Goal: Information Seeking & Learning: Learn about a topic

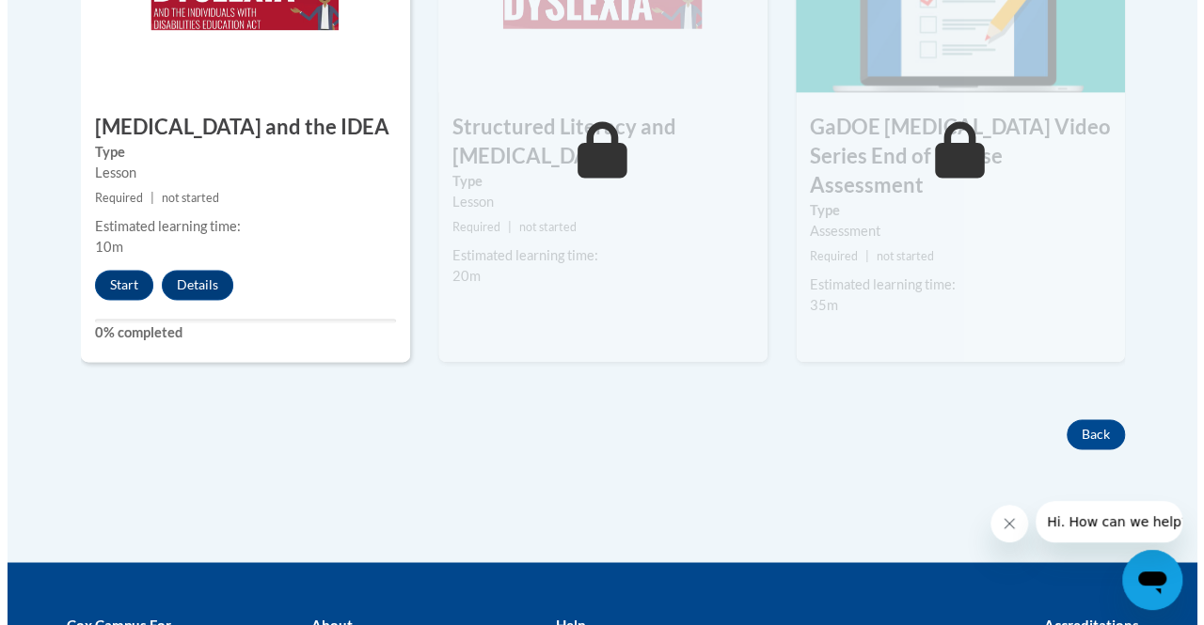
scroll to position [1273, 0]
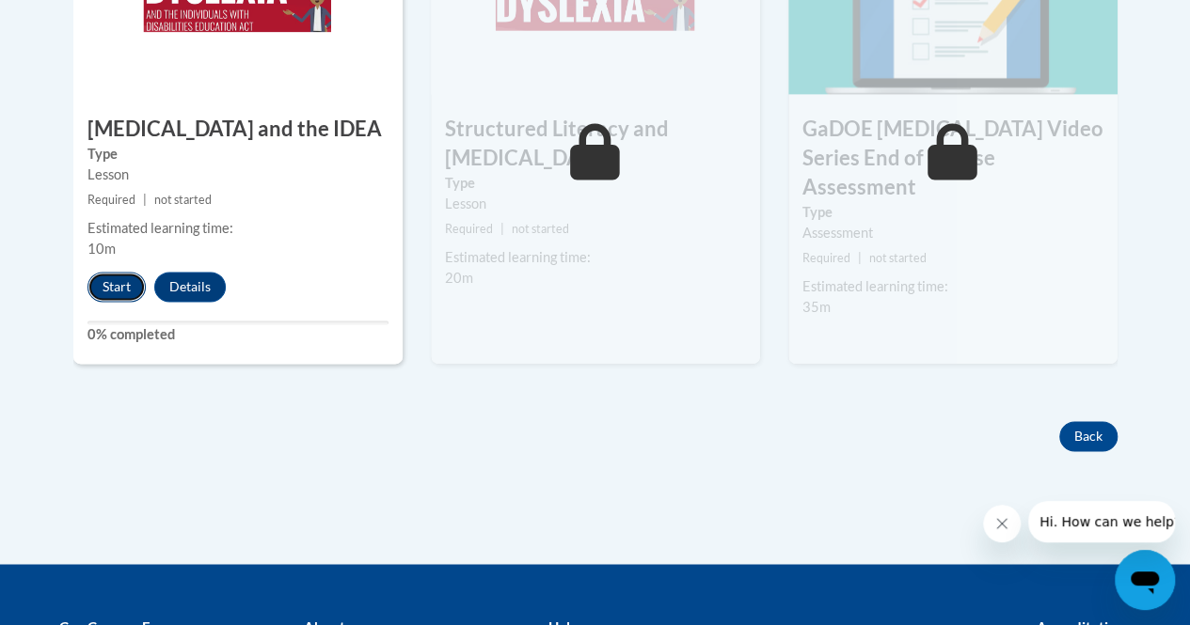
click at [117, 294] on button "Start" at bounding box center [116, 287] width 58 height 30
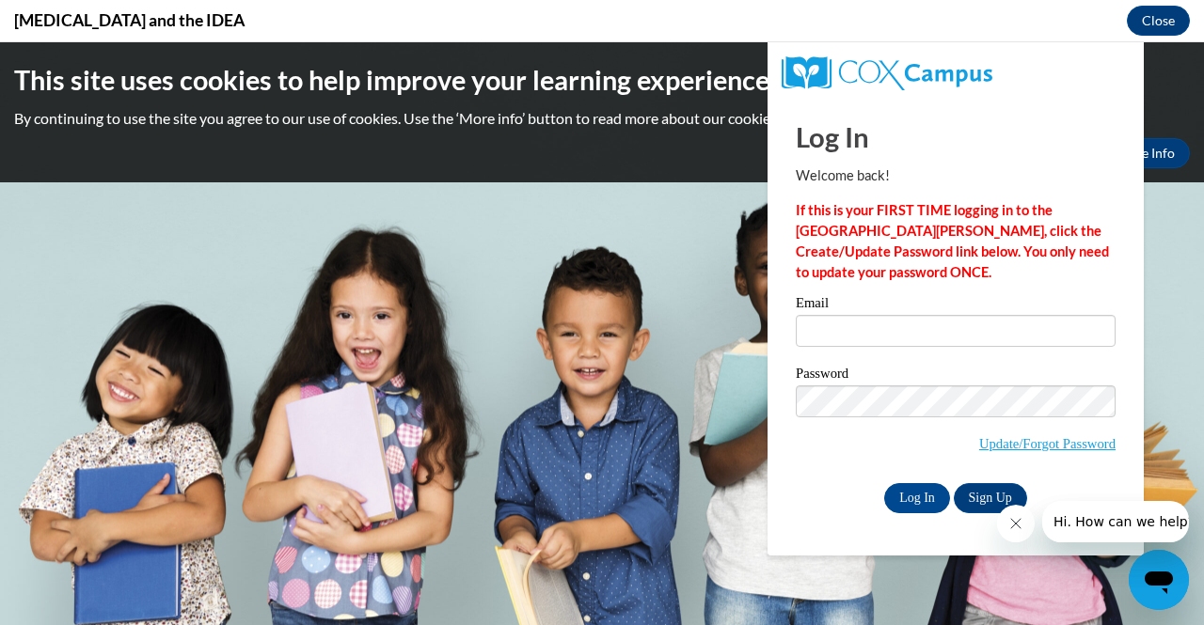
scroll to position [0, 0]
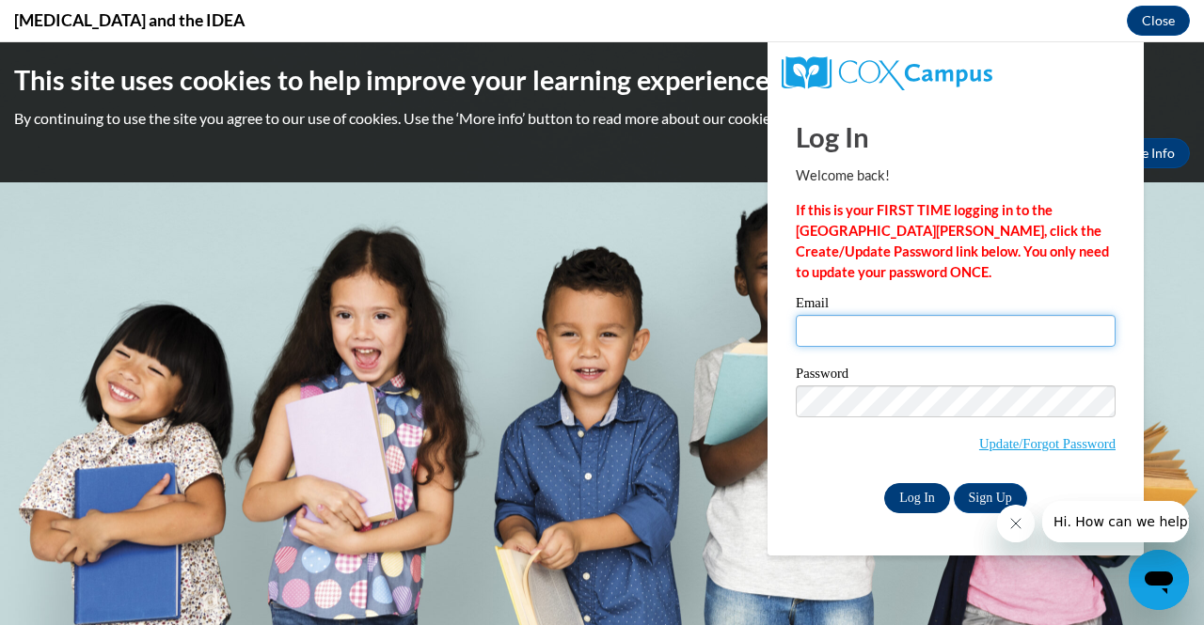
type input "laurie.schaefer@muskegonorway.org"
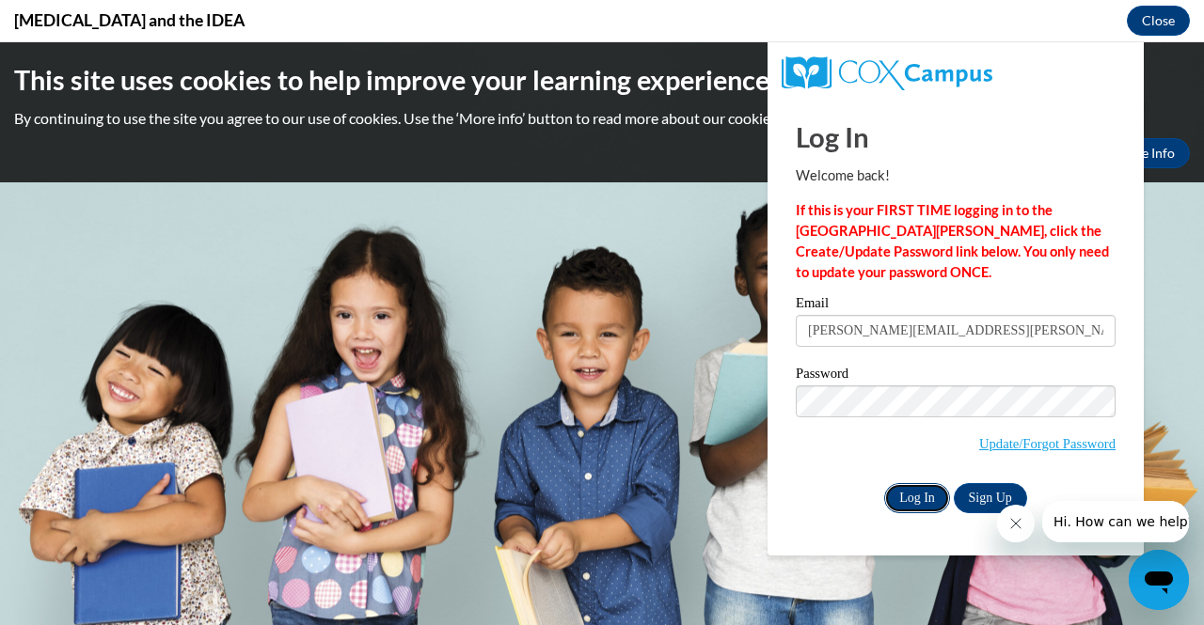
click at [929, 491] on input "Log In" at bounding box center [917, 498] width 66 height 30
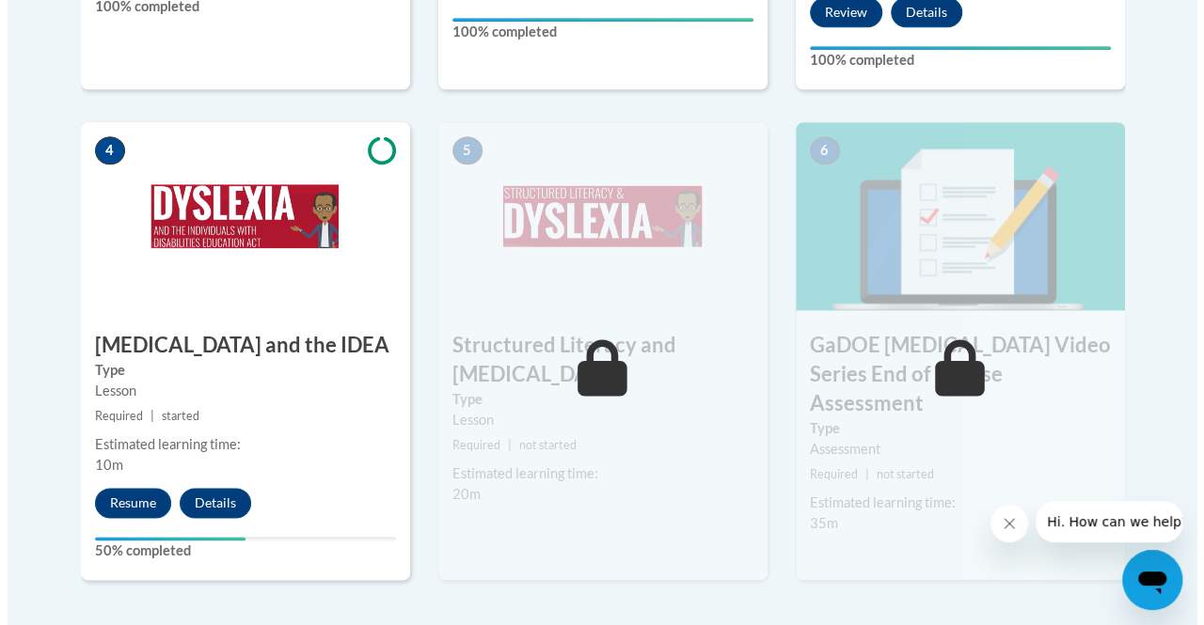
scroll to position [1058, 0]
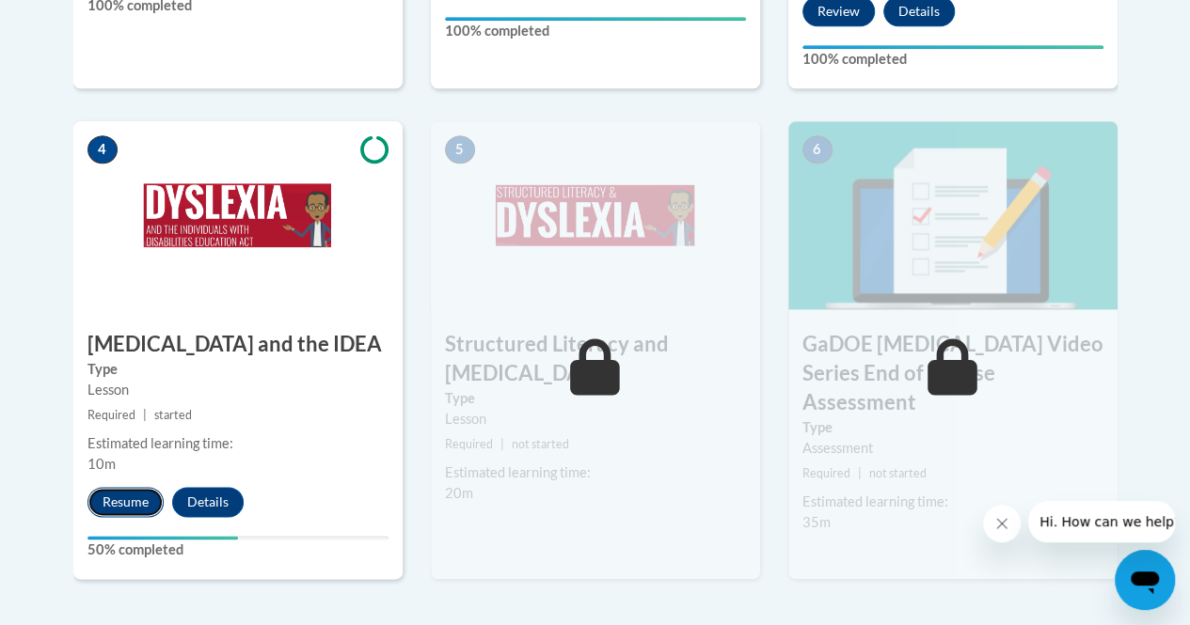
click at [128, 502] on button "Resume" at bounding box center [125, 502] width 76 height 30
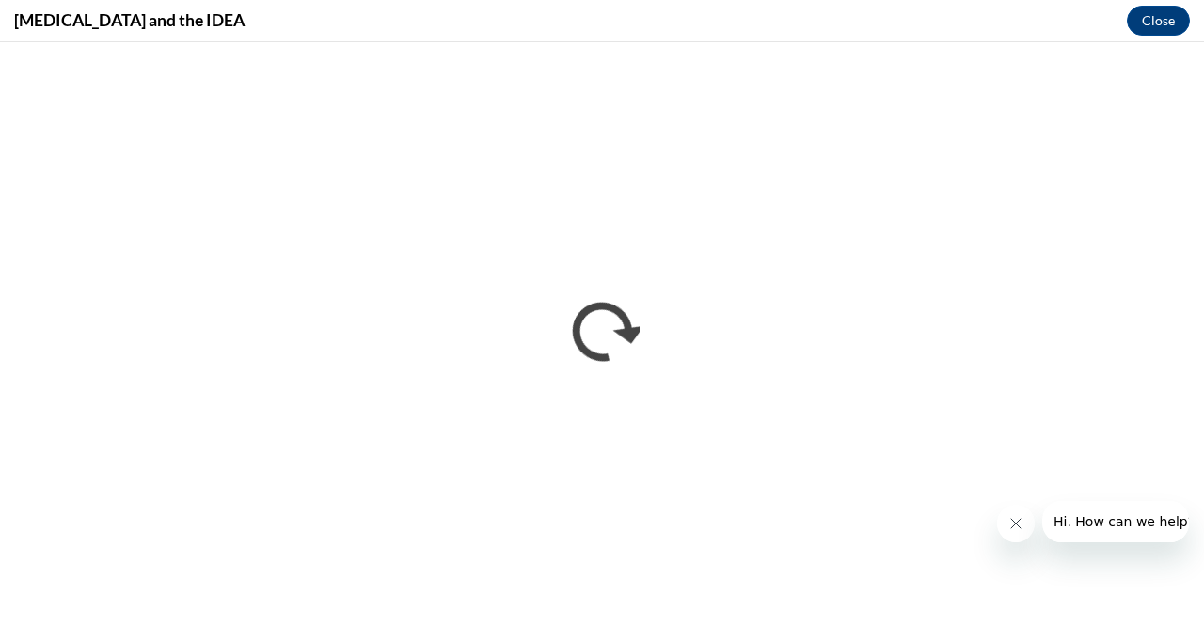
scroll to position [0, 0]
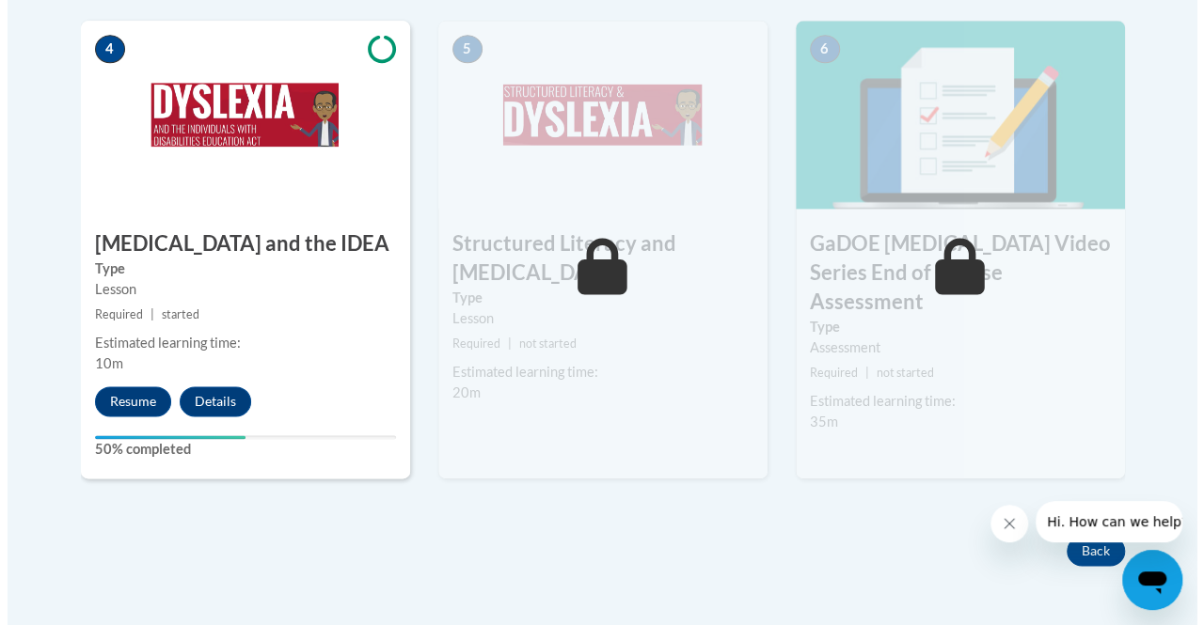
scroll to position [1160, 0]
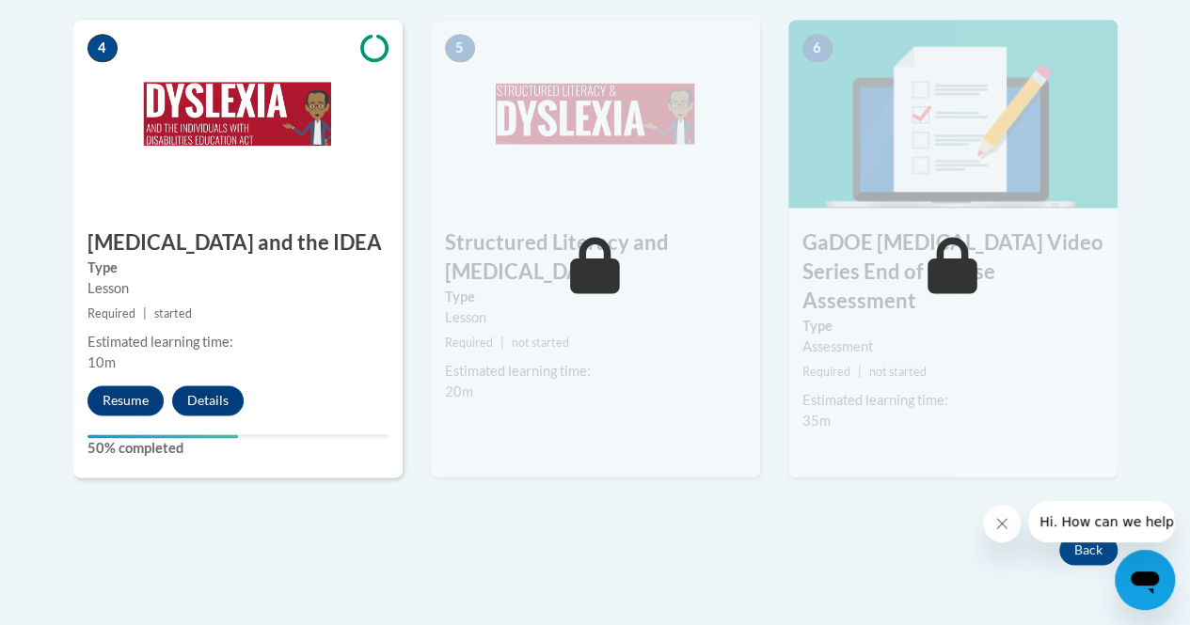
click at [112, 430] on div "4 Dyslexia and the IDEA Type Lesson Required | started Estimated learning time:…" at bounding box center [237, 248] width 329 height 457
click at [118, 390] on button "Resume" at bounding box center [125, 401] width 76 height 30
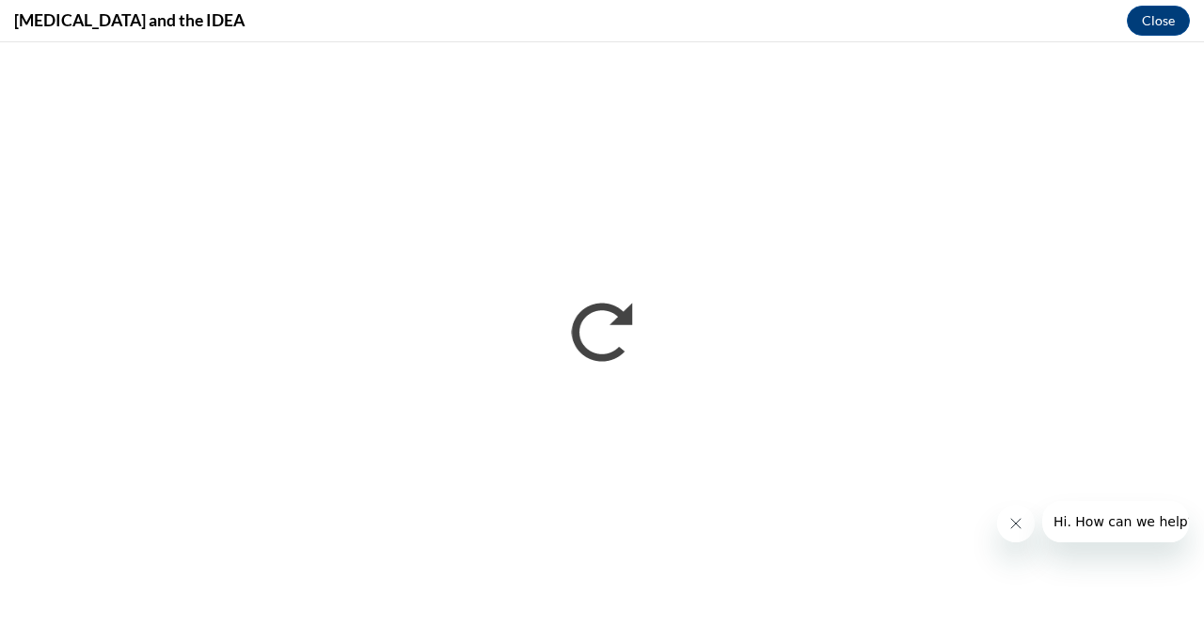
scroll to position [0, 0]
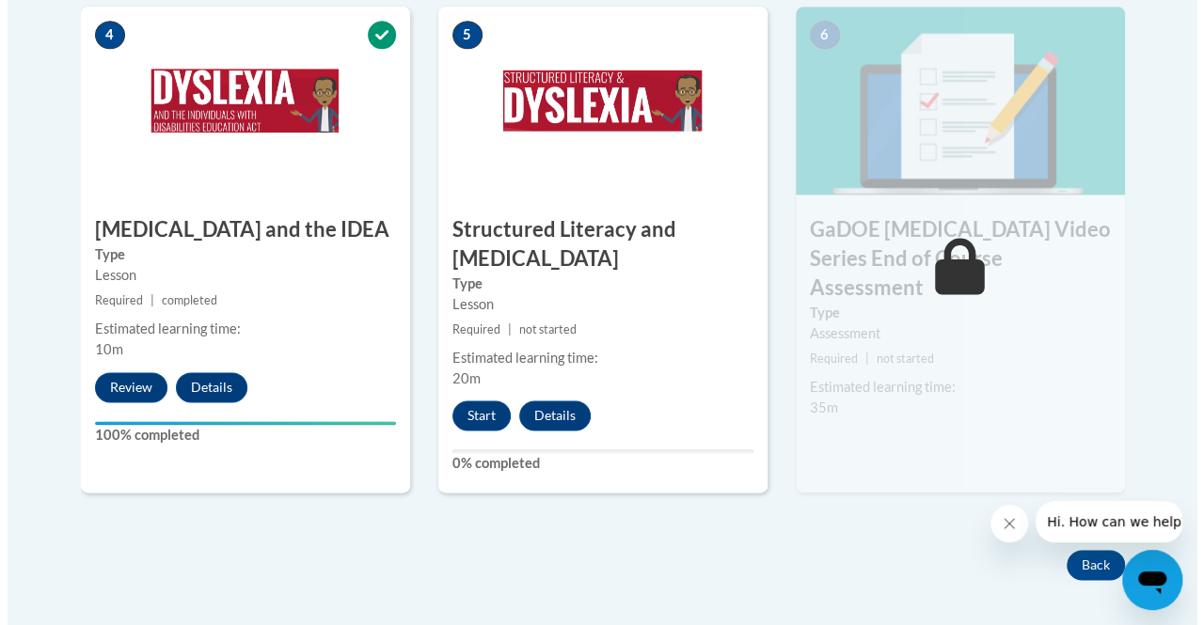
scroll to position [1179, 0]
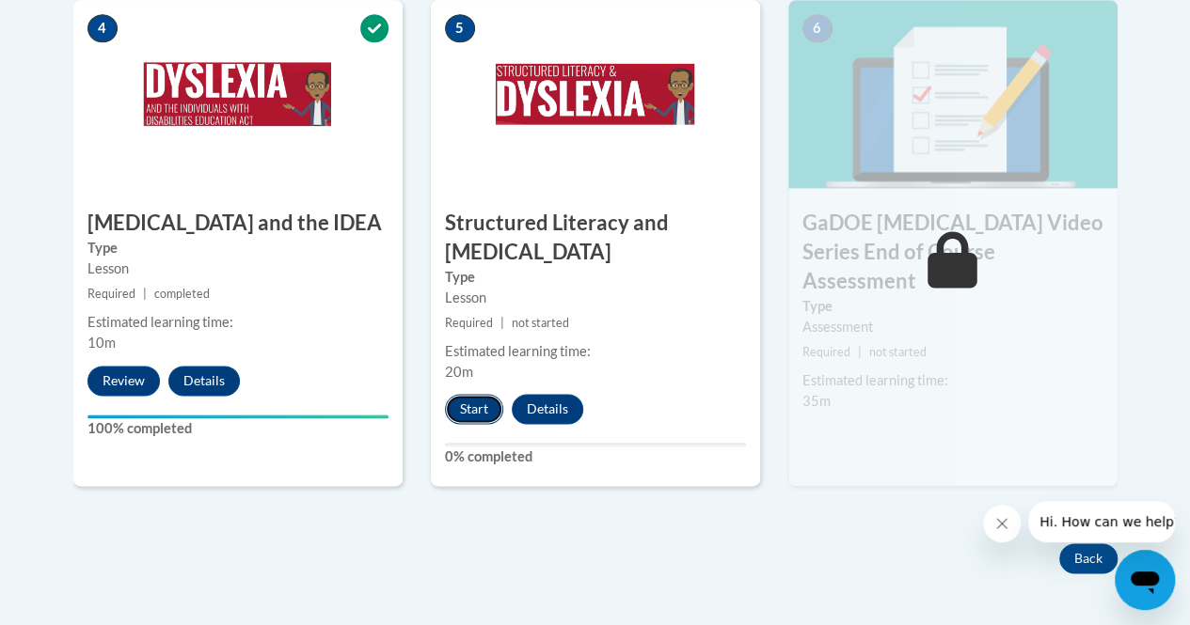
click at [480, 409] on button "Start" at bounding box center [474, 409] width 58 height 30
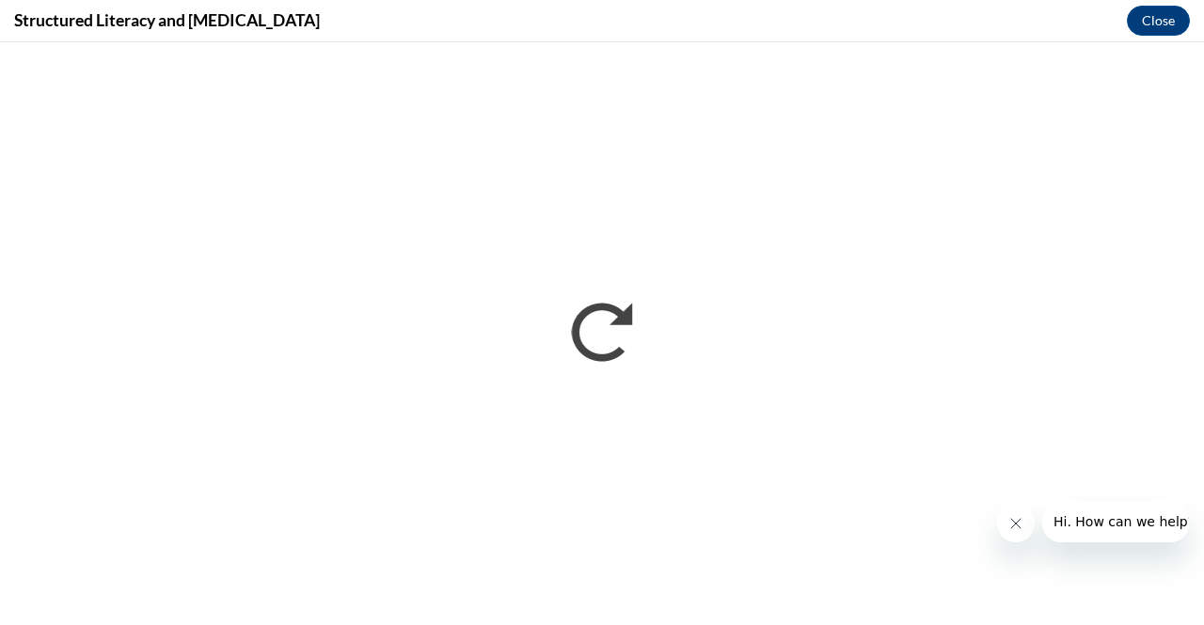
scroll to position [0, 0]
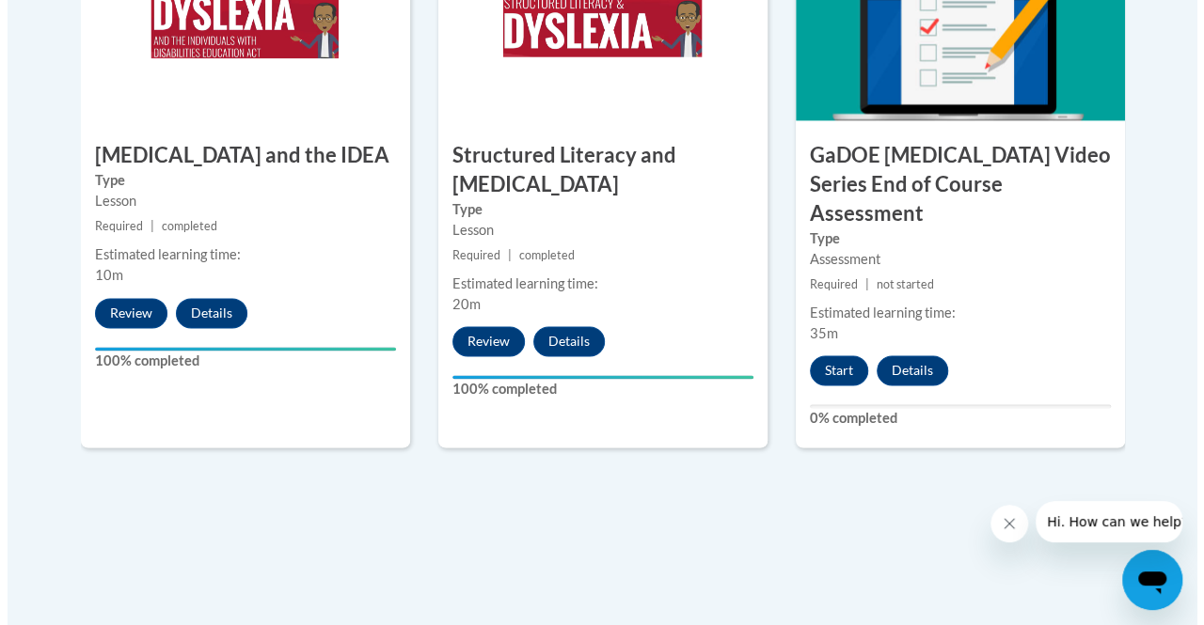
scroll to position [1246, 0]
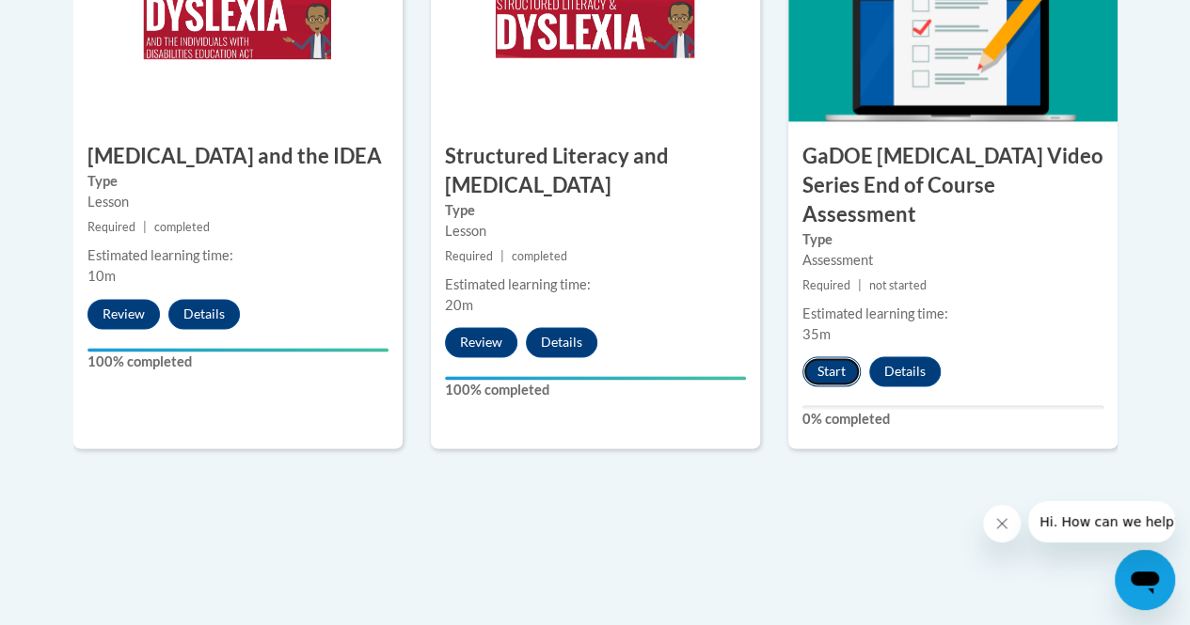
click at [826, 356] on button "Start" at bounding box center [831, 371] width 58 height 30
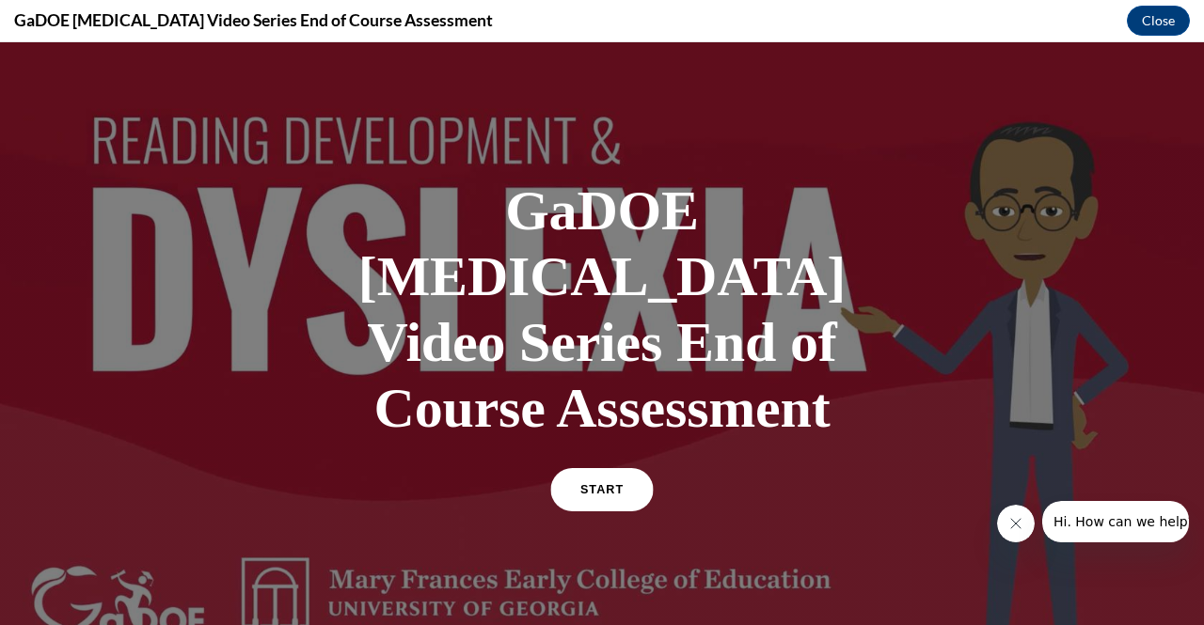
scroll to position [70, 0]
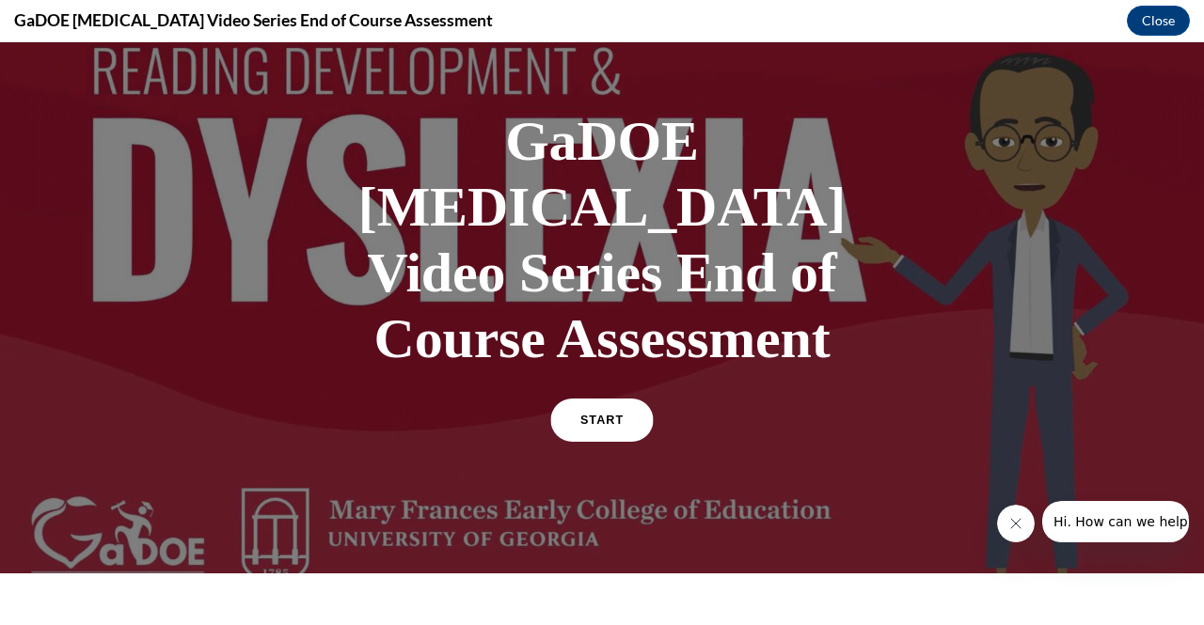
click at [602, 399] on link "START" at bounding box center [601, 420] width 103 height 43
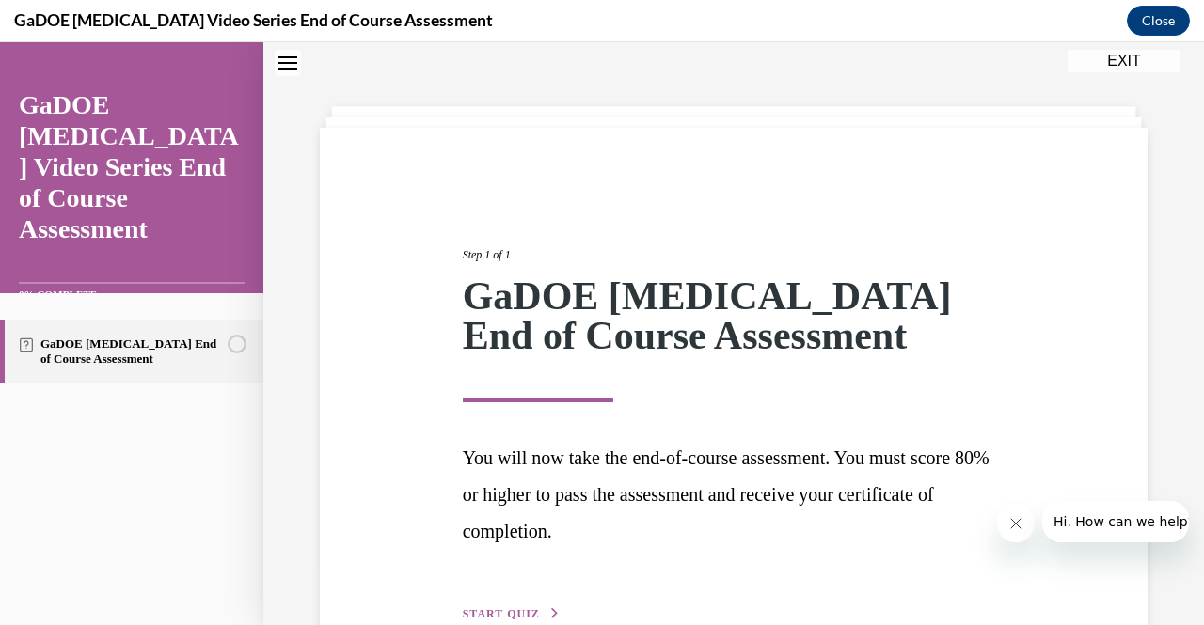
scroll to position [169, 0]
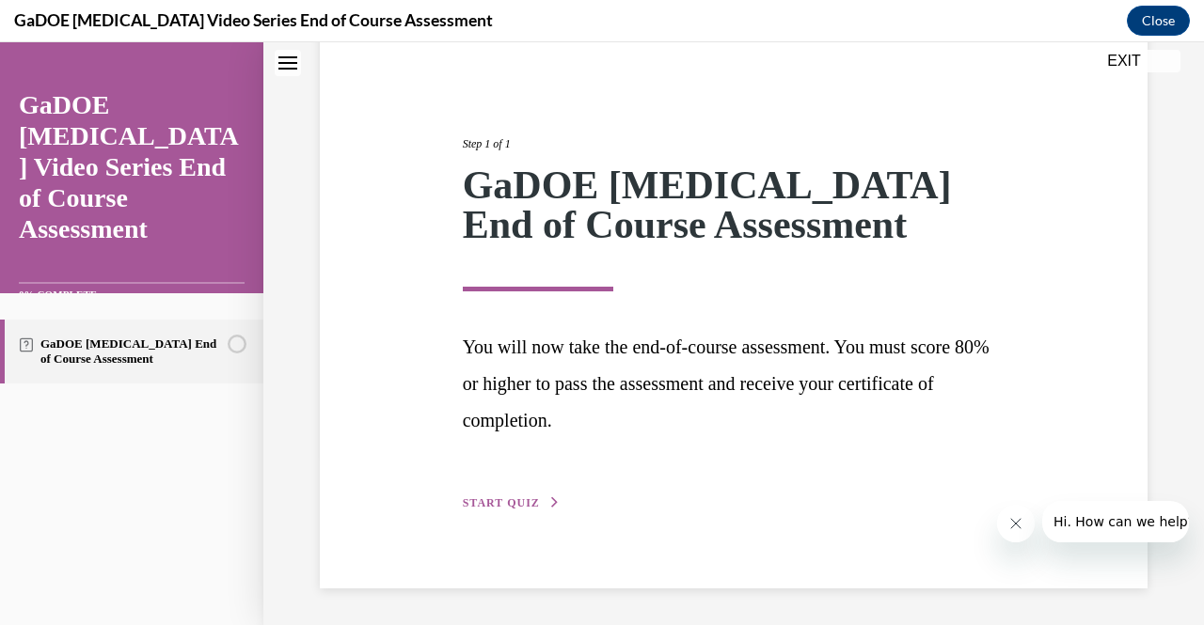
click at [495, 513] on div "Step 1 of 1 GaDOE Dyslexia End of Course Assessment You will now take the end-o…" at bounding box center [734, 302] width 571 height 421
click at [496, 505] on span "START QUIZ" at bounding box center [501, 503] width 77 height 13
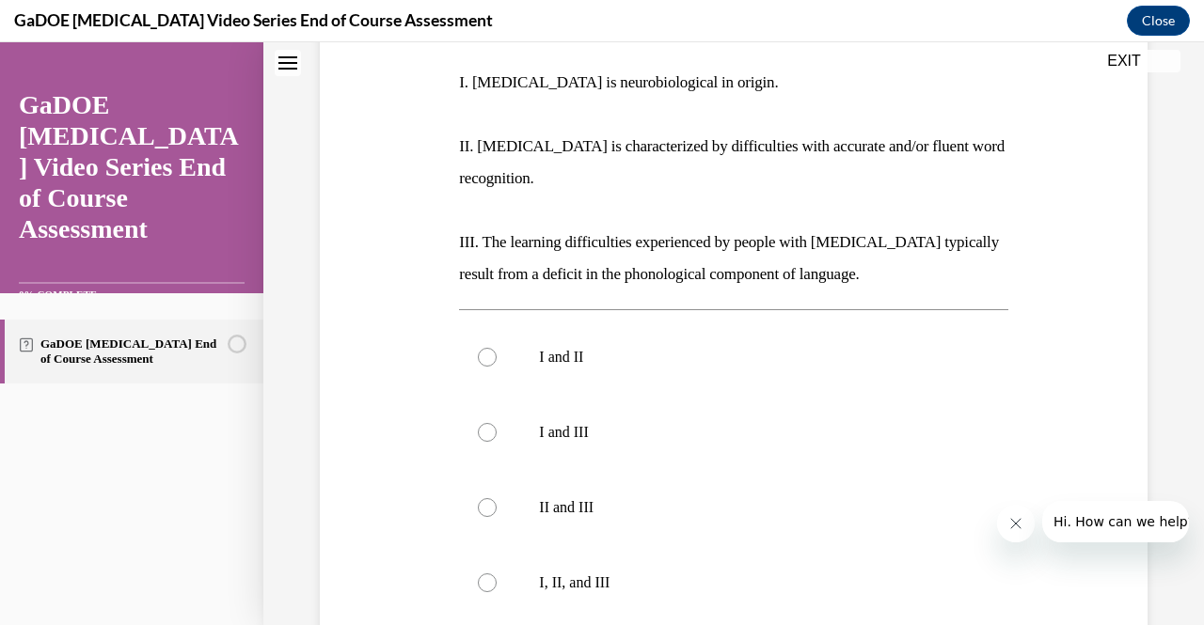
scroll to position [389, 0]
click at [496, 552] on label "I, II, and III" at bounding box center [733, 581] width 548 height 75
click at [496, 572] on input "I, II, and III" at bounding box center [487, 581] width 19 height 19
radio input "true"
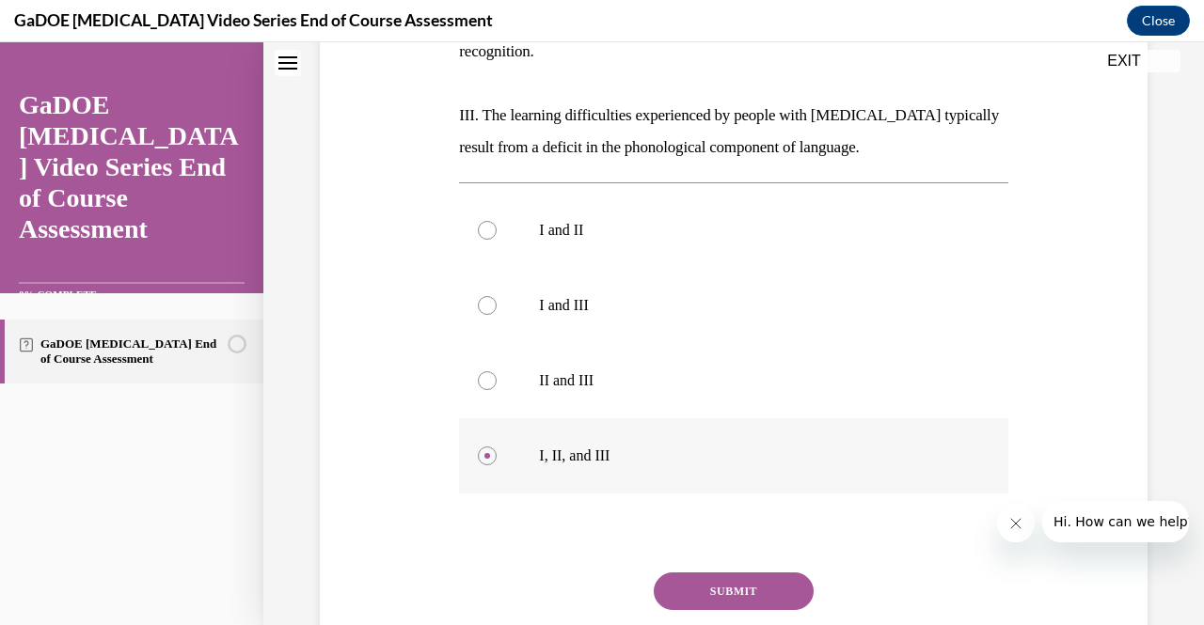
scroll to position [536, 0]
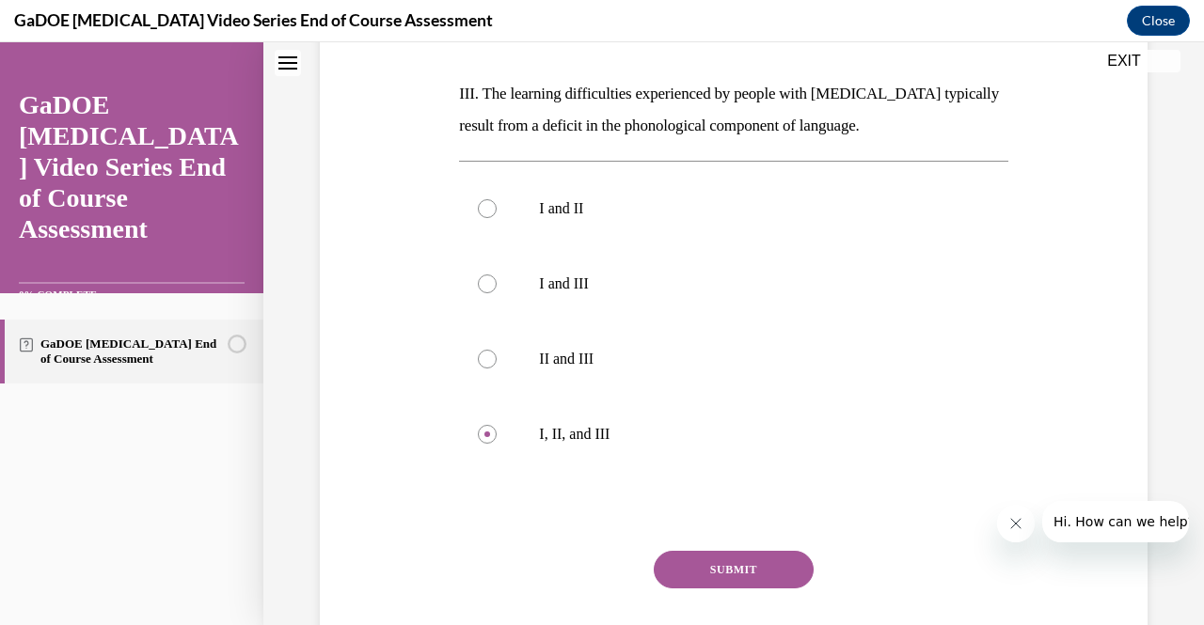
click at [730, 551] on button "SUBMIT" at bounding box center [734, 570] width 160 height 38
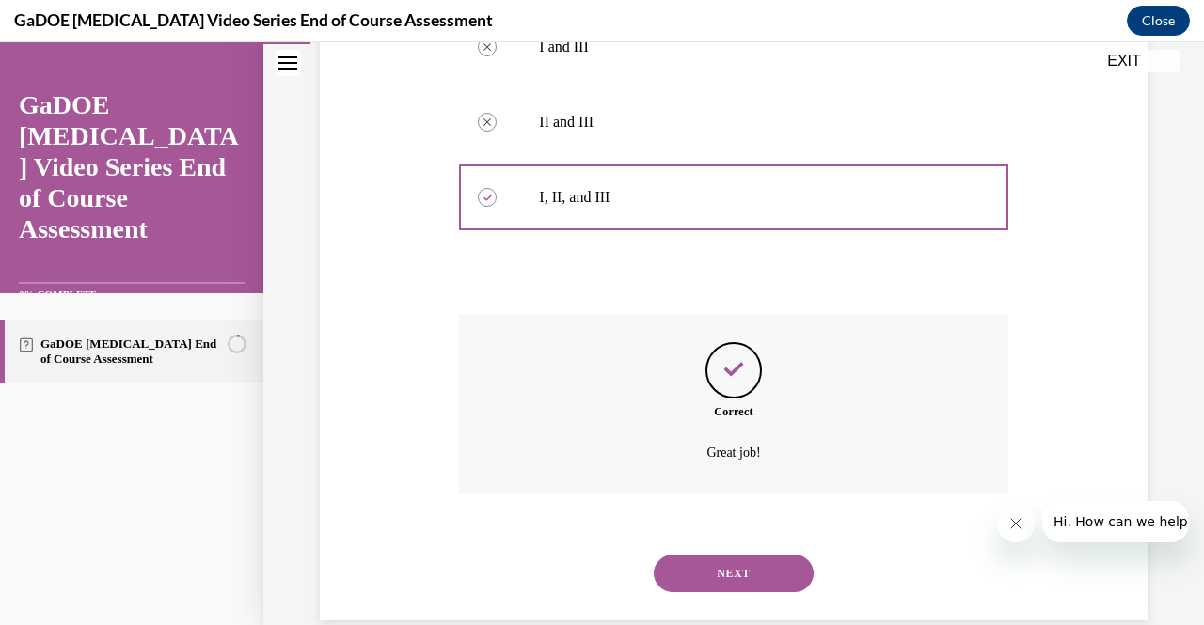
click at [730, 555] on button "NEXT" at bounding box center [734, 574] width 160 height 38
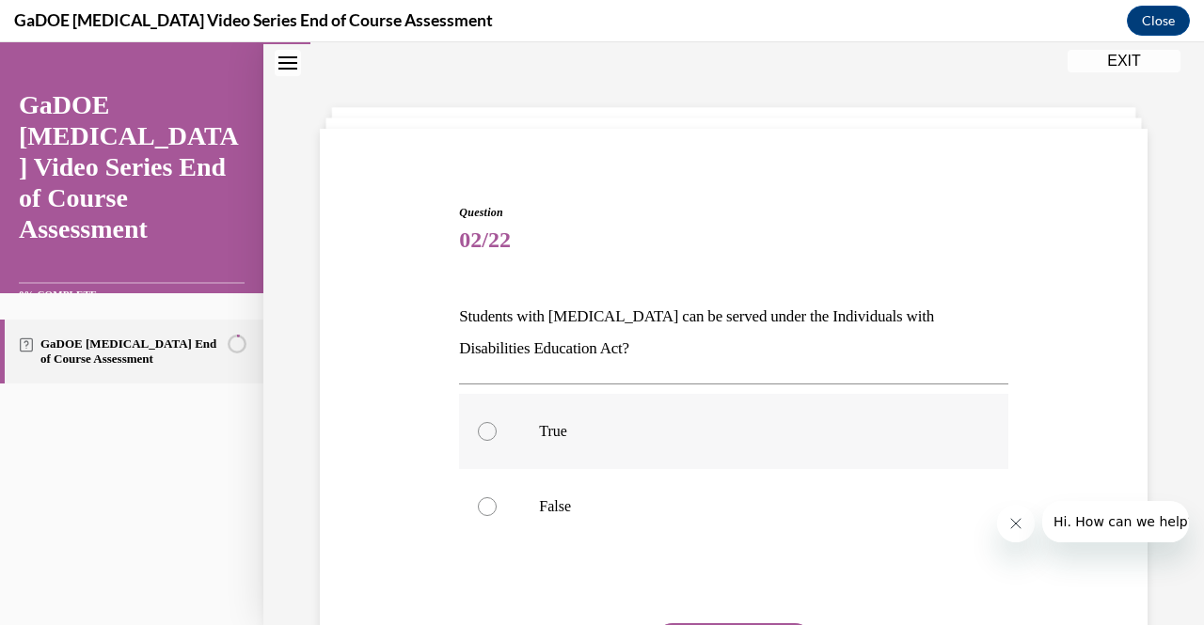
click at [487, 420] on label "True" at bounding box center [733, 431] width 548 height 75
click at [487, 422] on input "True" at bounding box center [487, 431] width 19 height 19
radio input "true"
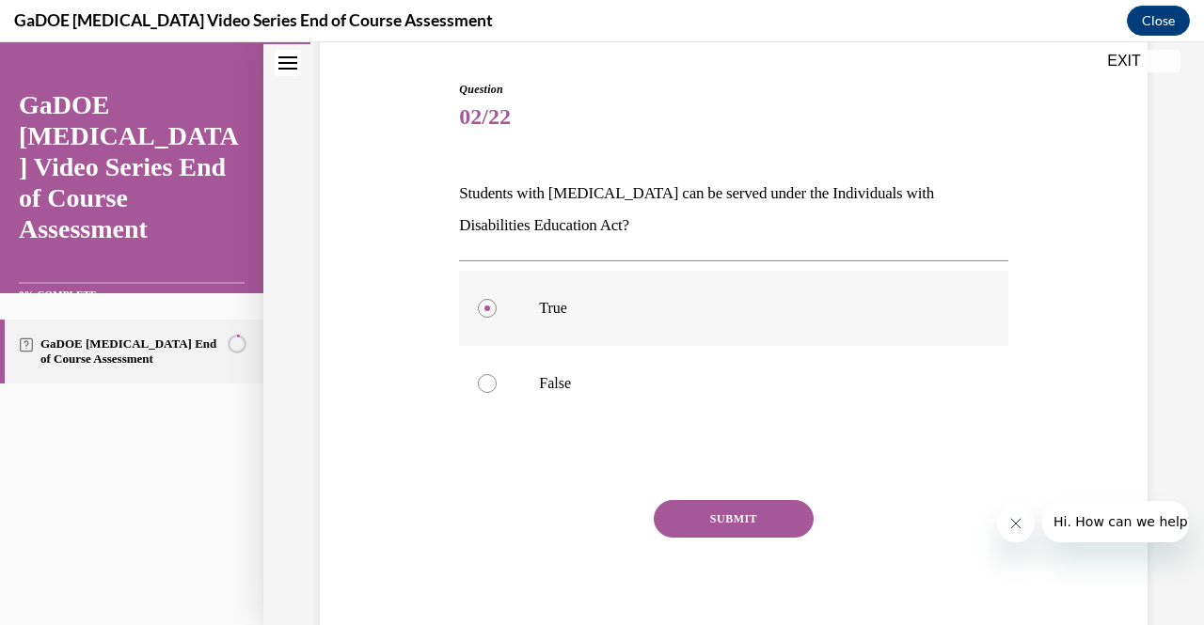
scroll to position [190, 0]
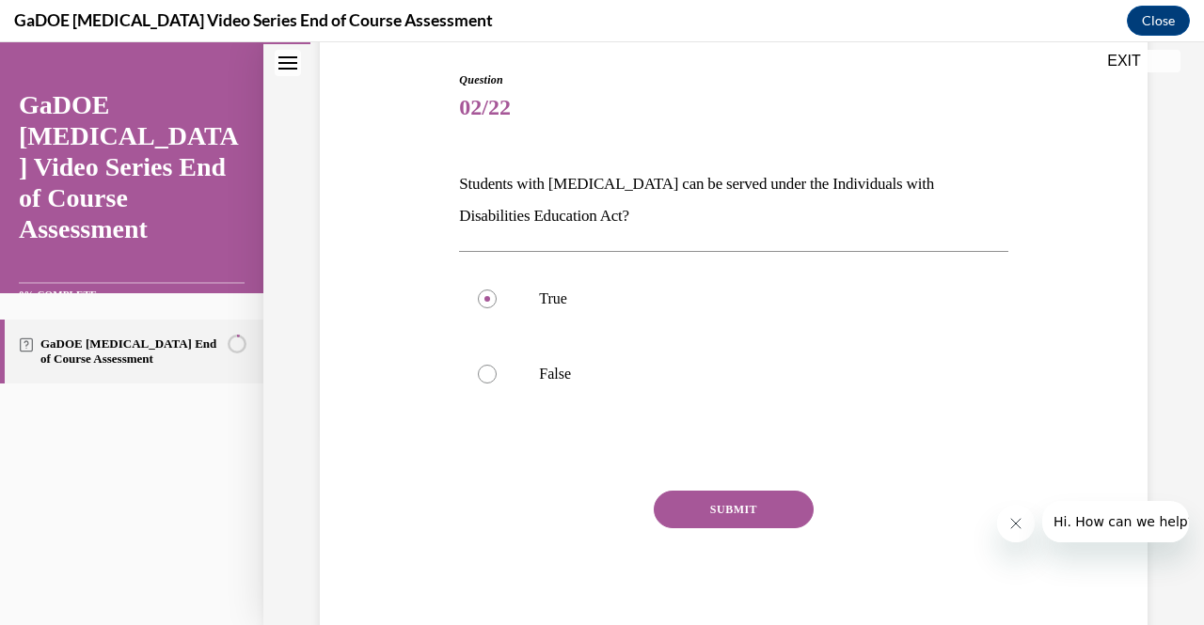
click at [735, 511] on button "SUBMIT" at bounding box center [734, 510] width 160 height 38
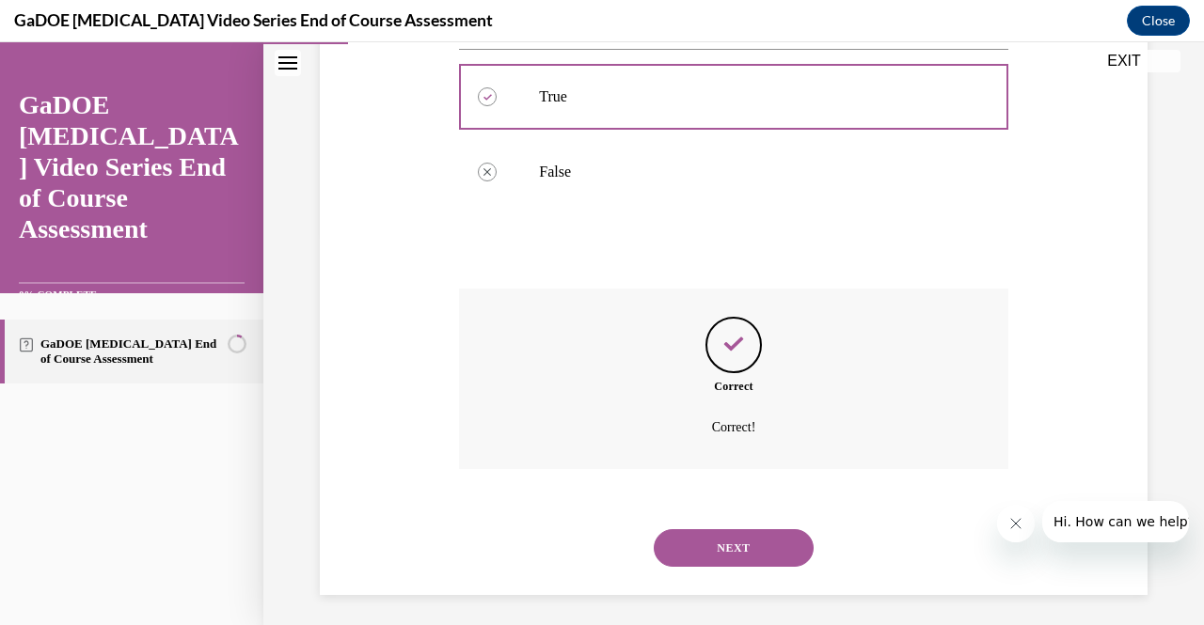
scroll to position [393, 0]
click at [715, 543] on button "NEXT" at bounding box center [734, 548] width 160 height 38
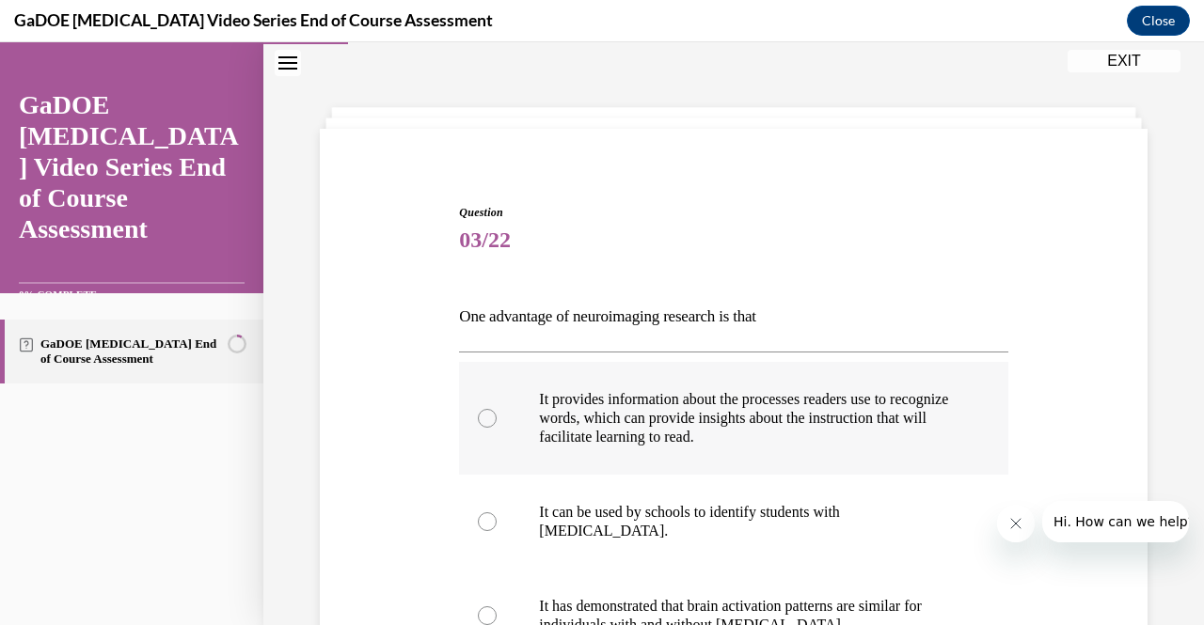
click at [724, 435] on p "It provides information about the processes readers use to recognize words, whi…" at bounding box center [749, 418] width 421 height 56
click at [497, 428] on input "It provides information about the processes readers use to recognize words, whi…" at bounding box center [487, 418] width 19 height 19
radio input "true"
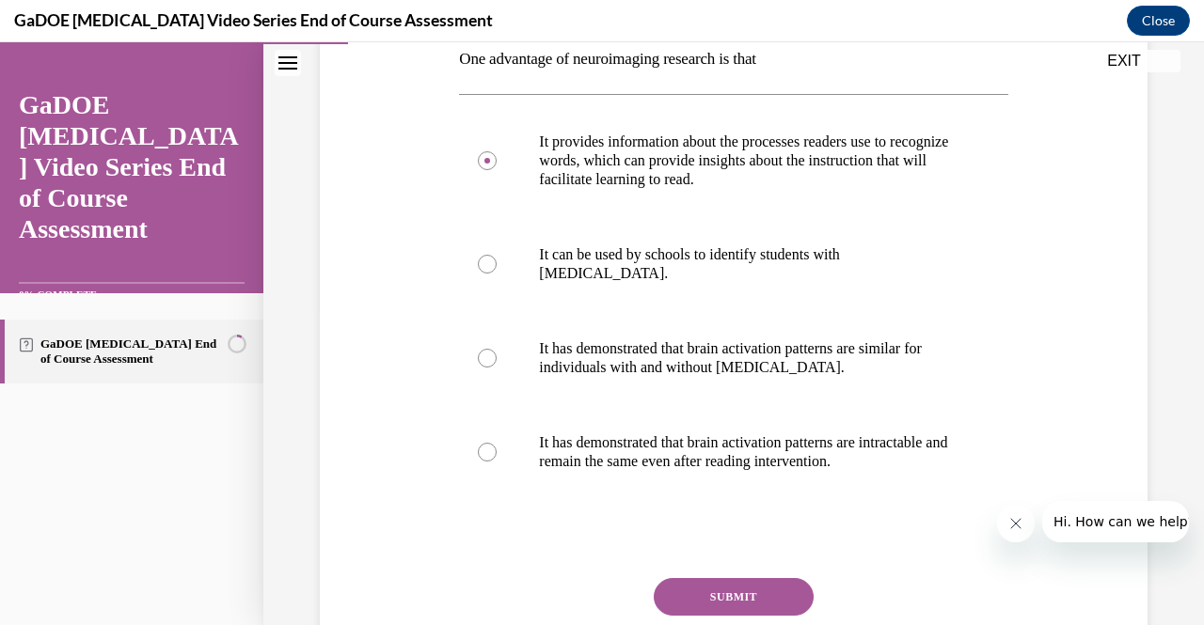
scroll to position [403, 0]
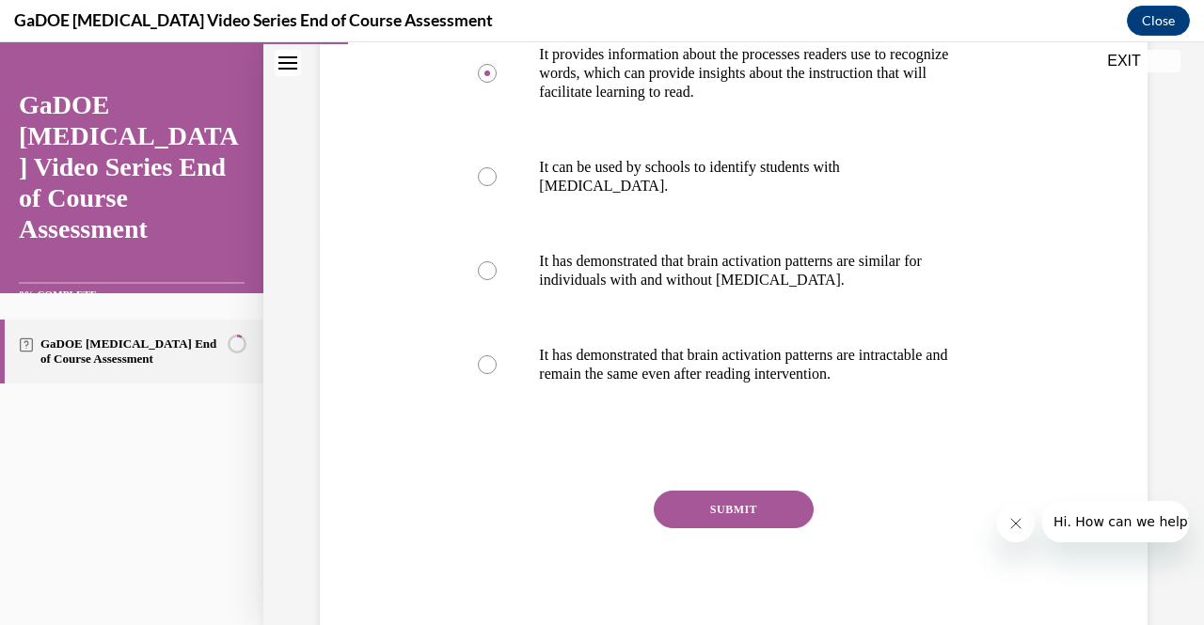
click at [732, 520] on button "SUBMIT" at bounding box center [734, 510] width 160 height 38
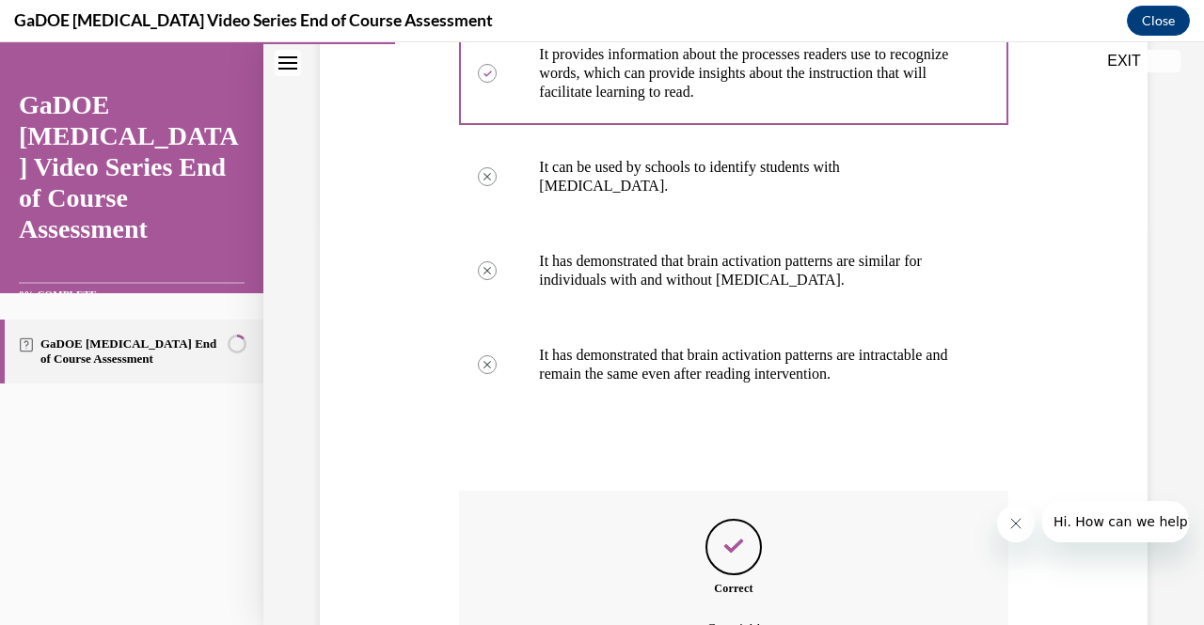
scroll to position [611, 0]
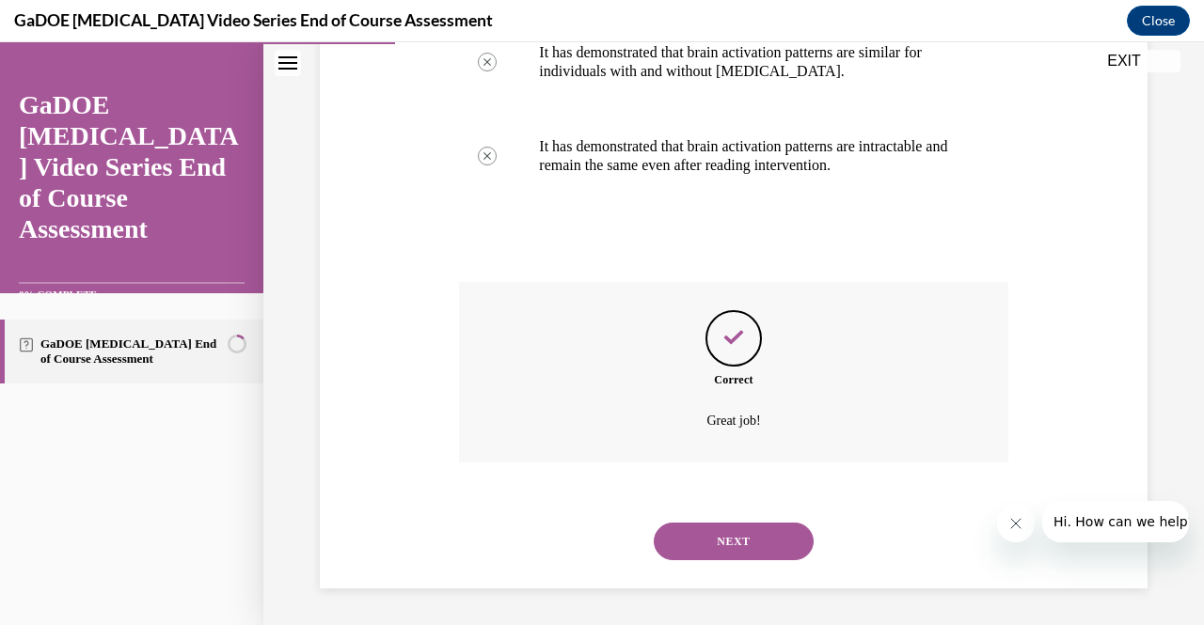
click at [716, 545] on button "NEXT" at bounding box center [734, 542] width 160 height 38
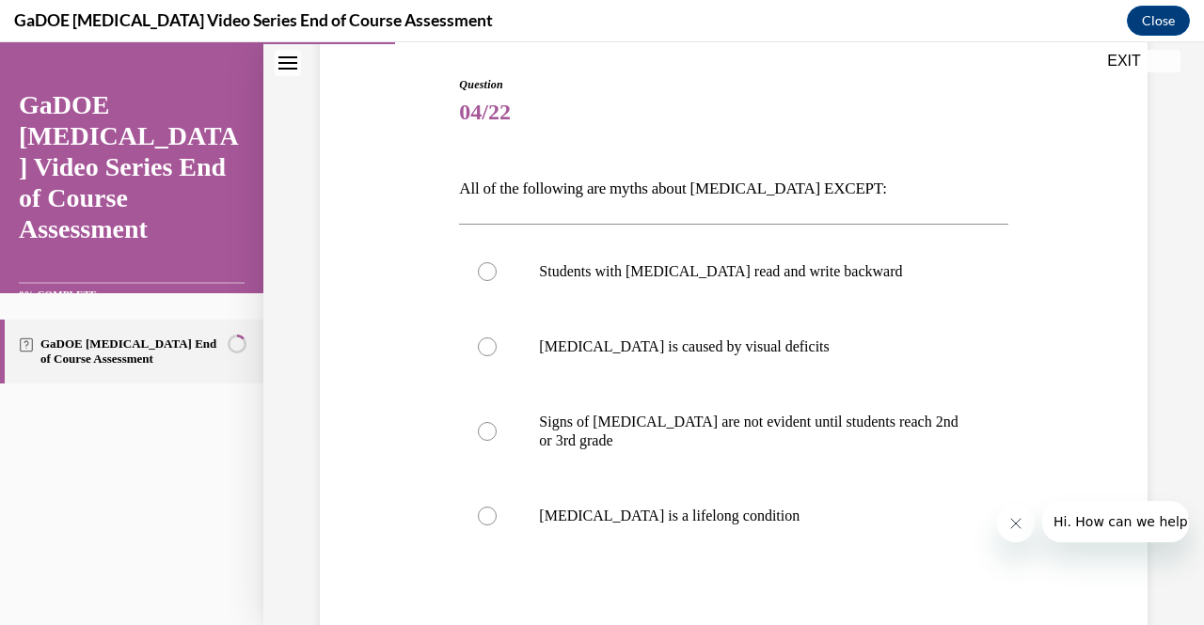
scroll to position [186, 0]
click at [698, 529] on label "Dyslexia is a lifelong condition" at bounding box center [733, 515] width 548 height 75
click at [497, 525] on input "Dyslexia is a lifelong condition" at bounding box center [487, 515] width 19 height 19
radio input "true"
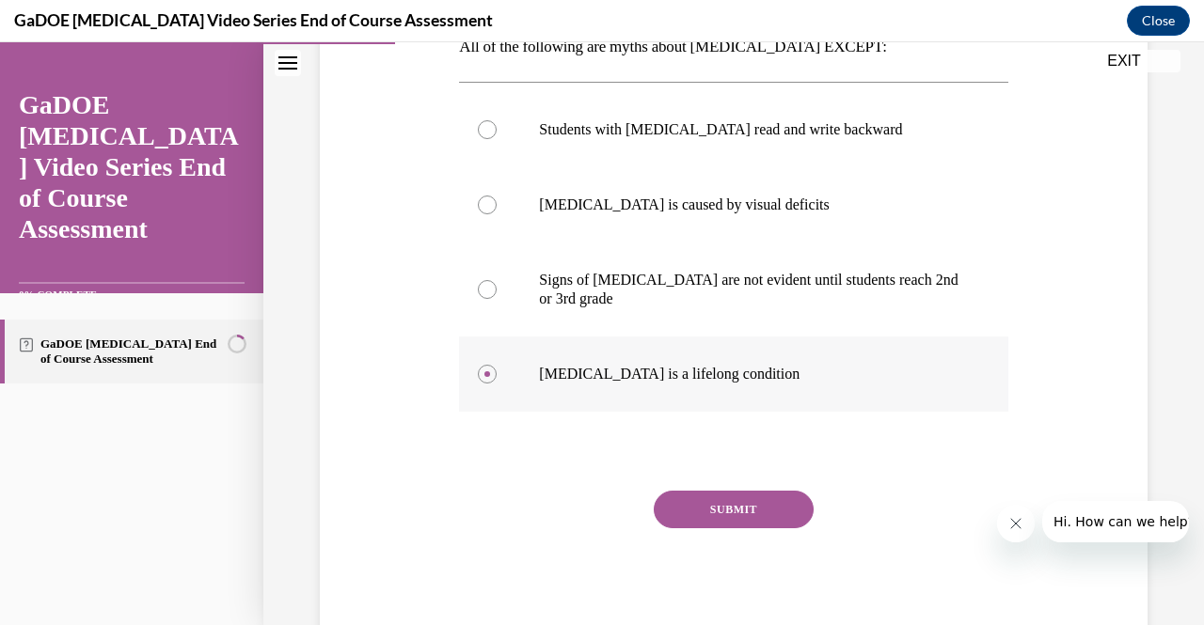
scroll to position [327, 0]
click at [705, 503] on button "SUBMIT" at bounding box center [734, 510] width 160 height 38
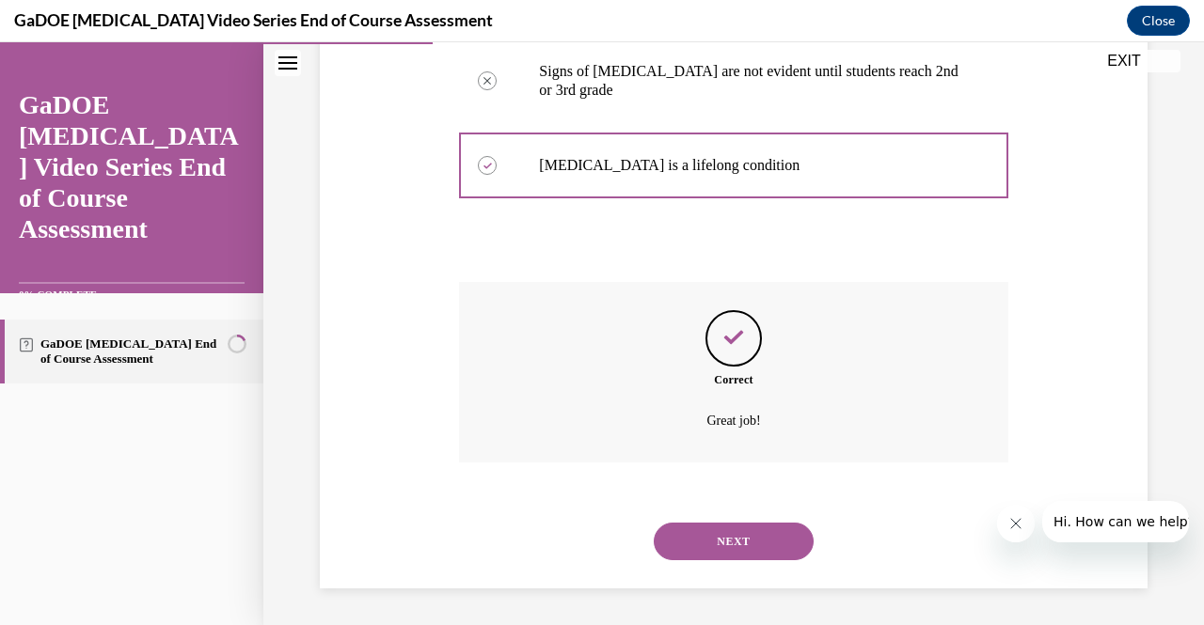
click at [698, 541] on button "NEXT" at bounding box center [734, 542] width 160 height 38
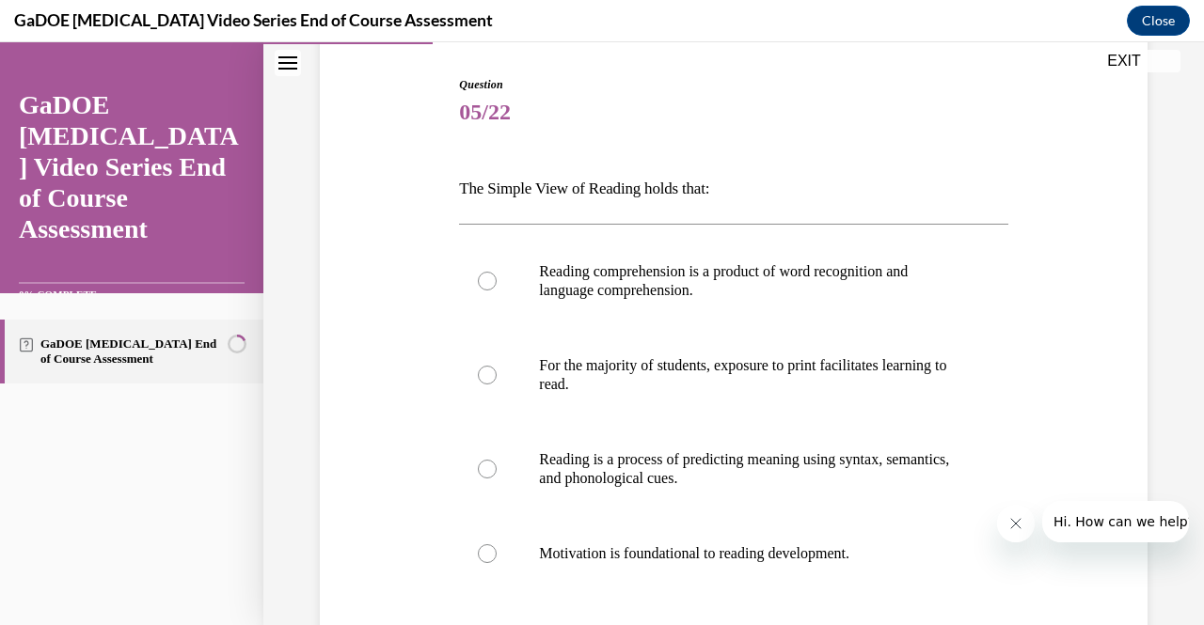
scroll to position [186, 0]
click at [649, 281] on p "Reading comprehension is a product of word recognition and language comprehensi…" at bounding box center [749, 280] width 421 height 38
click at [497, 281] on input "Reading comprehension is a product of word recognition and language comprehensi…" at bounding box center [487, 280] width 19 height 19
radio input "true"
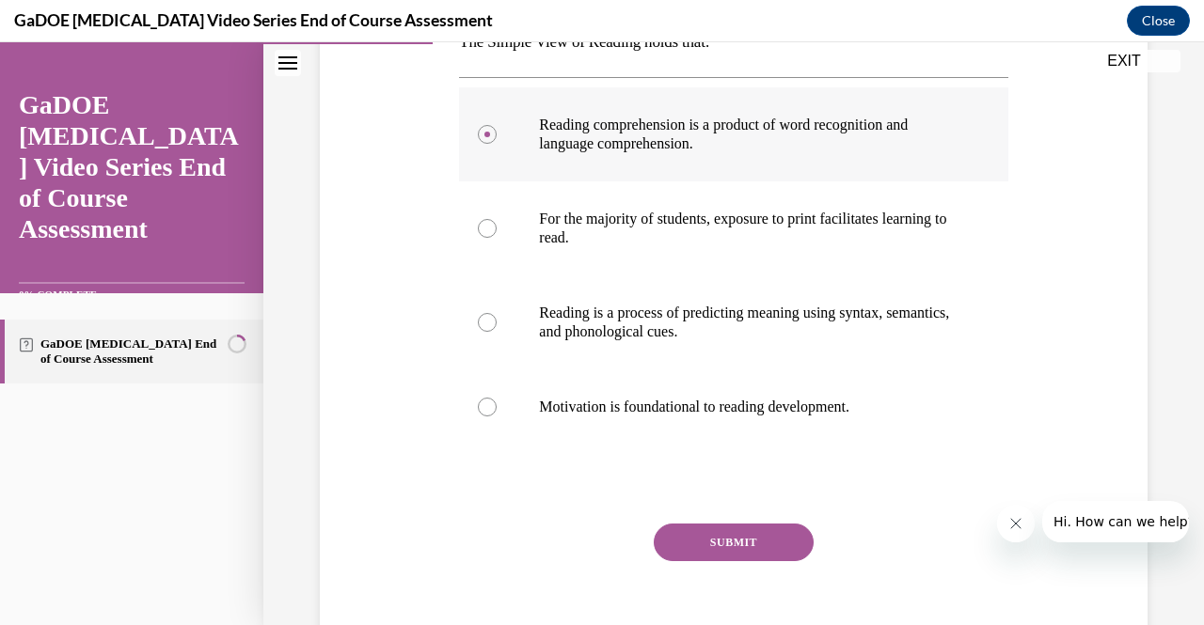
scroll to position [365, 0]
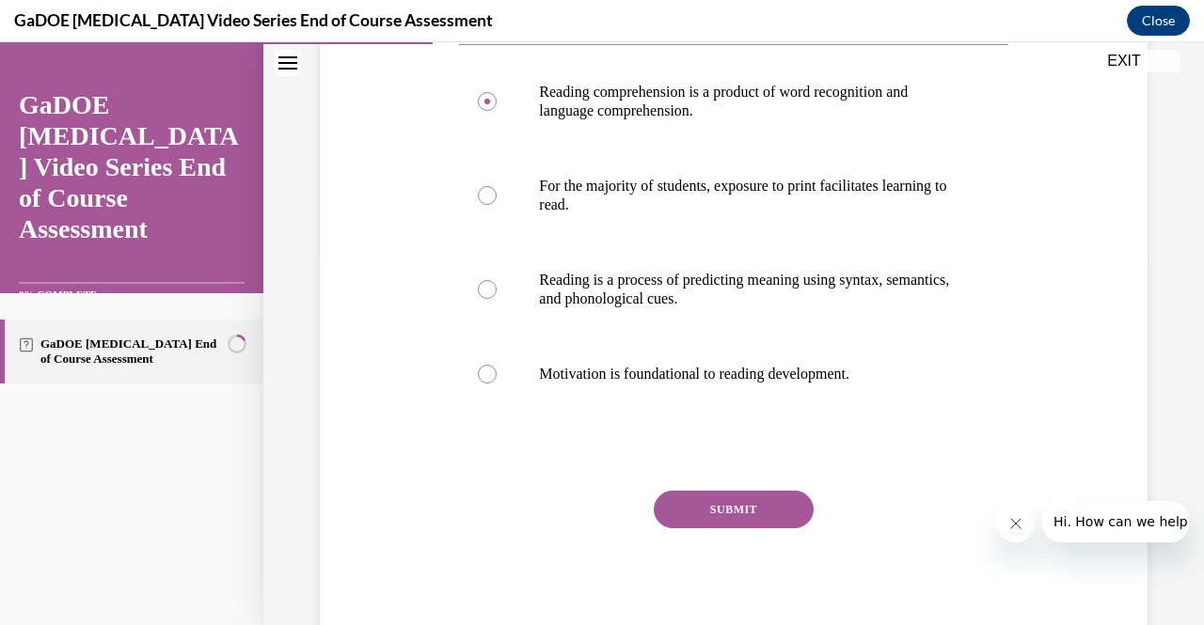
click at [725, 510] on button "SUBMIT" at bounding box center [734, 510] width 160 height 38
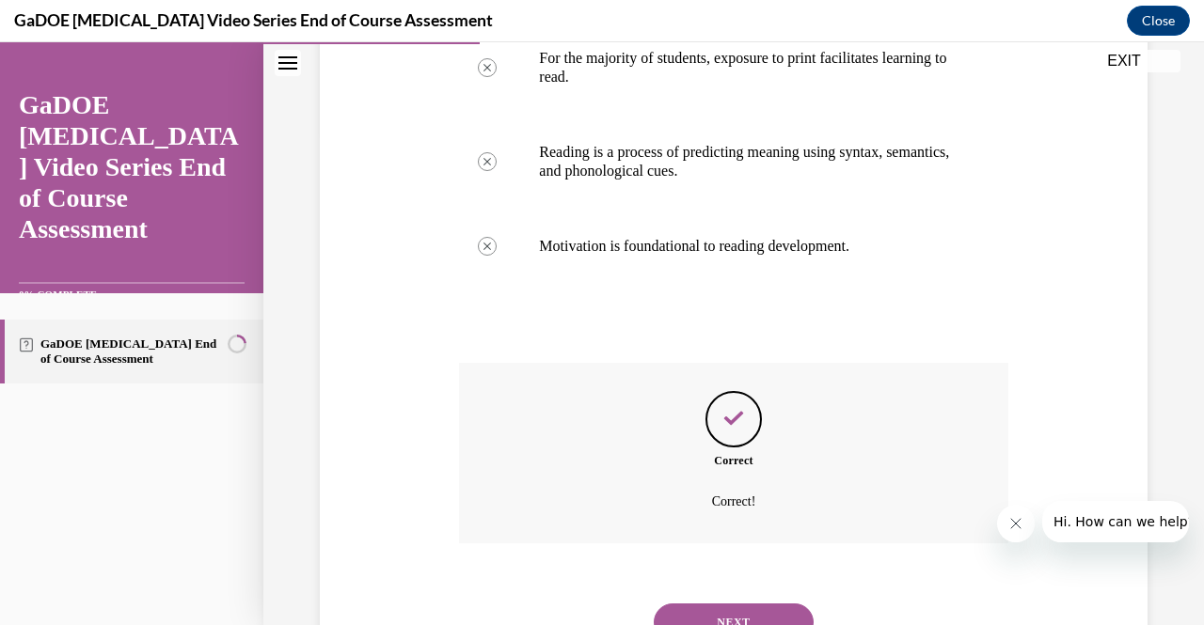
scroll to position [574, 0]
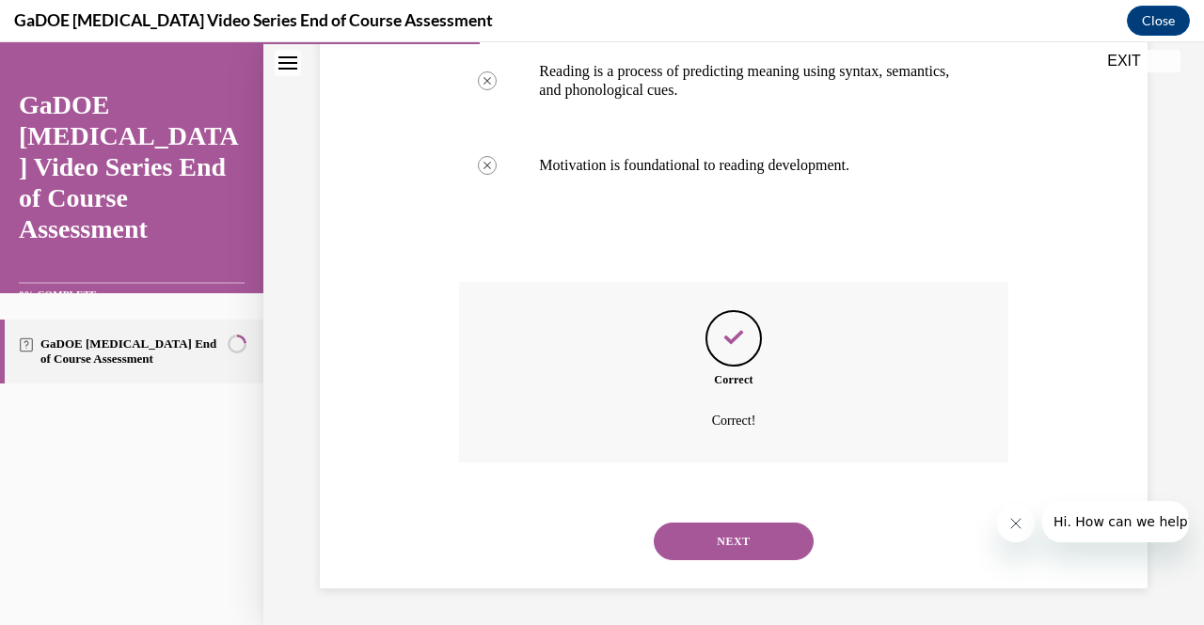
click at [711, 537] on button "NEXT" at bounding box center [734, 542] width 160 height 38
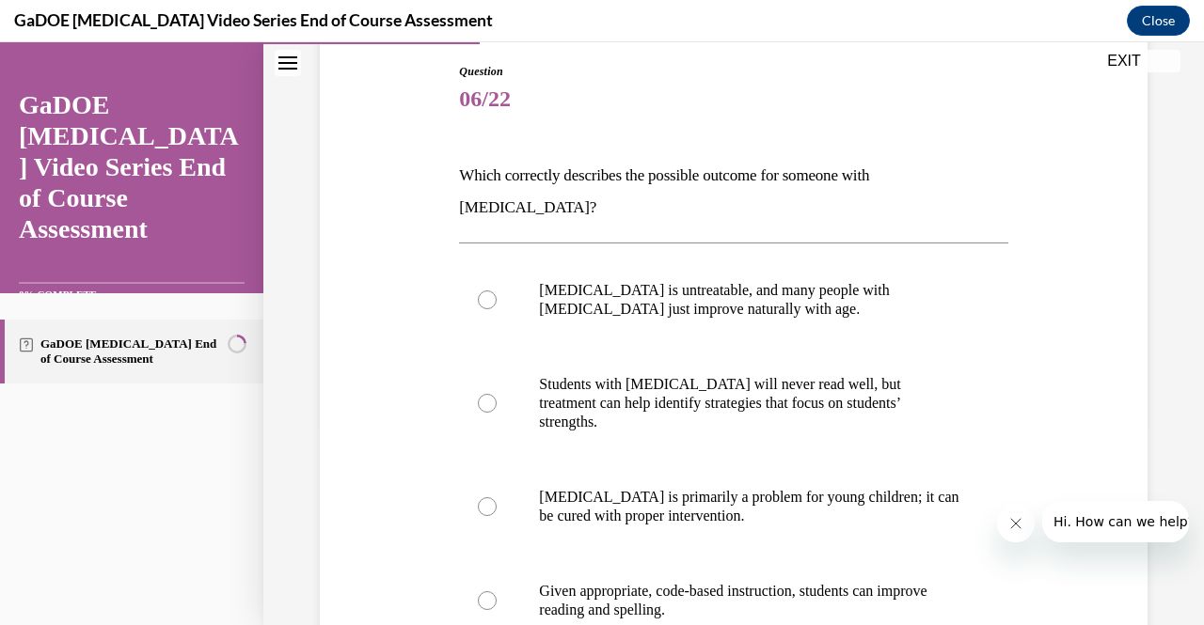
scroll to position [214, 0]
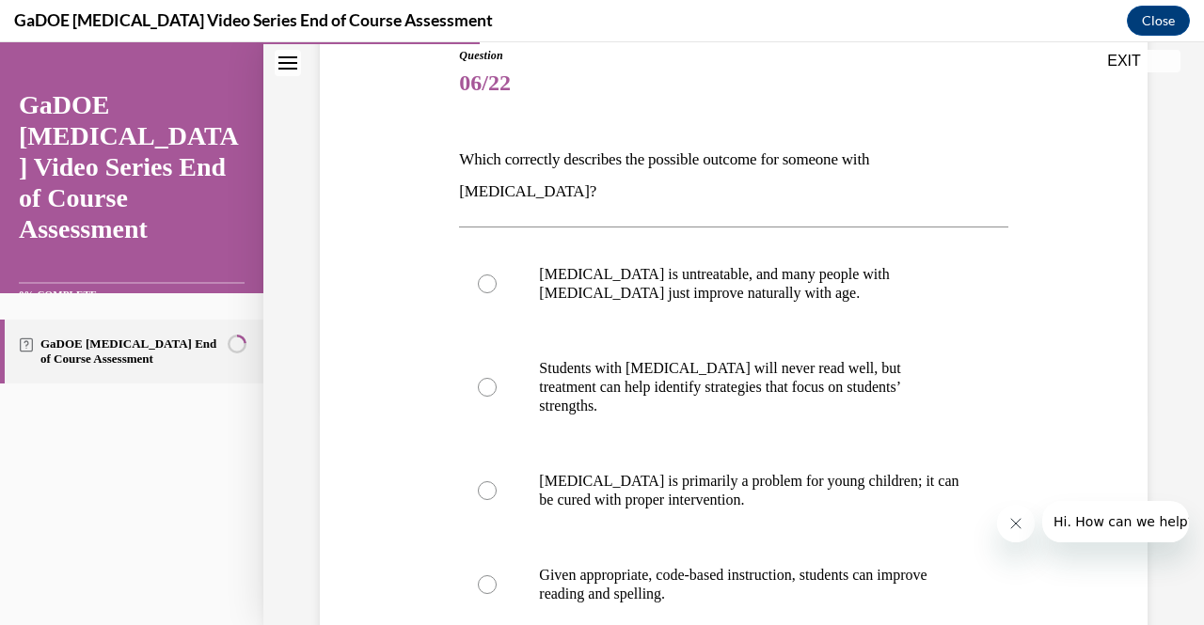
click at [711, 566] on p "Given appropriate, code-based instruction, students can improve reading and spe…" at bounding box center [749, 585] width 421 height 38
click at [497, 576] on input "Given appropriate, code-based instruction, students can improve reading and spe…" at bounding box center [487, 585] width 19 height 19
radio input "true"
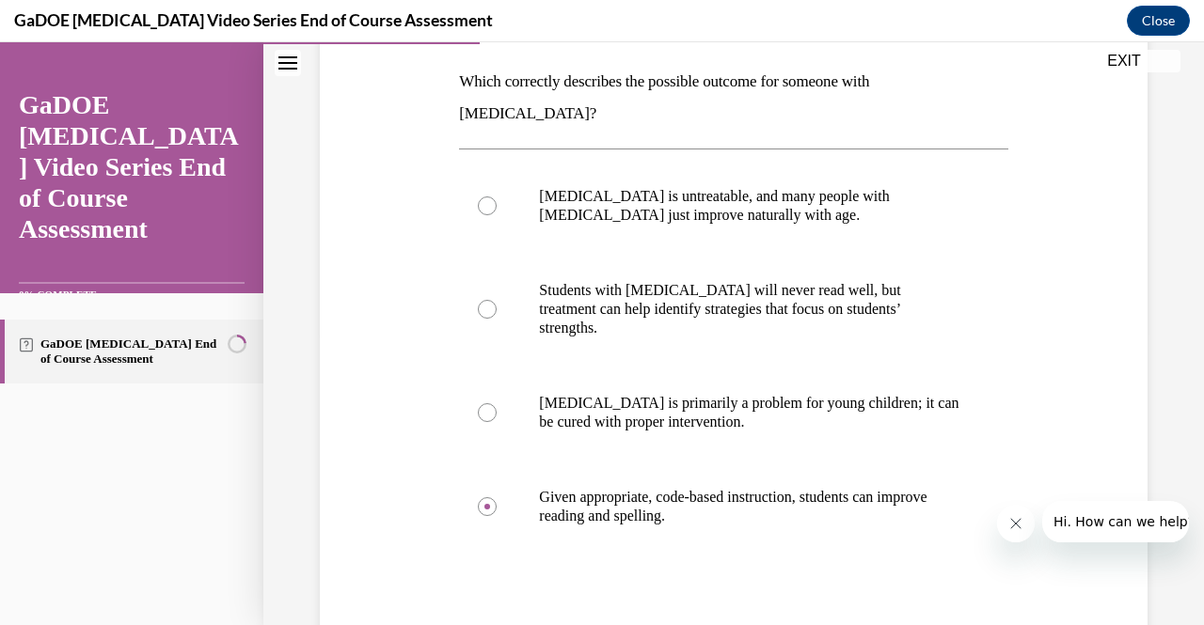
scroll to position [293, 0]
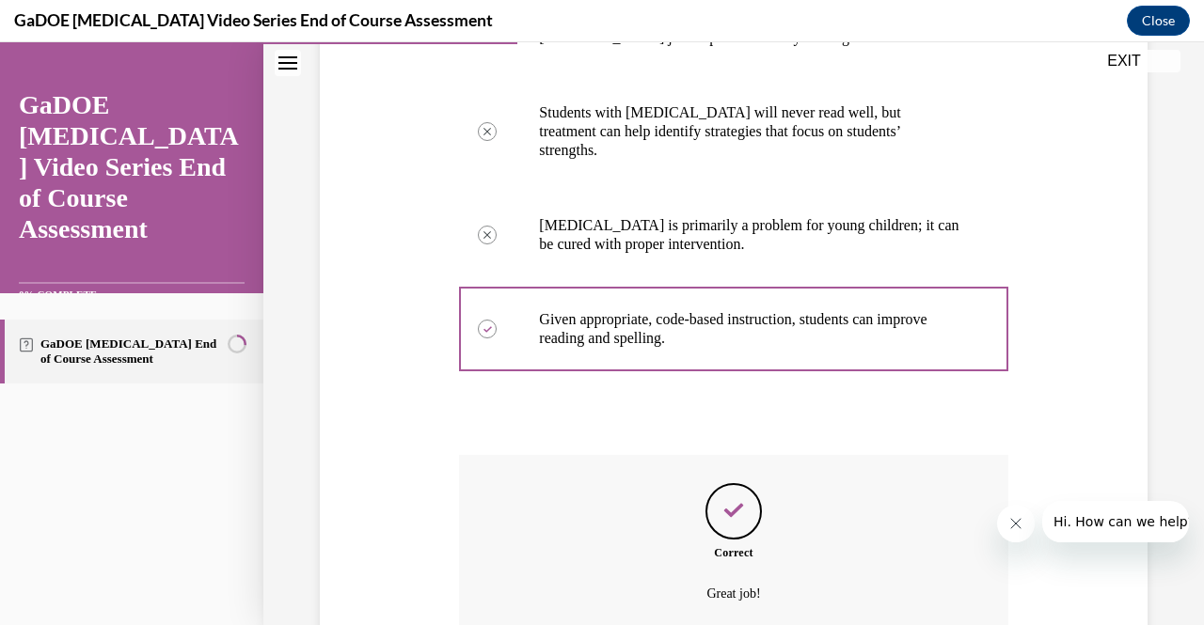
scroll to position [592, 0]
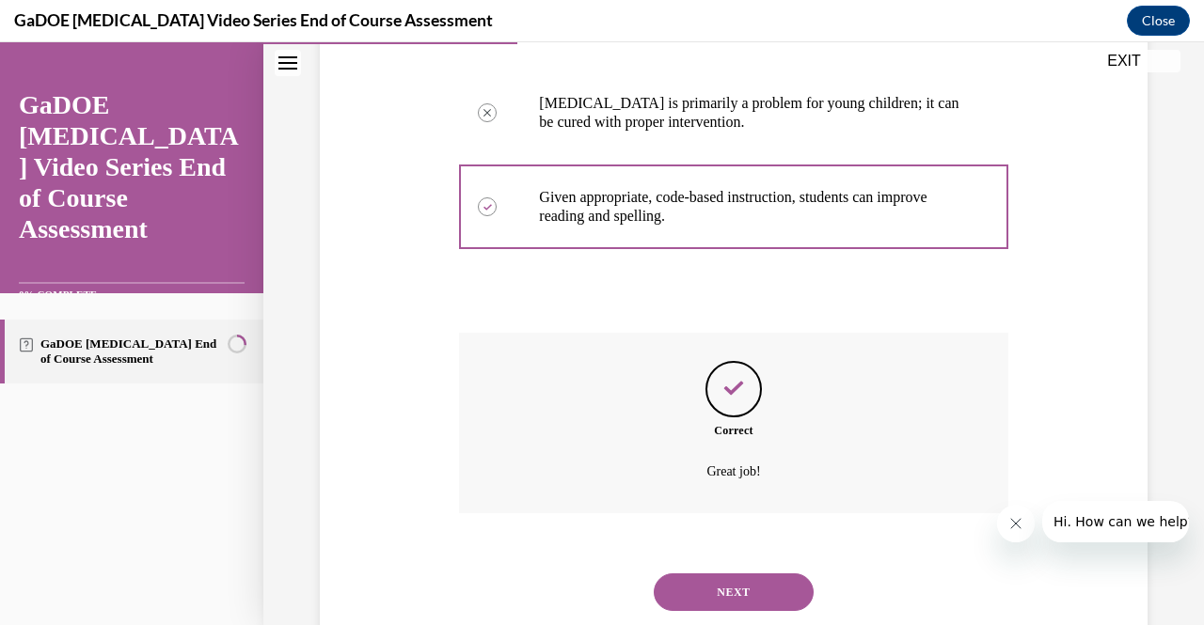
click at [718, 574] on button "NEXT" at bounding box center [734, 593] width 160 height 38
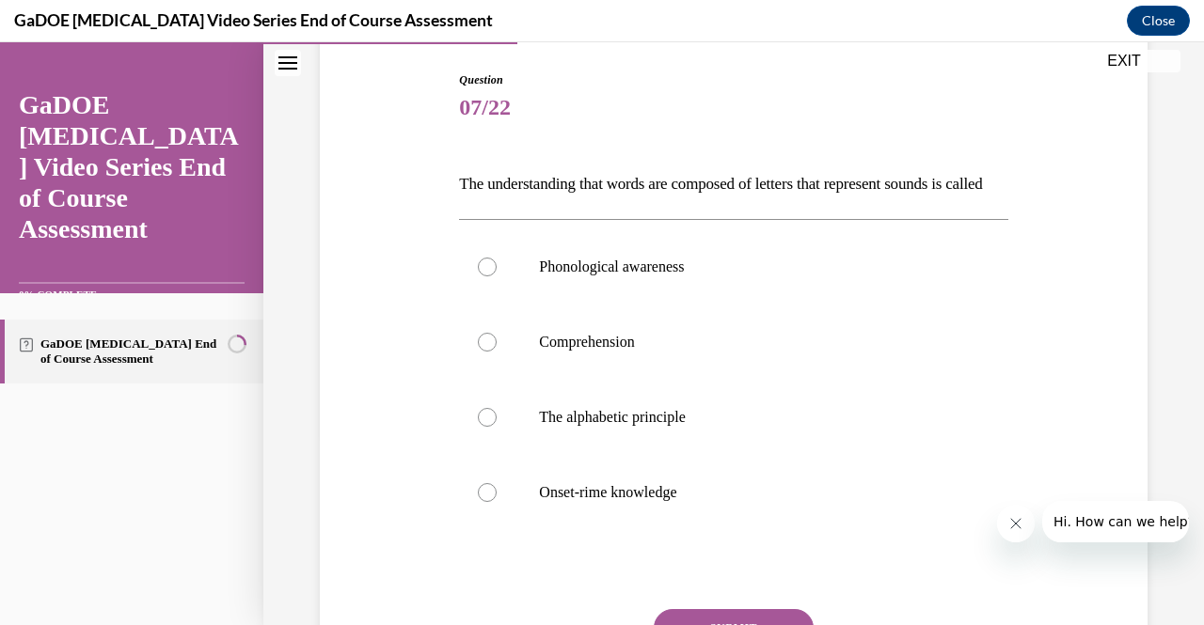
scroll to position [200, 0]
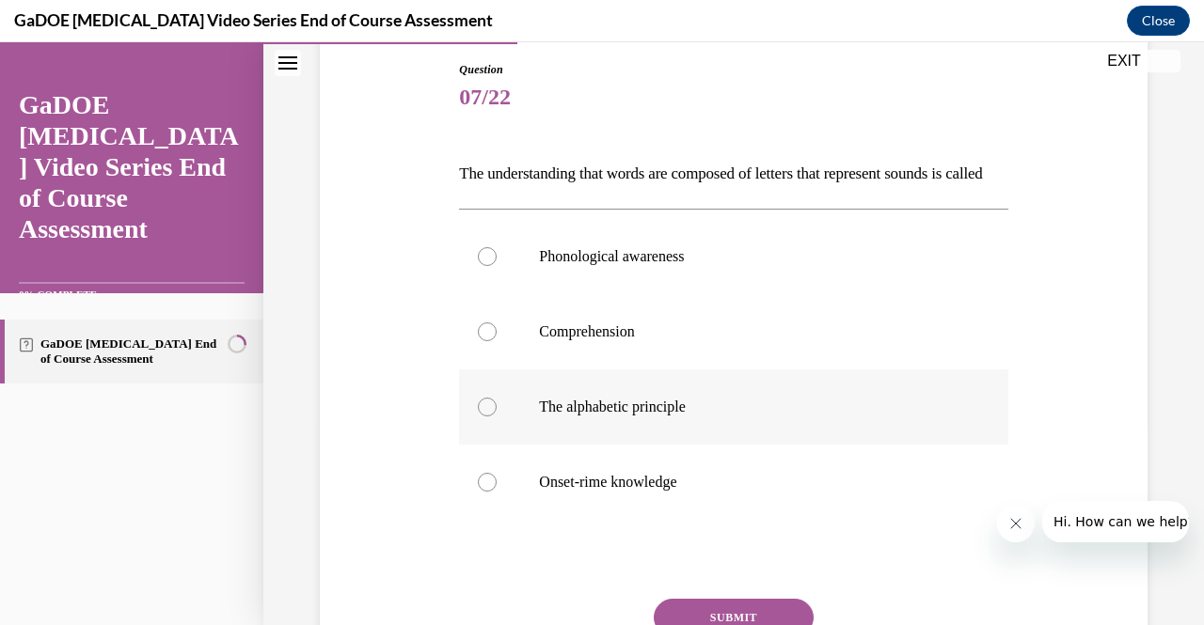
click at [705, 424] on label "The alphabetic principle" at bounding box center [733, 407] width 548 height 75
click at [497, 417] on input "The alphabetic principle" at bounding box center [487, 407] width 19 height 19
radio input "true"
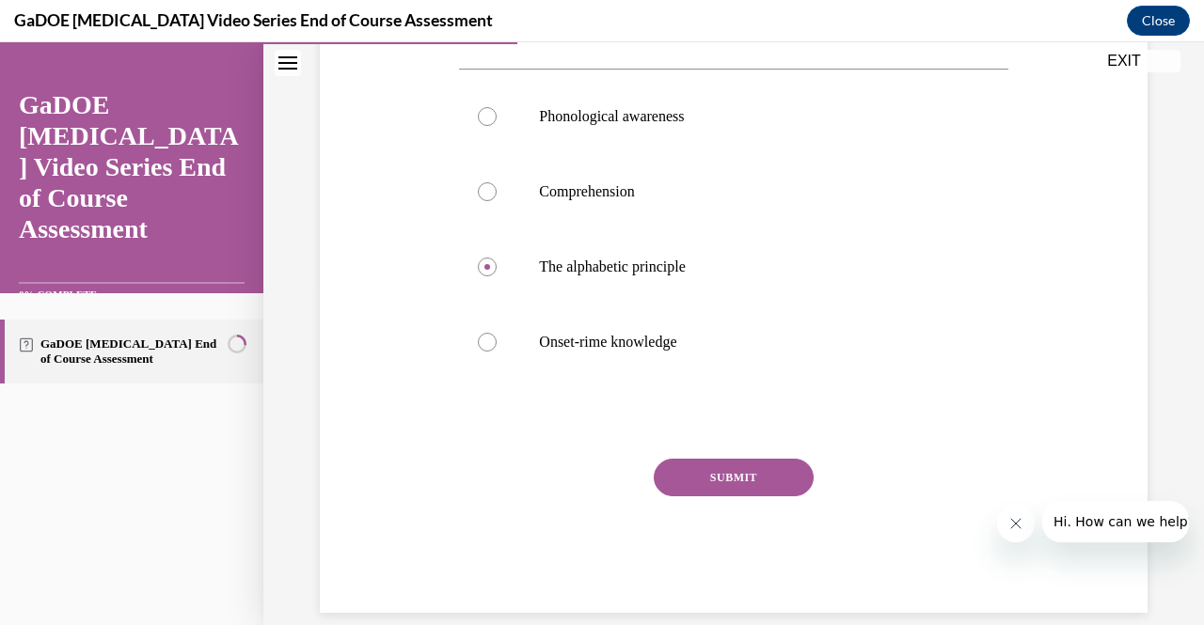
click at [734, 497] on button "SUBMIT" at bounding box center [734, 478] width 160 height 38
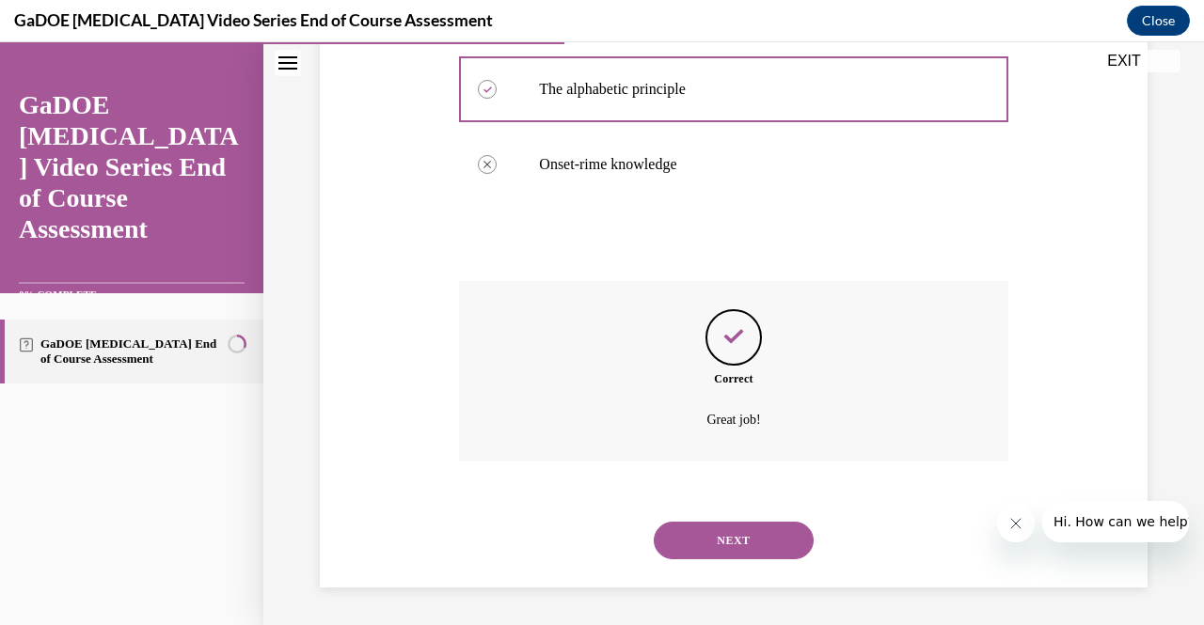
click at [713, 546] on button "NEXT" at bounding box center [734, 541] width 160 height 38
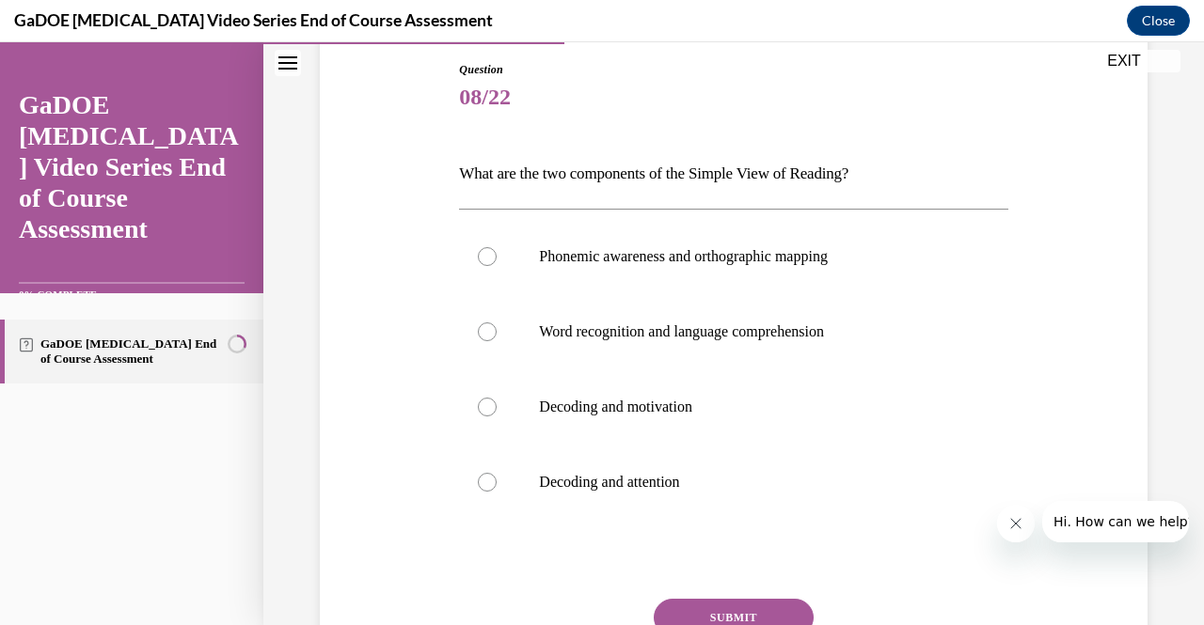
scroll to position [201, 0]
click at [706, 318] on label "Word recognition and language comprehension" at bounding box center [733, 330] width 548 height 75
click at [497, 322] on input "Word recognition and language comprehension" at bounding box center [487, 331] width 19 height 19
radio input "true"
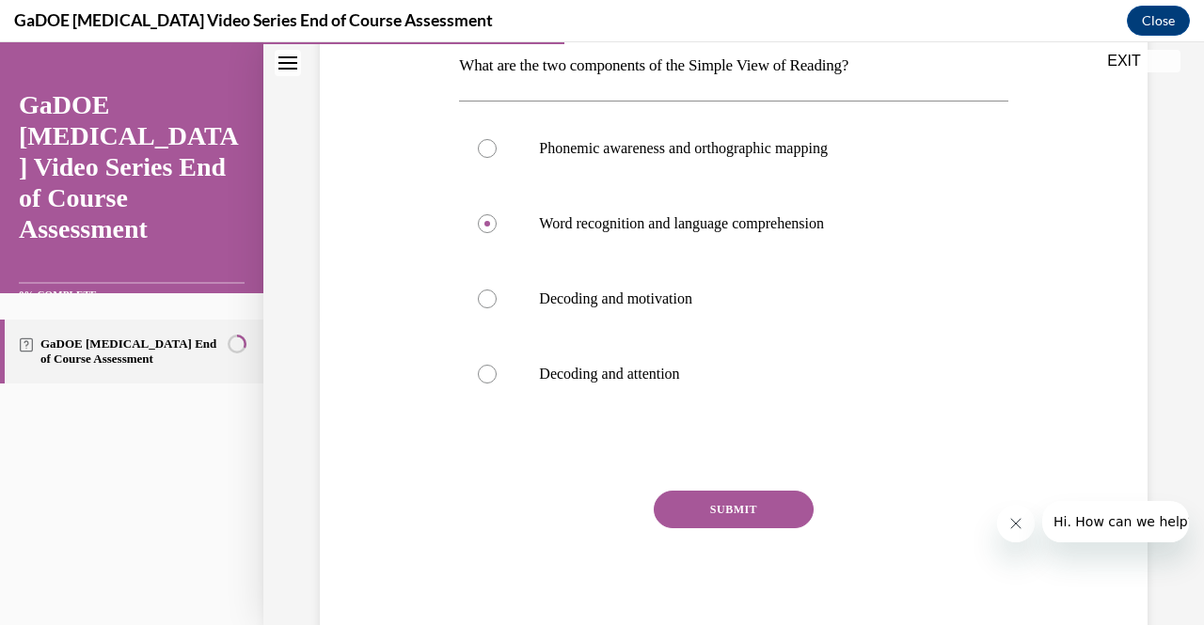
click at [703, 505] on button "SUBMIT" at bounding box center [734, 510] width 160 height 38
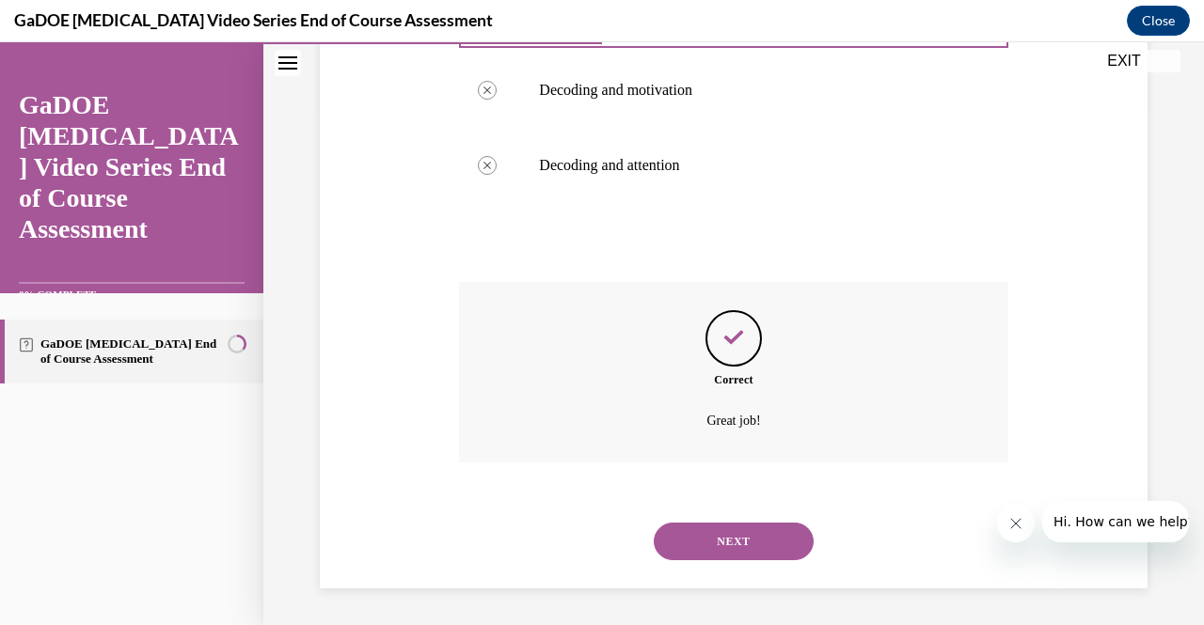
click at [713, 539] on button "NEXT" at bounding box center [734, 542] width 160 height 38
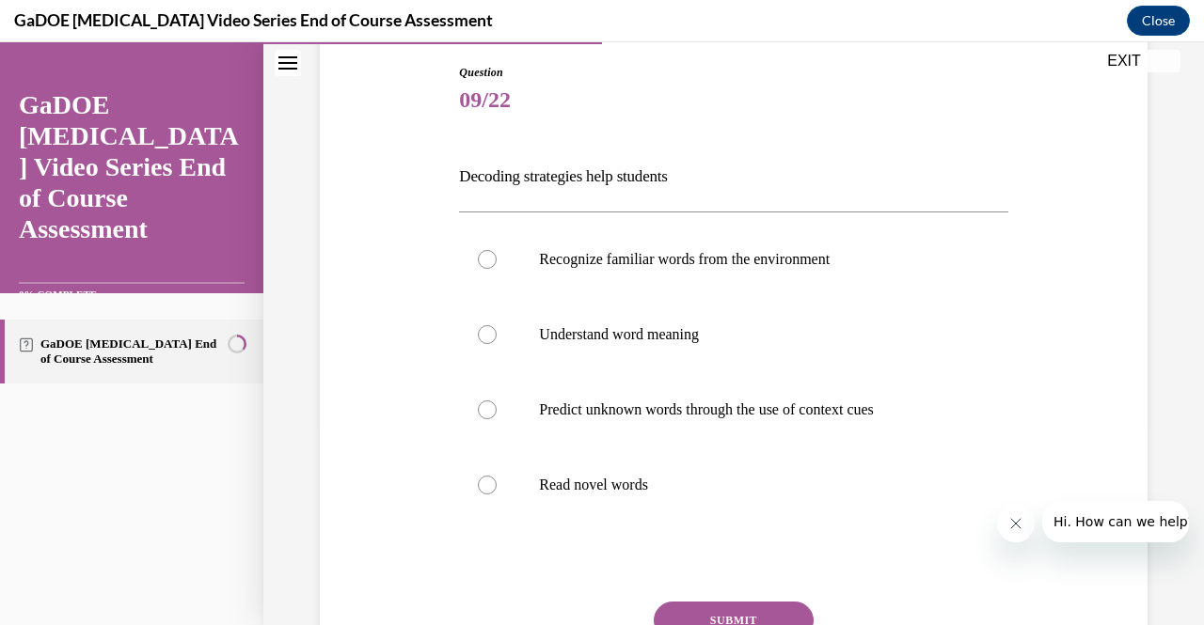
scroll to position [198, 0]
click at [606, 486] on p "Read novel words" at bounding box center [749, 484] width 421 height 19
click at [497, 486] on input "Read novel words" at bounding box center [487, 484] width 19 height 19
radio input "true"
click at [727, 609] on button "SUBMIT" at bounding box center [734, 620] width 160 height 38
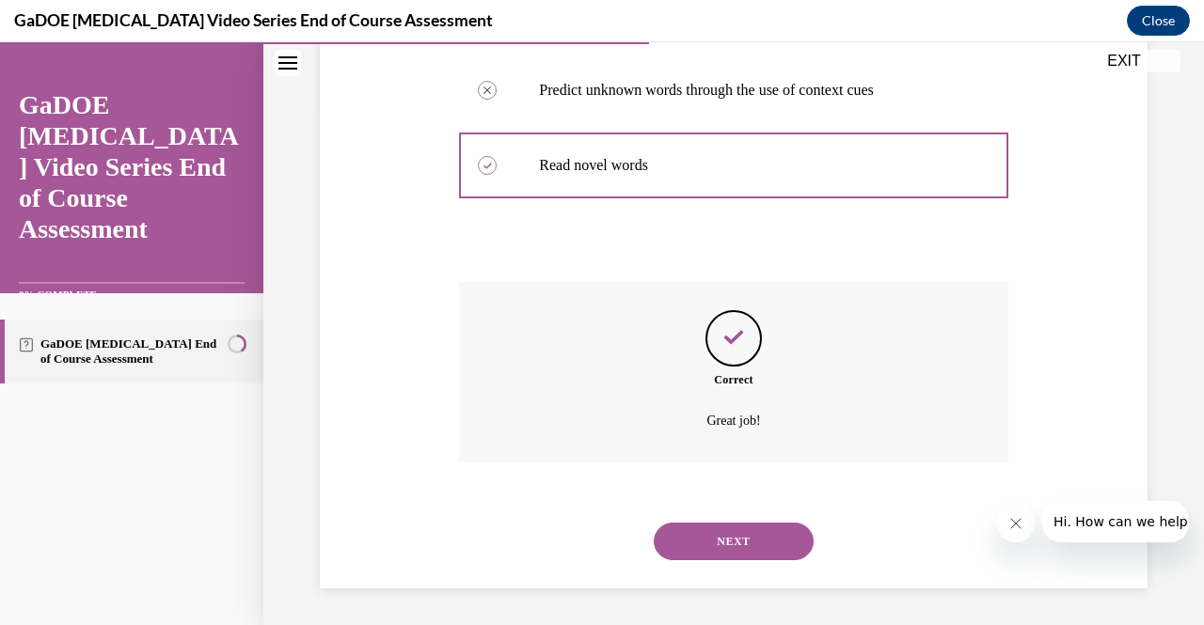
click at [735, 541] on button "NEXT" at bounding box center [734, 542] width 160 height 38
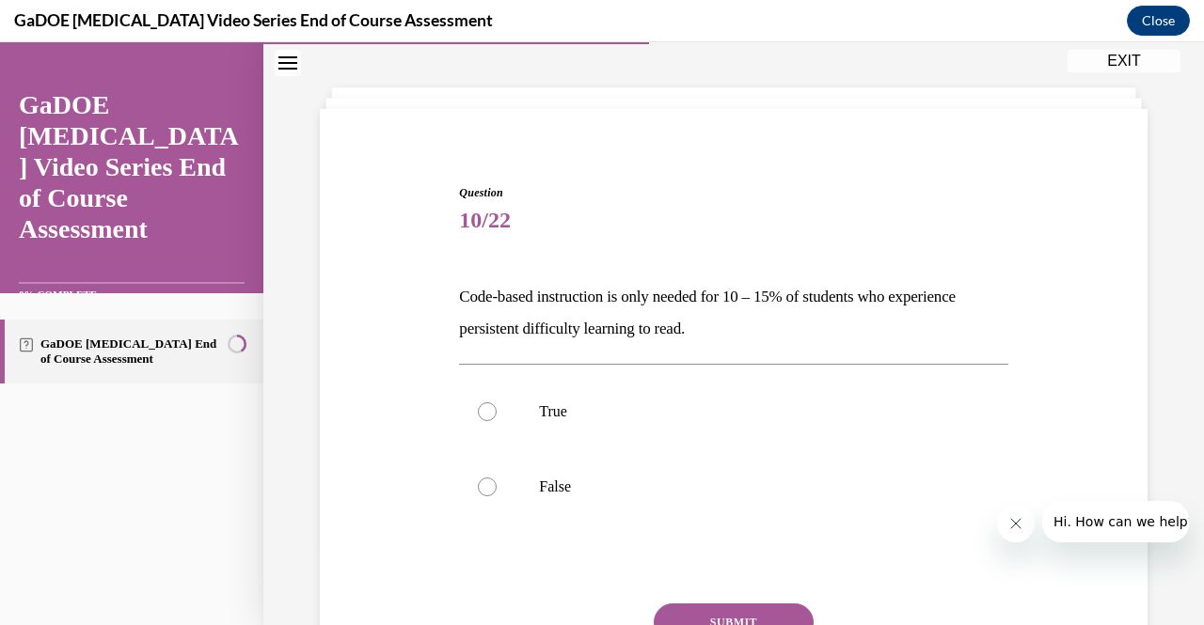
scroll to position [78, 0]
click at [707, 510] on label "False" at bounding box center [733, 486] width 548 height 75
click at [497, 496] on input "False" at bounding box center [487, 486] width 19 height 19
radio input "true"
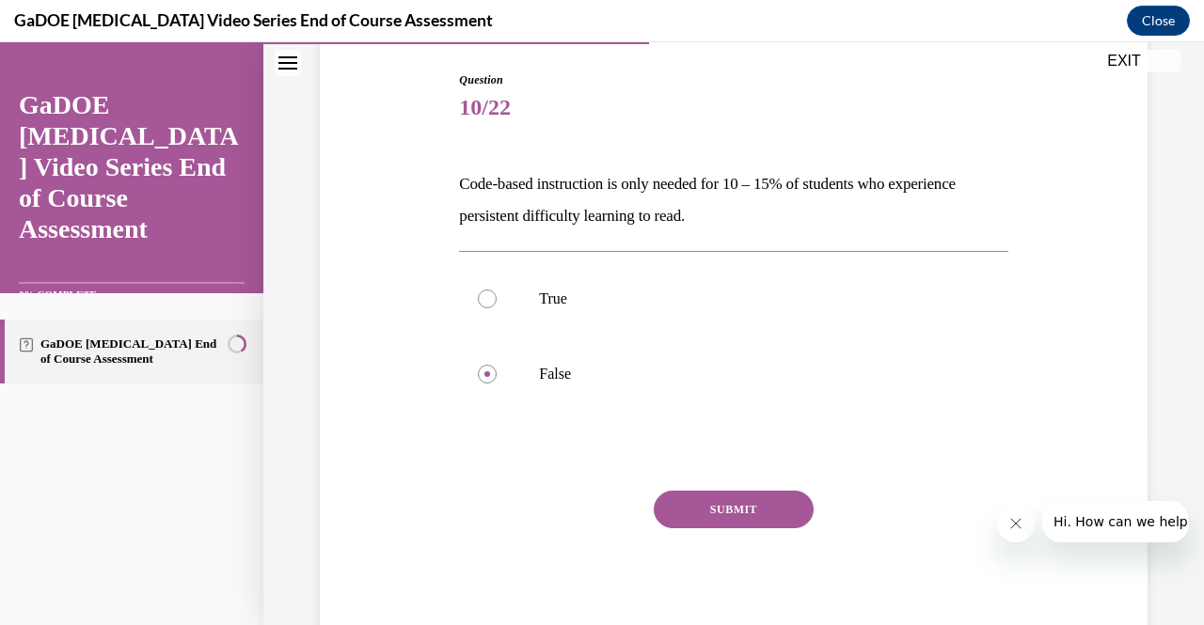
click at [715, 508] on button "SUBMIT" at bounding box center [734, 510] width 160 height 38
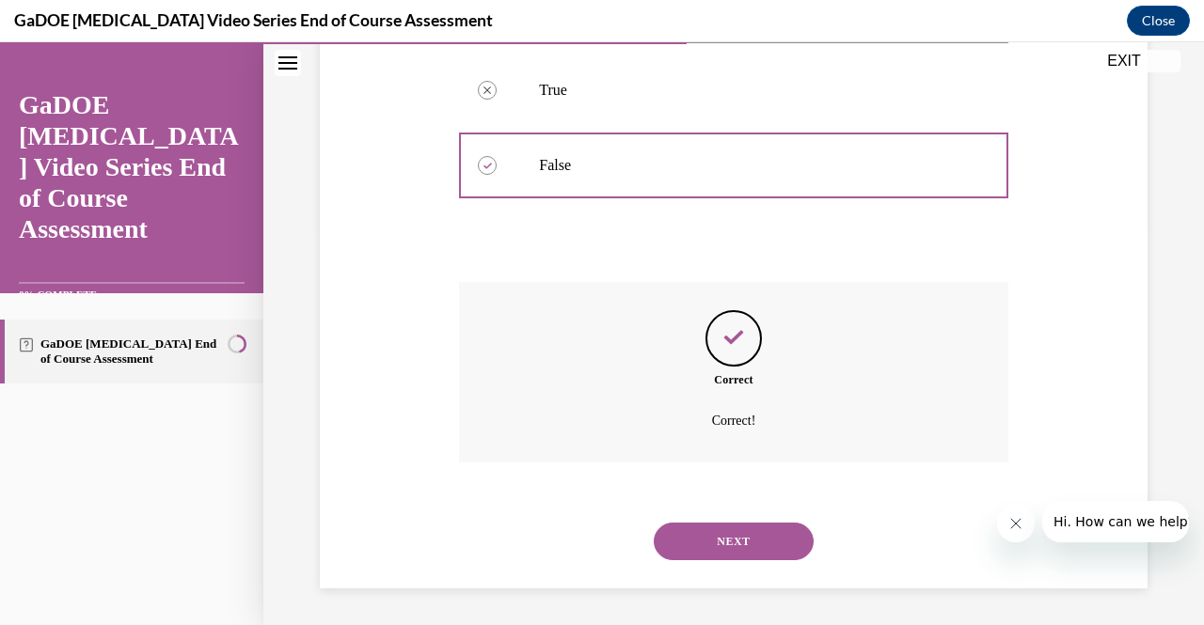
click at [705, 538] on button "NEXT" at bounding box center [734, 542] width 160 height 38
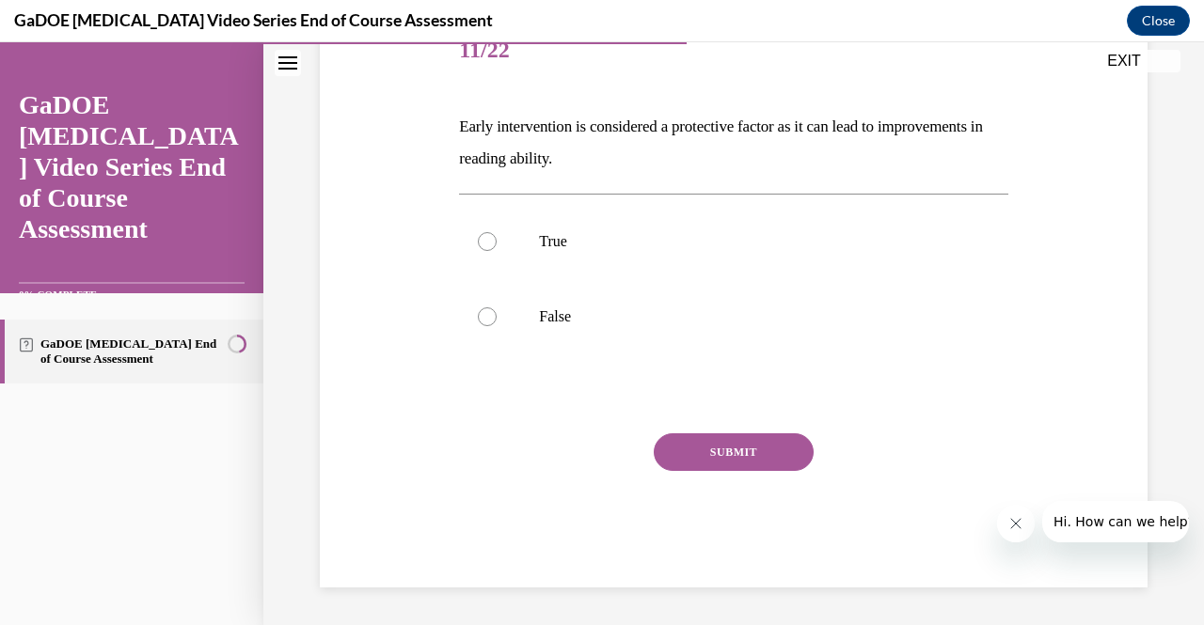
scroll to position [57, 0]
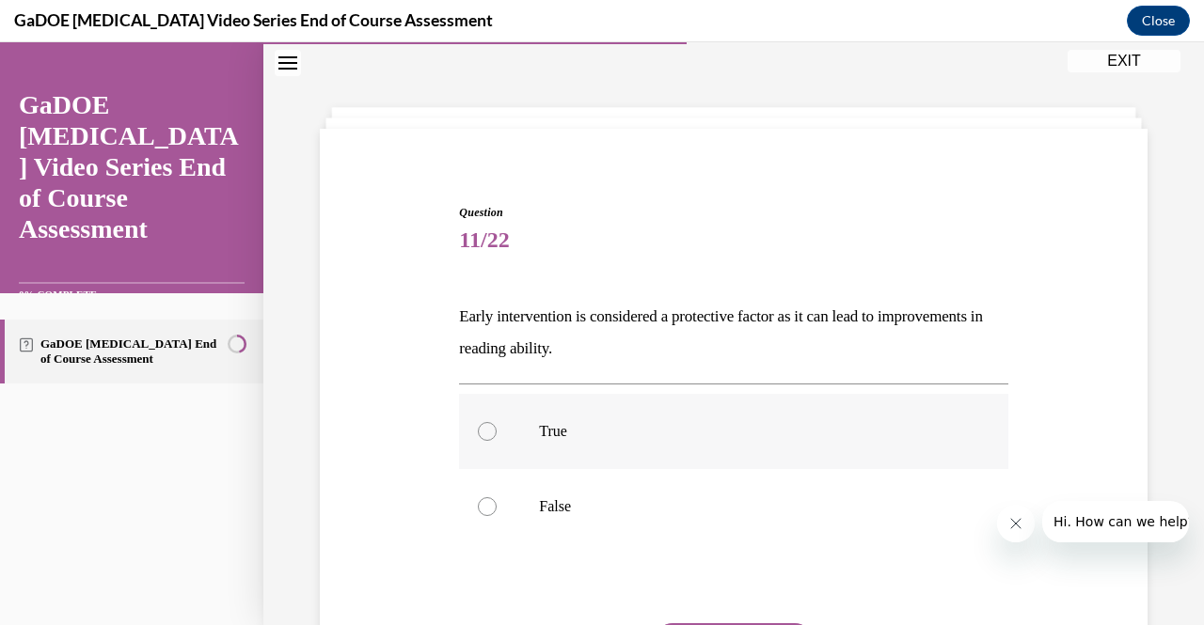
click at [611, 443] on label "True" at bounding box center [733, 431] width 548 height 75
click at [497, 441] on input "True" at bounding box center [487, 431] width 19 height 19
radio input "true"
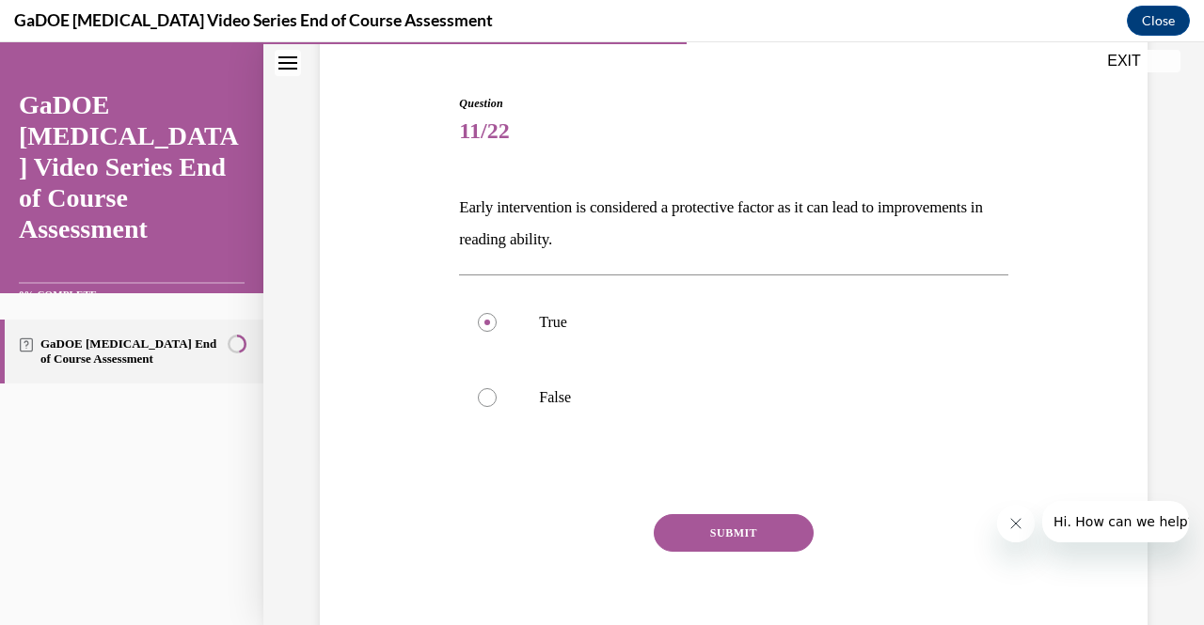
click at [709, 534] on button "SUBMIT" at bounding box center [734, 533] width 160 height 38
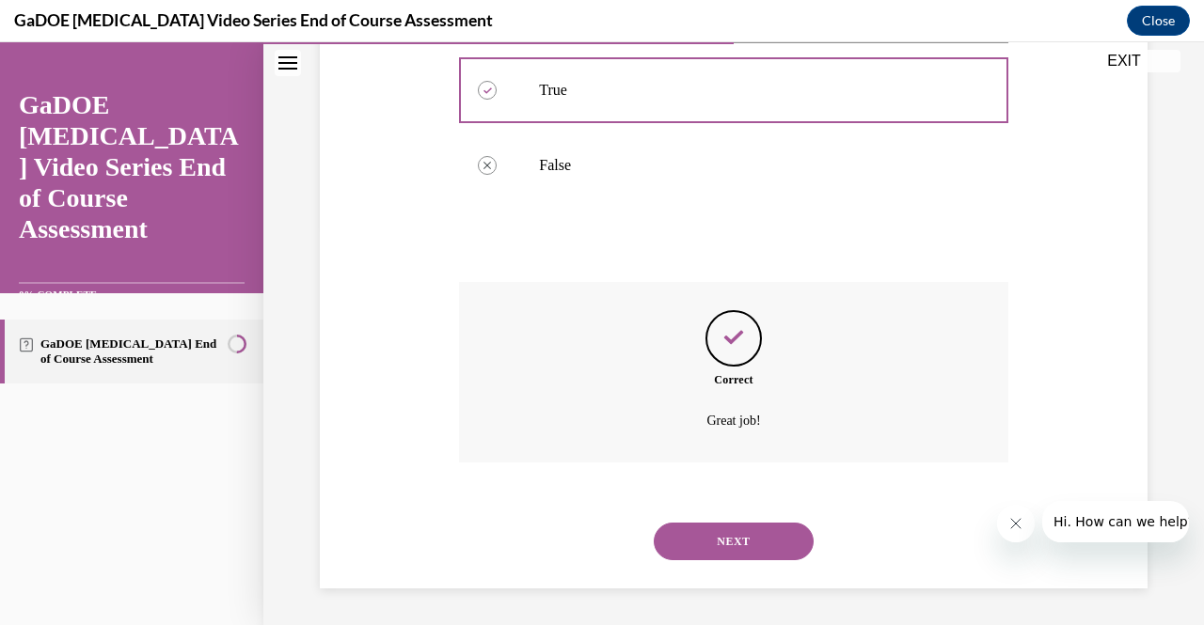
click at [709, 534] on button "NEXT" at bounding box center [734, 542] width 160 height 38
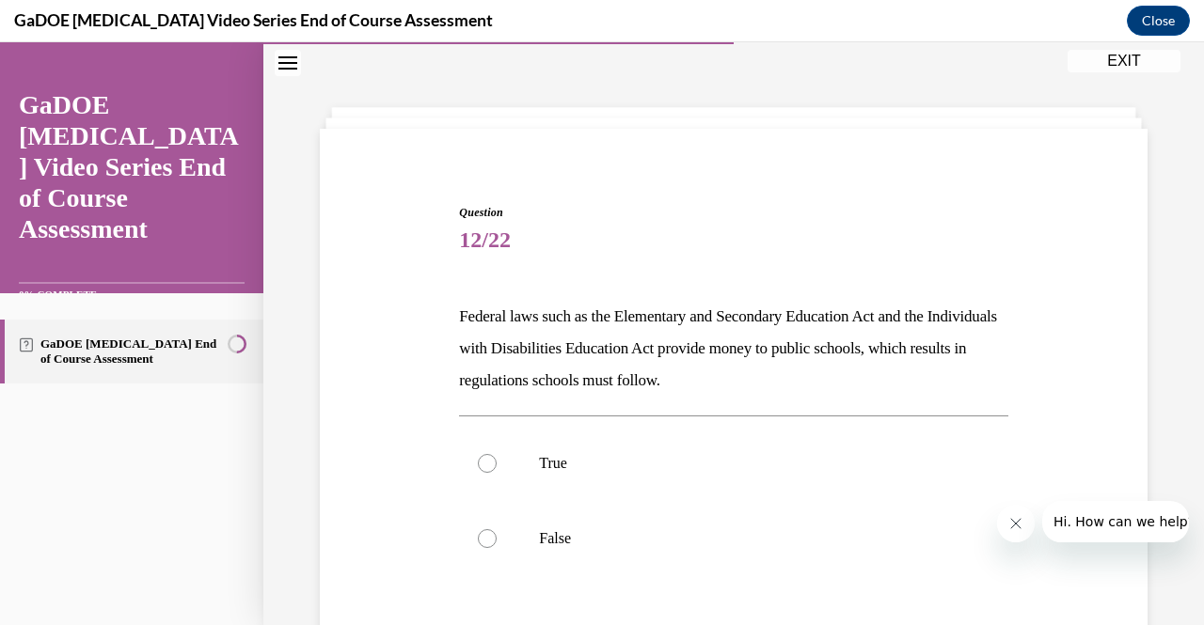
scroll to position [87, 0]
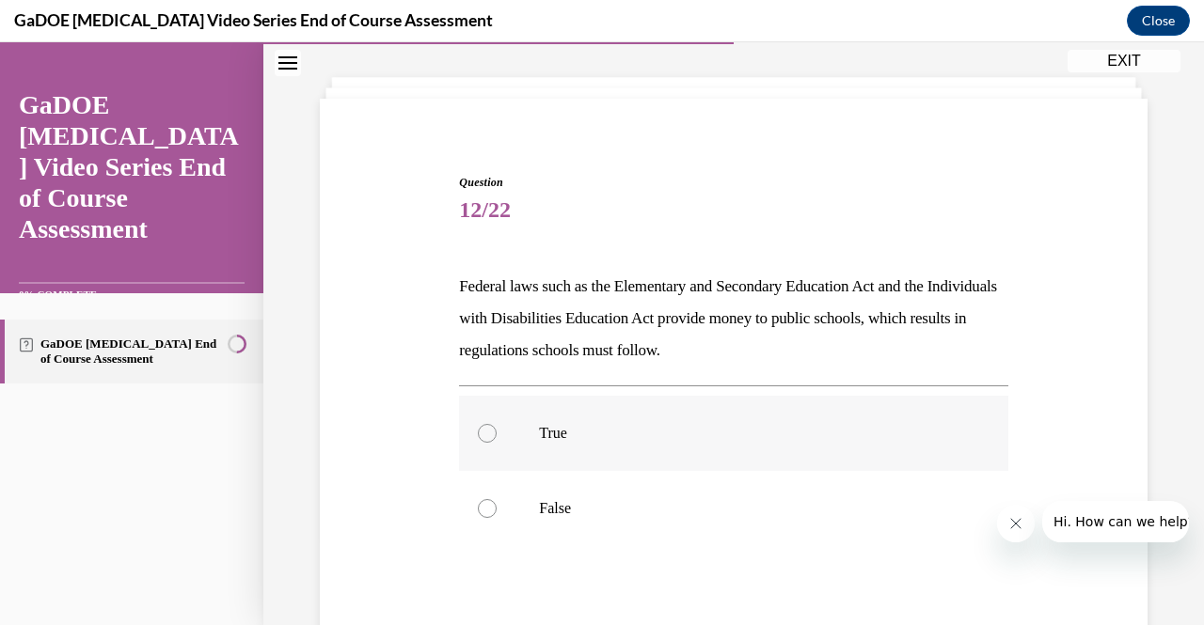
click at [617, 439] on p "True" at bounding box center [749, 433] width 421 height 19
click at [497, 439] on input "True" at bounding box center [487, 433] width 19 height 19
radio input "true"
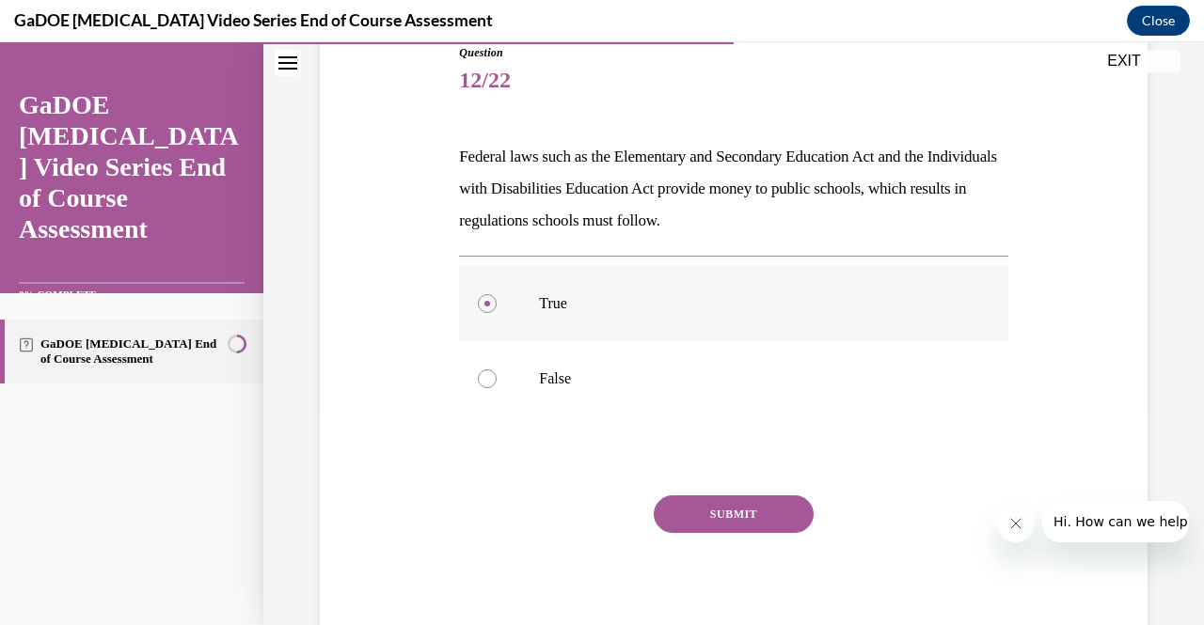
scroll to position [222, 0]
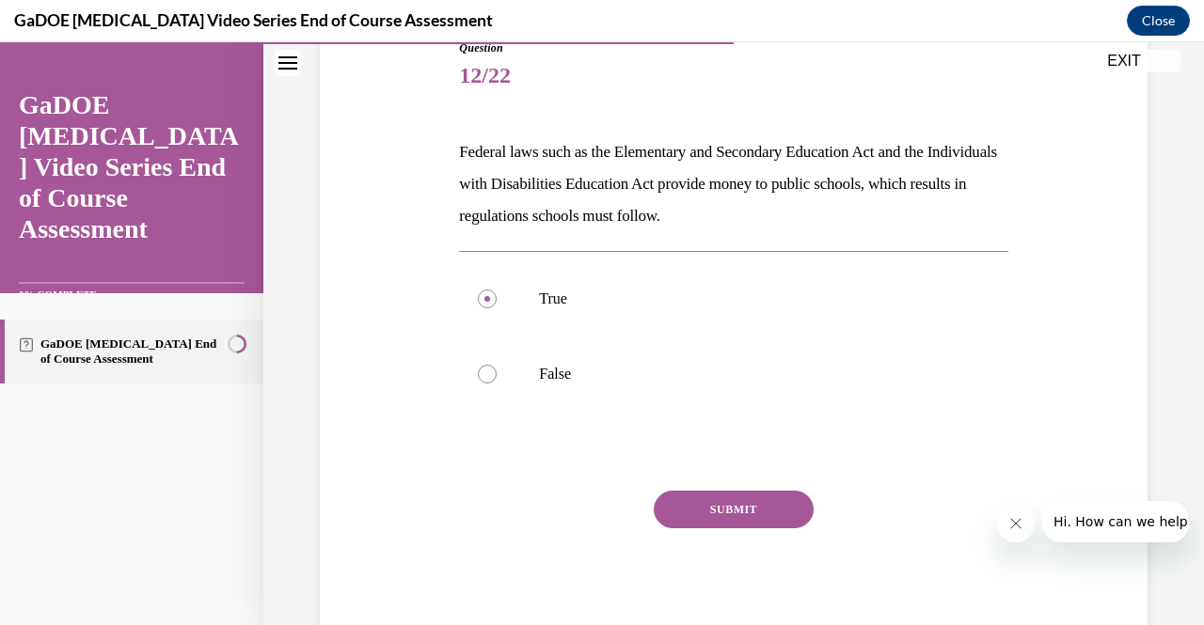
click at [737, 516] on button "SUBMIT" at bounding box center [734, 510] width 160 height 38
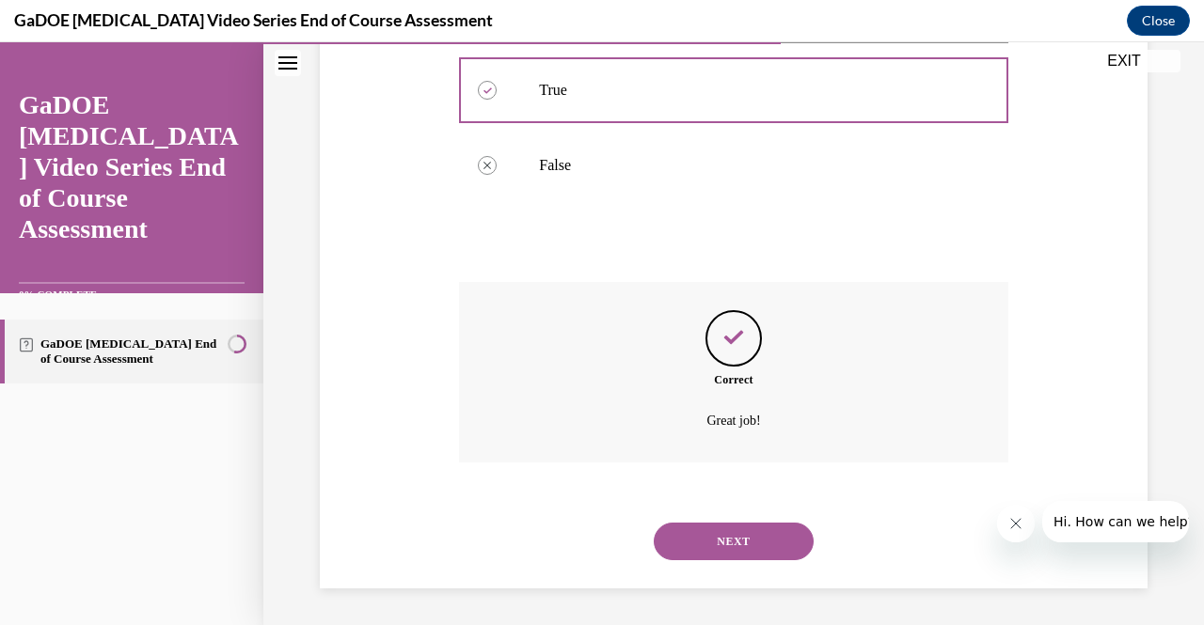
click at [735, 528] on button "NEXT" at bounding box center [734, 542] width 160 height 38
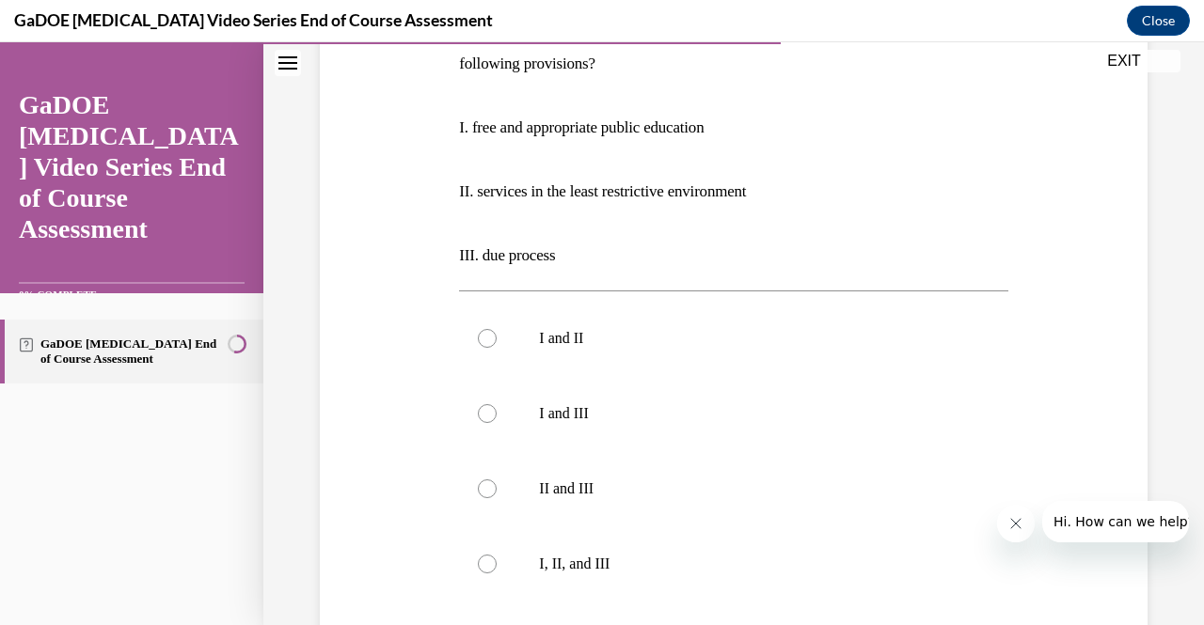
scroll to position [363, 0]
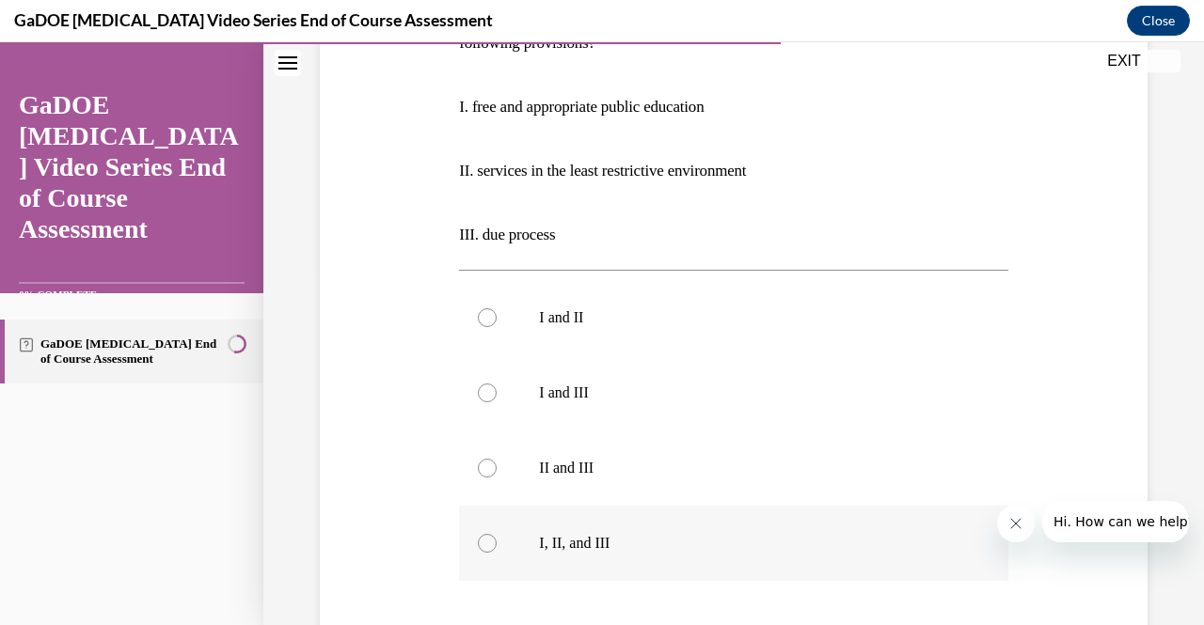
click at [562, 529] on label "I, II, and III" at bounding box center [733, 543] width 548 height 75
click at [497, 534] on input "I, II, and III" at bounding box center [487, 543] width 19 height 19
radio input "true"
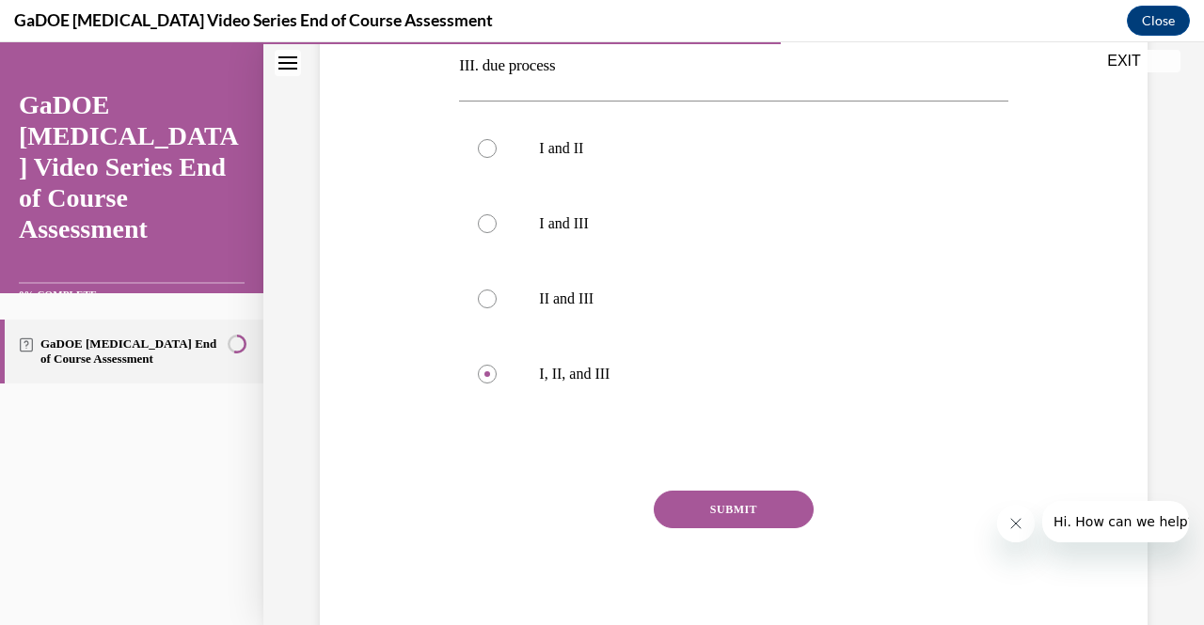
click at [775, 509] on button "SUBMIT" at bounding box center [734, 510] width 160 height 38
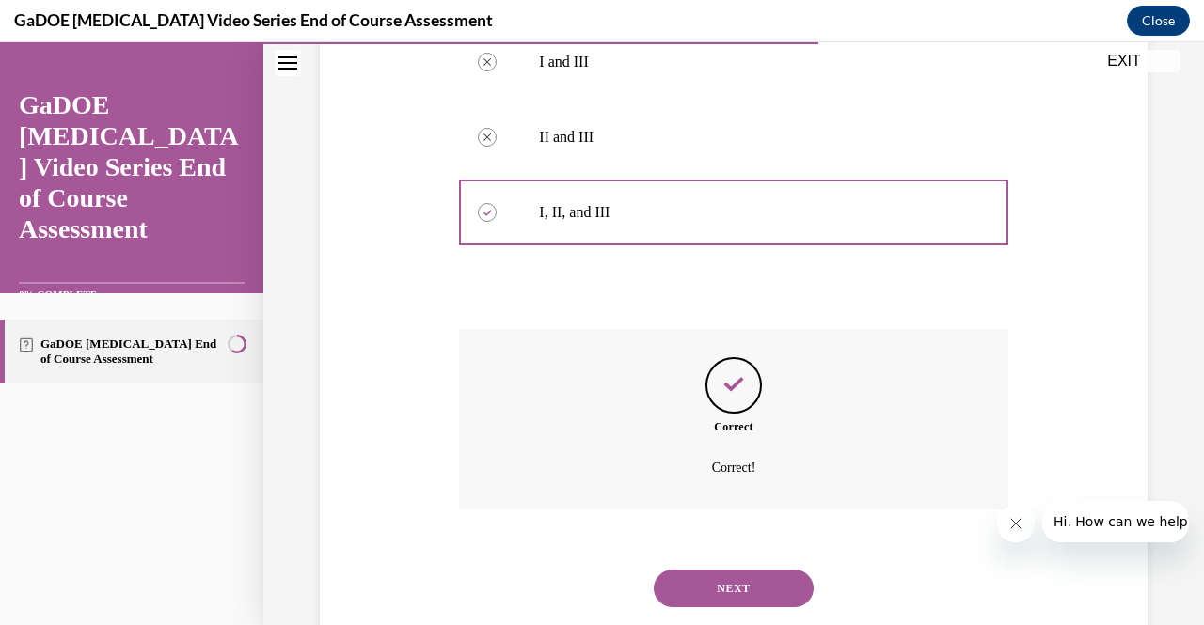
click at [749, 590] on button "NEXT" at bounding box center [734, 589] width 160 height 38
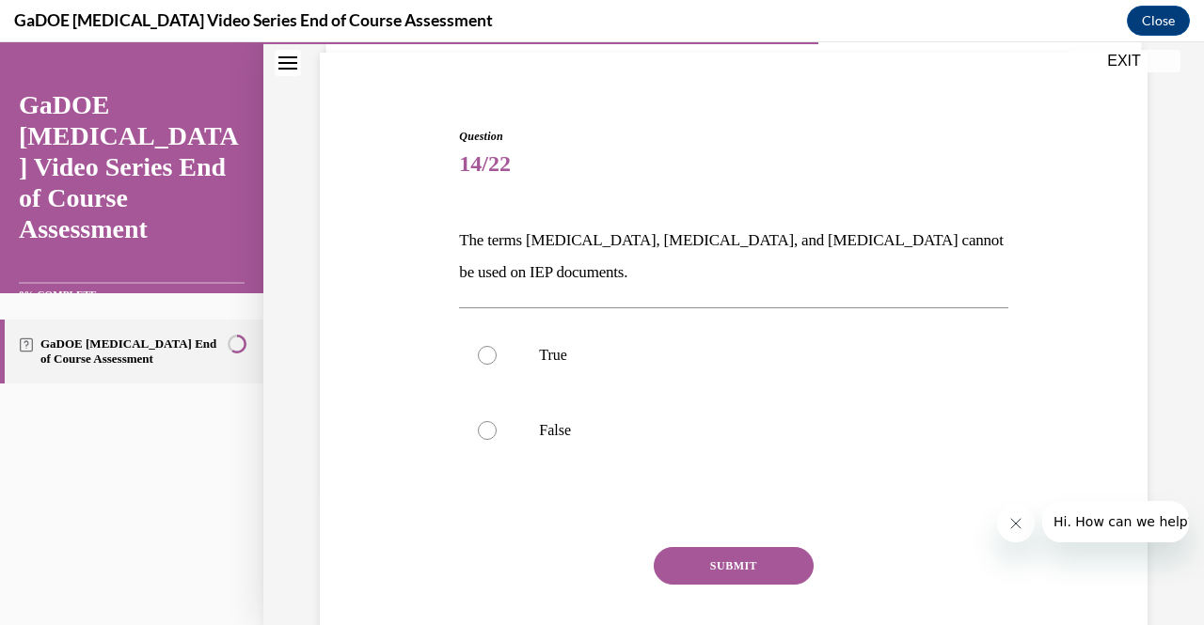
scroll to position [134, 0]
click at [590, 406] on label "False" at bounding box center [733, 429] width 548 height 75
click at [497, 420] on input "False" at bounding box center [487, 429] width 19 height 19
radio input "true"
click at [680, 561] on button "SUBMIT" at bounding box center [734, 565] width 160 height 38
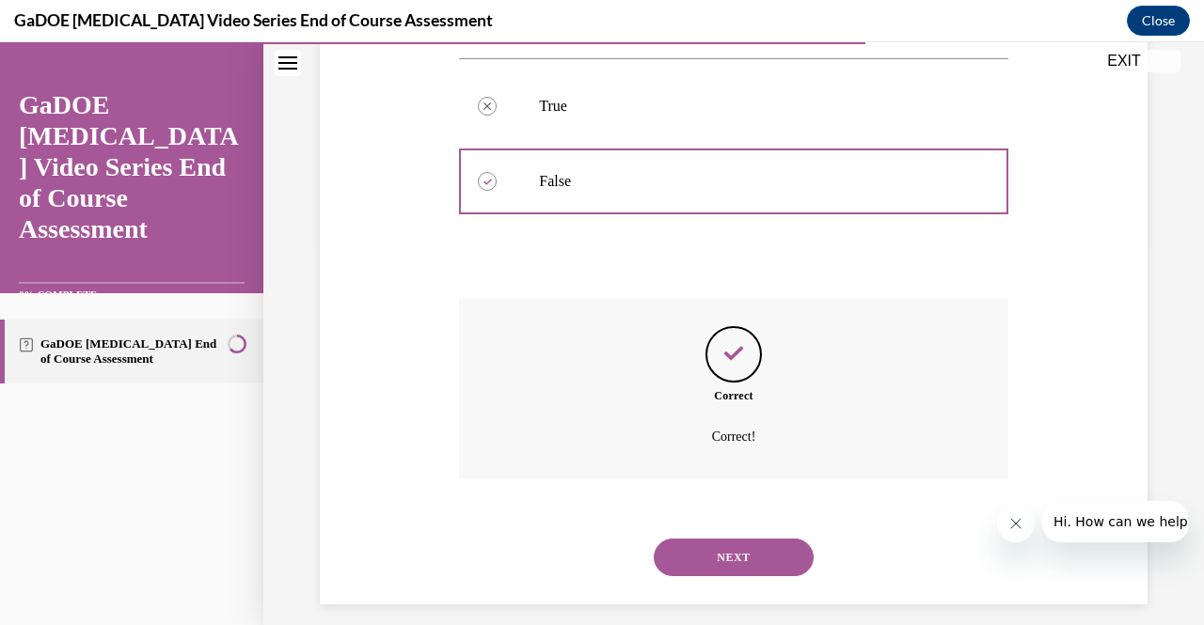
click at [680, 561] on button "NEXT" at bounding box center [734, 558] width 160 height 38
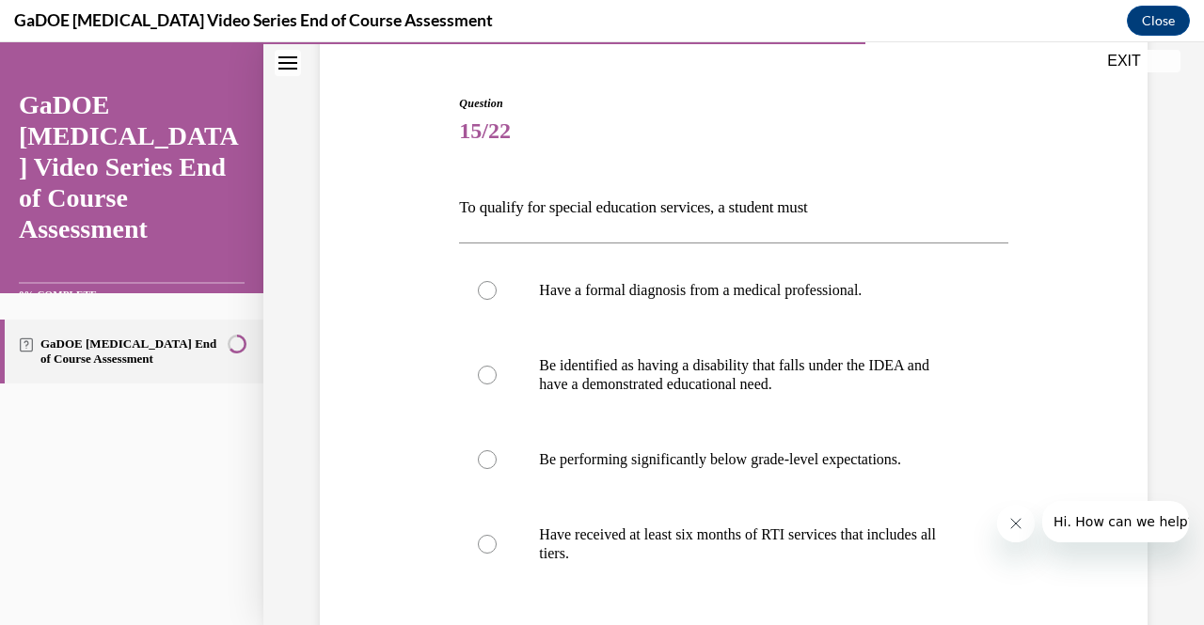
scroll to position [167, 0]
click at [655, 387] on p "Be identified as having a disability that falls under the IDEA and have a demon…" at bounding box center [749, 374] width 421 height 38
click at [497, 384] on input "Be identified as having a disability that falls under the IDEA and have a demon…" at bounding box center [487, 374] width 19 height 19
radio input "true"
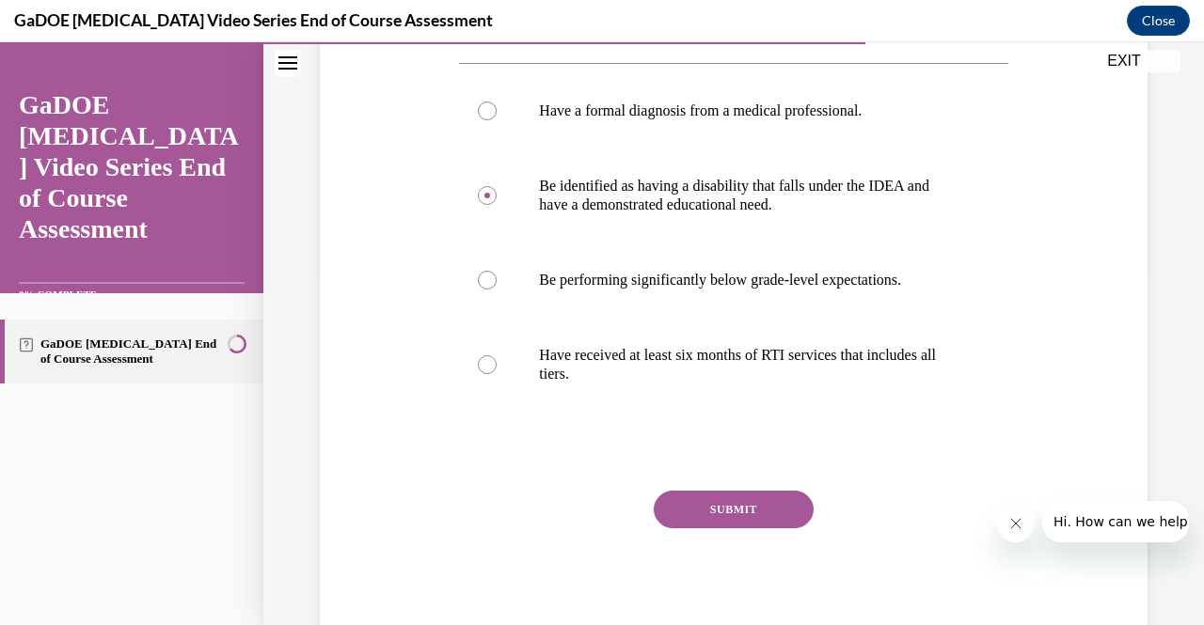
click at [730, 513] on button "SUBMIT" at bounding box center [734, 510] width 160 height 38
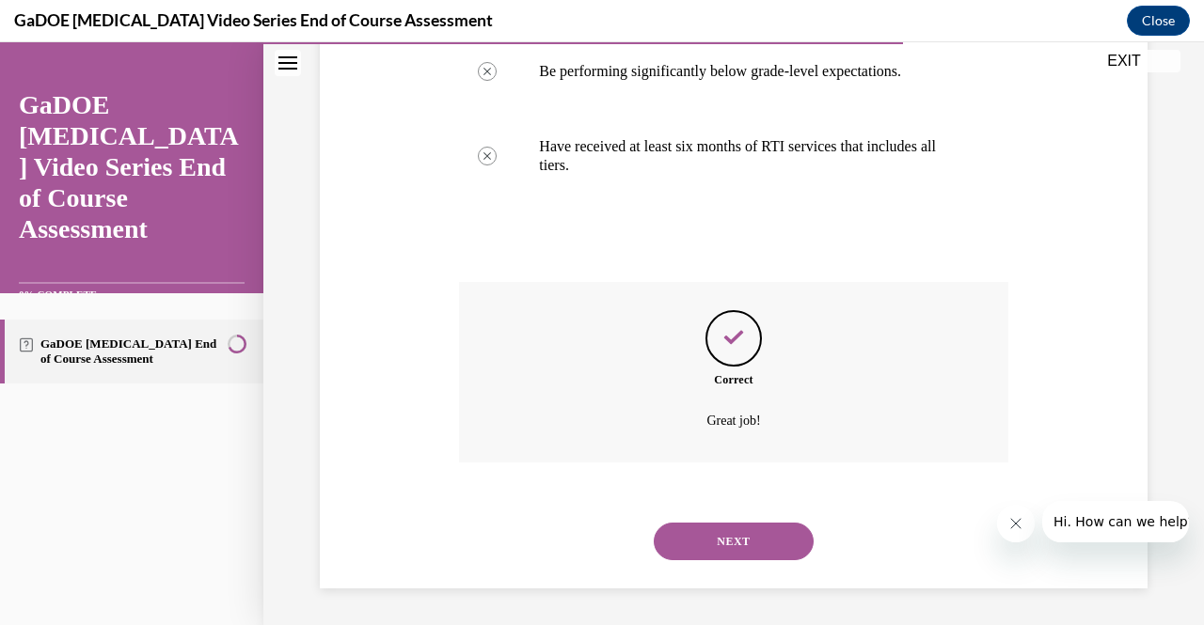
click at [724, 537] on button "NEXT" at bounding box center [734, 542] width 160 height 38
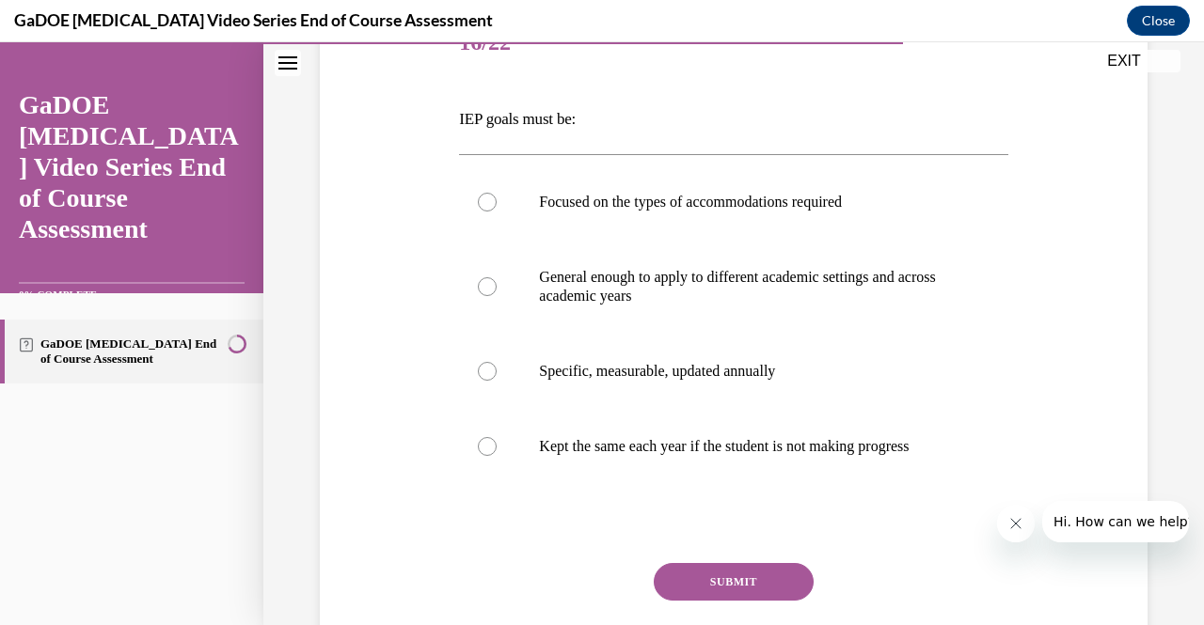
scroll to position [256, 0]
click at [690, 381] on label "Specific, measurable, updated annually" at bounding box center [733, 370] width 548 height 75
click at [497, 380] on input "Specific, measurable, updated annually" at bounding box center [487, 370] width 19 height 19
radio input "true"
click at [773, 600] on button "SUBMIT" at bounding box center [734, 581] width 160 height 38
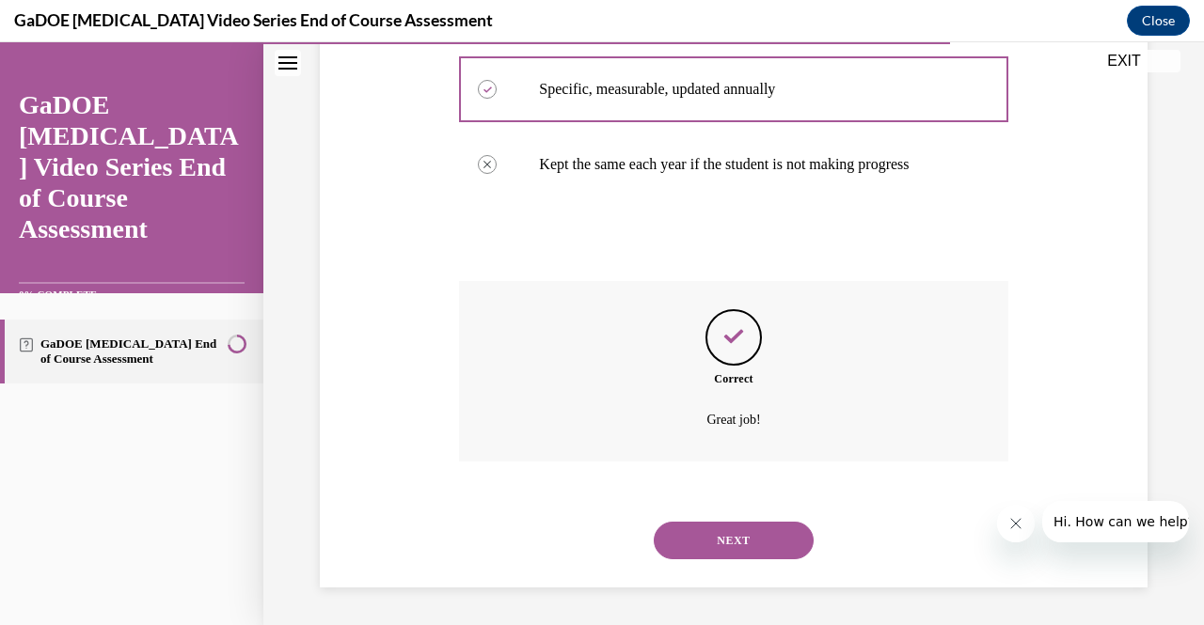
click at [749, 538] on button "NEXT" at bounding box center [734, 541] width 160 height 38
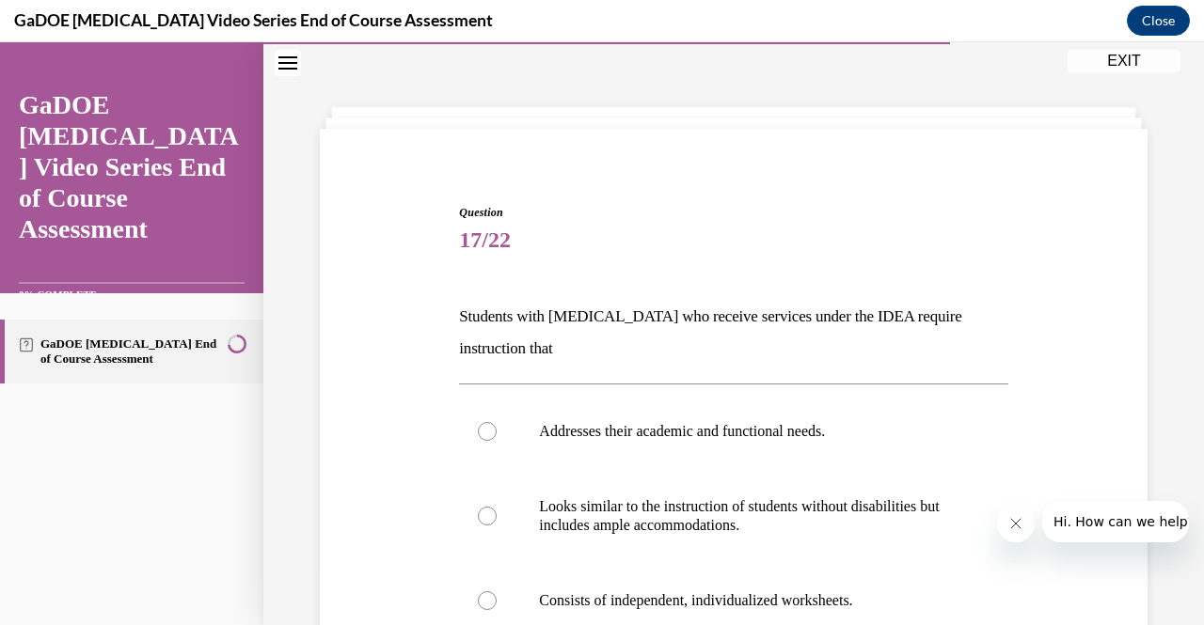
scroll to position [122, 0]
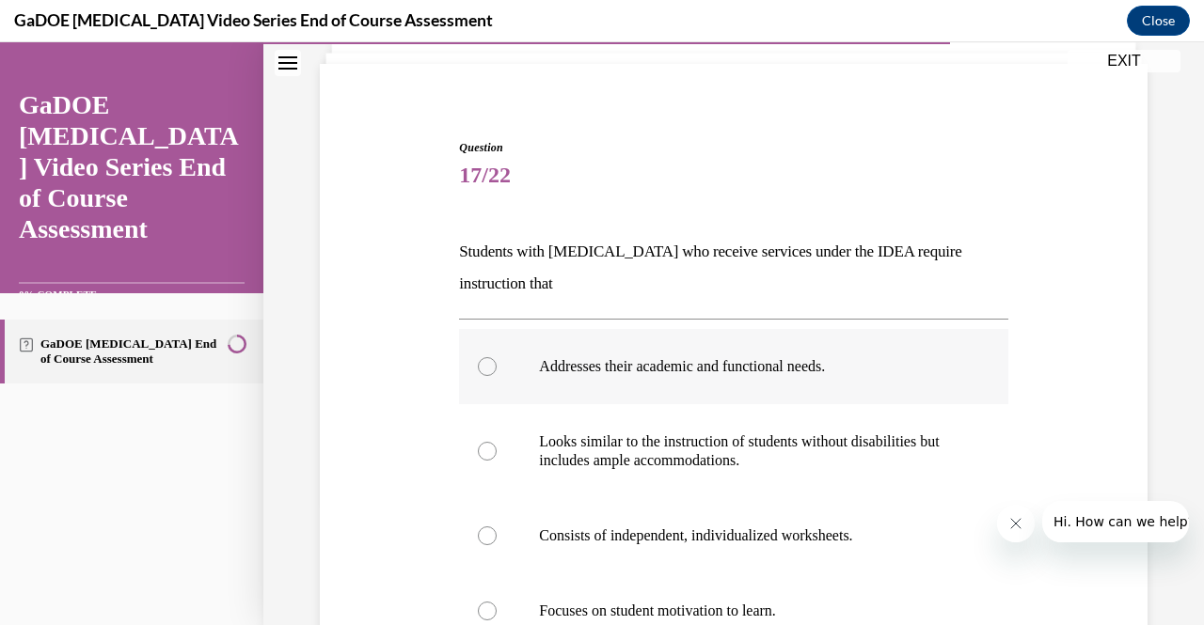
click at [741, 349] on label "Addresses their academic and functional needs." at bounding box center [733, 366] width 548 height 75
click at [497, 357] on input "Addresses their academic and functional needs." at bounding box center [487, 366] width 19 height 19
radio input "true"
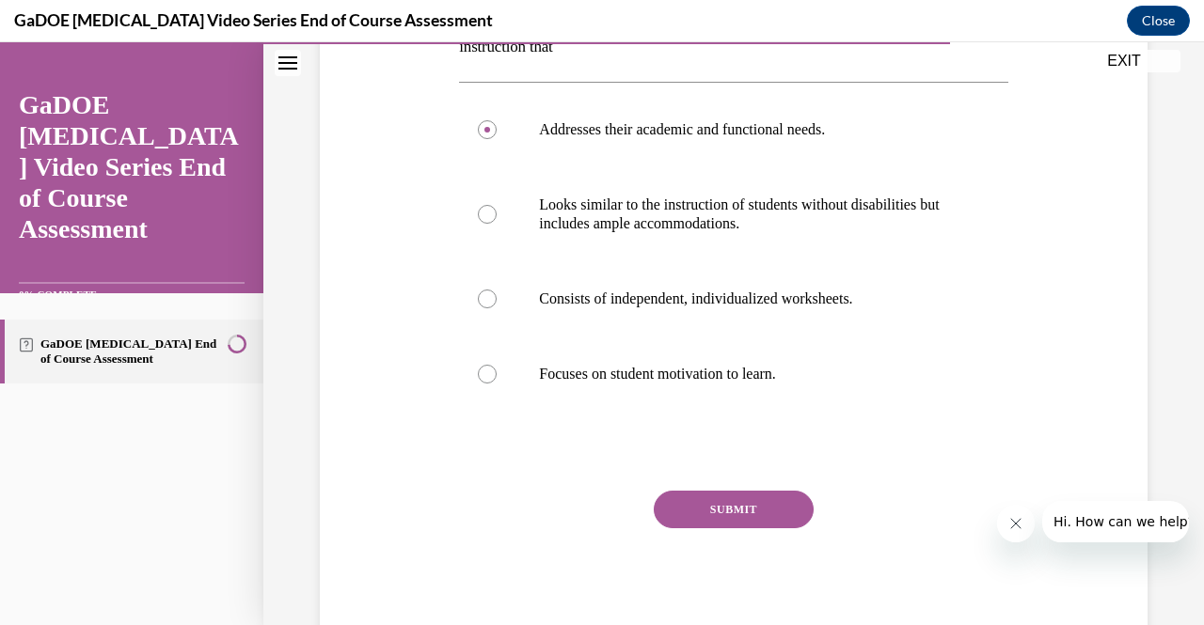
click at [709, 526] on button "SUBMIT" at bounding box center [734, 510] width 160 height 38
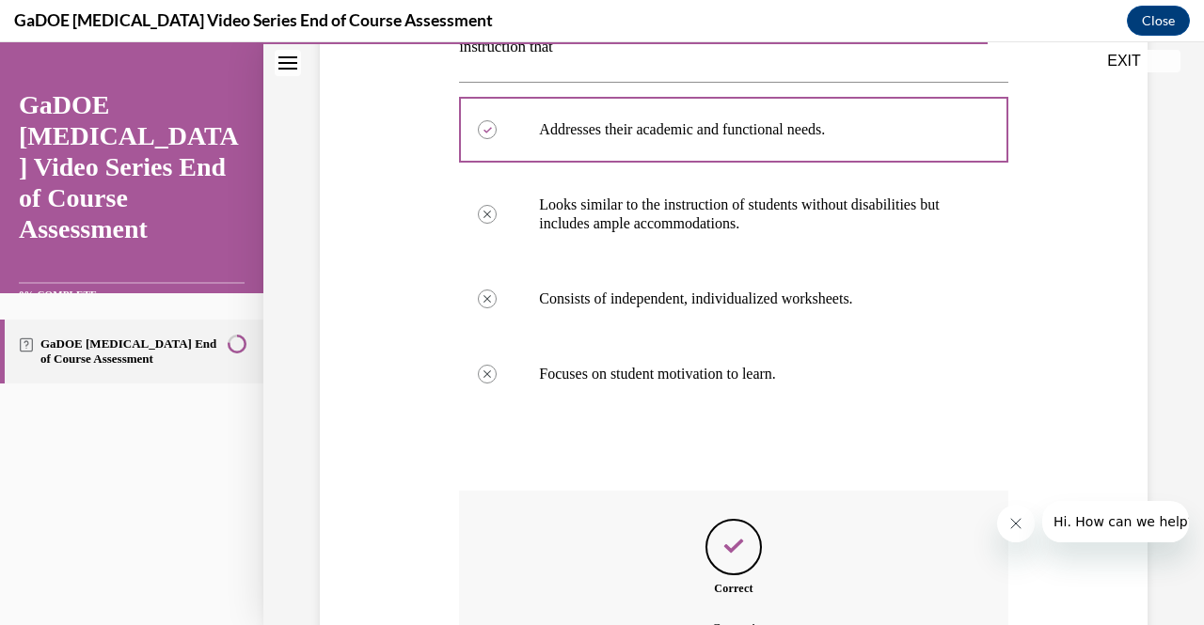
scroll to position [568, 0]
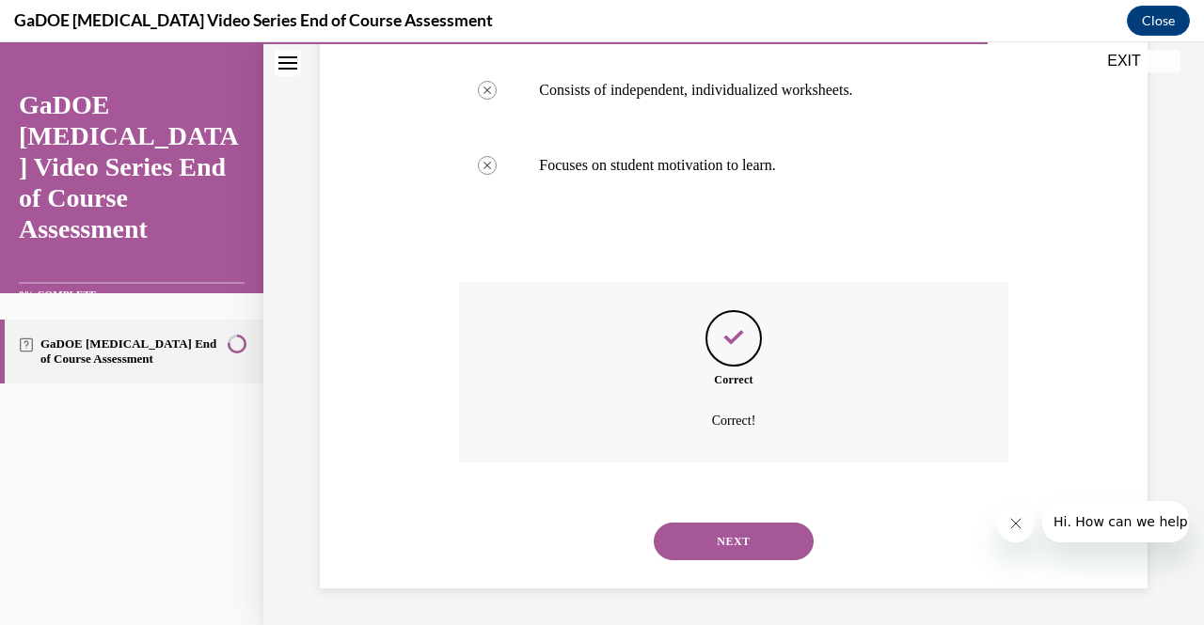
click at [745, 534] on button "NEXT" at bounding box center [734, 542] width 160 height 38
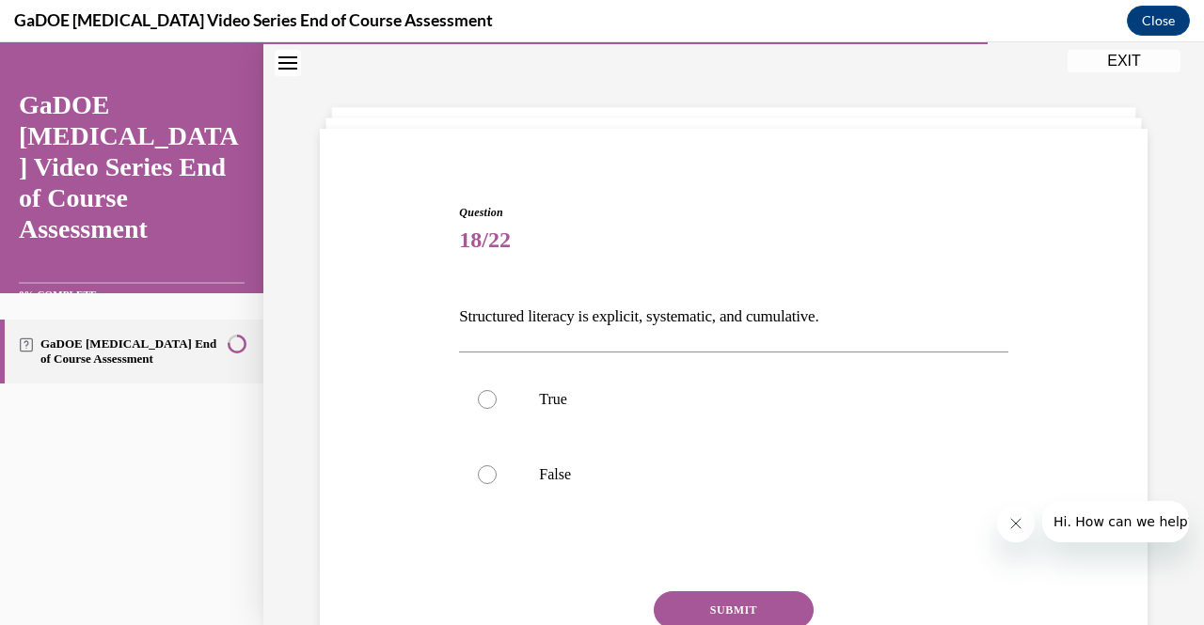
scroll to position [118, 0]
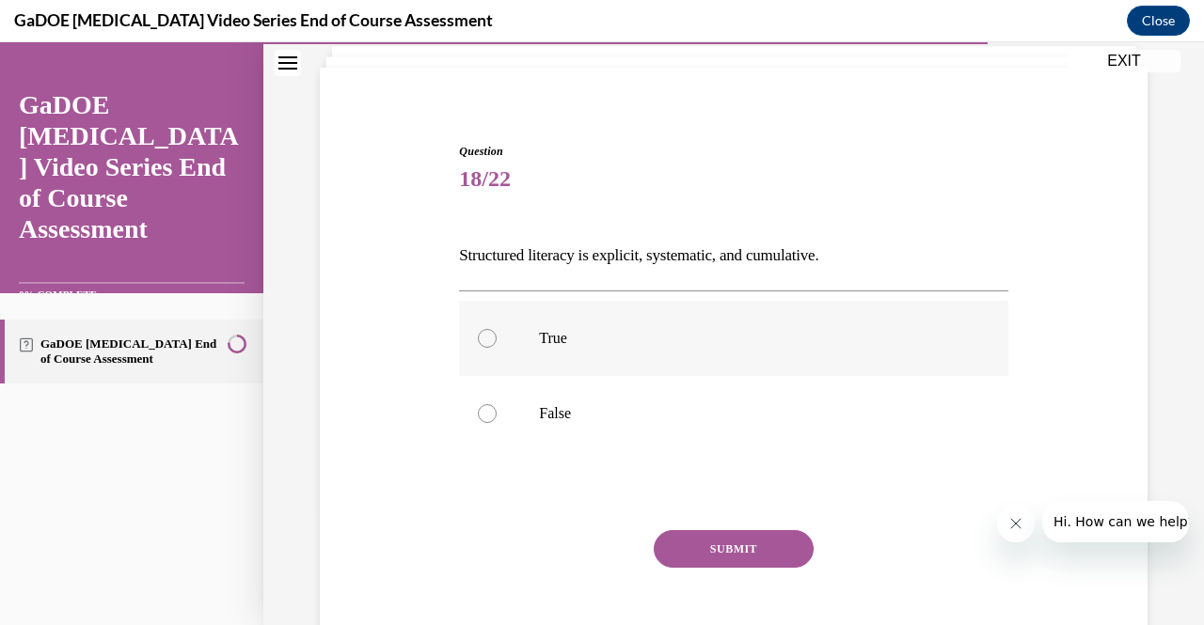
click at [483, 336] on div at bounding box center [487, 338] width 19 height 19
click at [483, 336] on input "True" at bounding box center [487, 338] width 19 height 19
radio input "true"
click at [719, 539] on button "SUBMIT" at bounding box center [734, 549] width 160 height 38
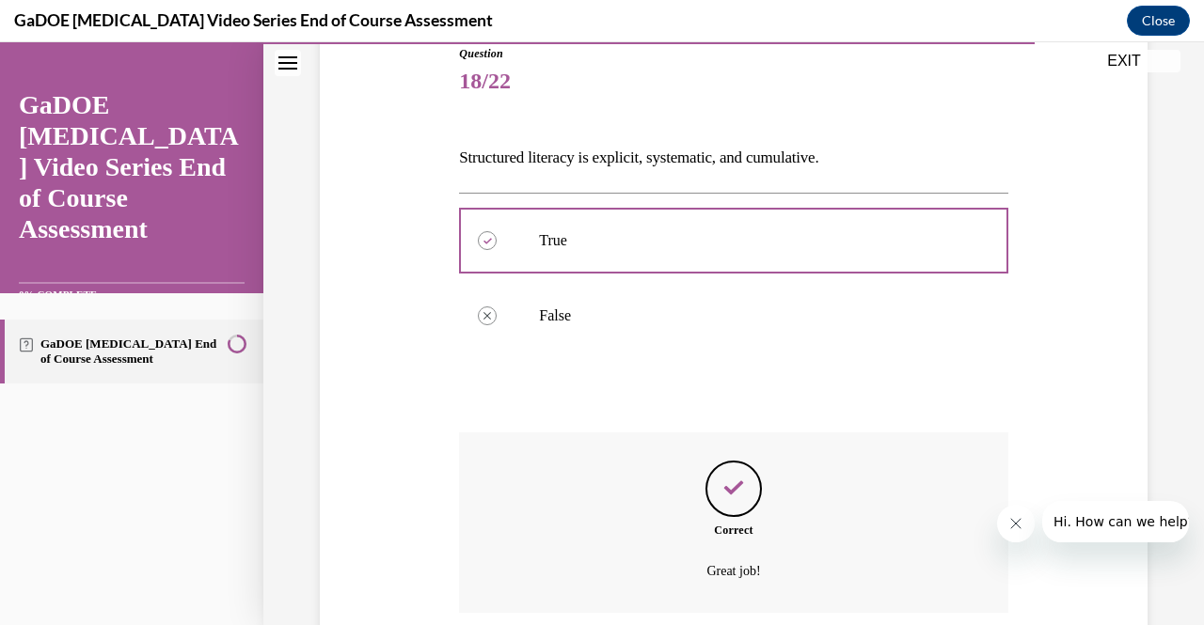
scroll to position [367, 0]
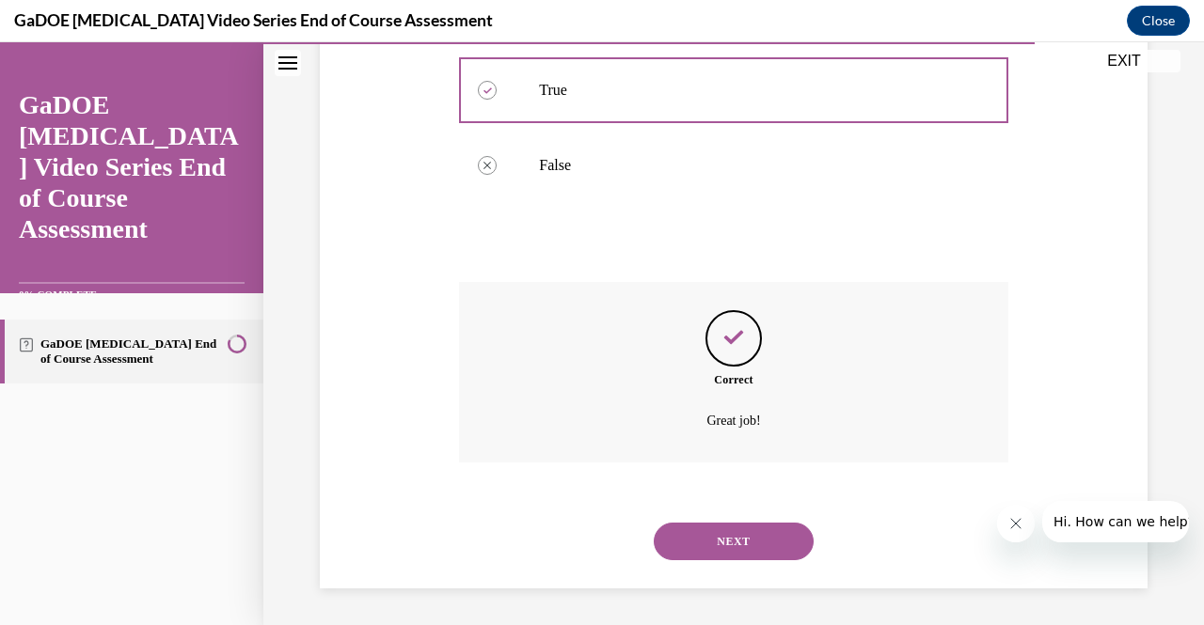
click at [766, 529] on button "NEXT" at bounding box center [734, 542] width 160 height 38
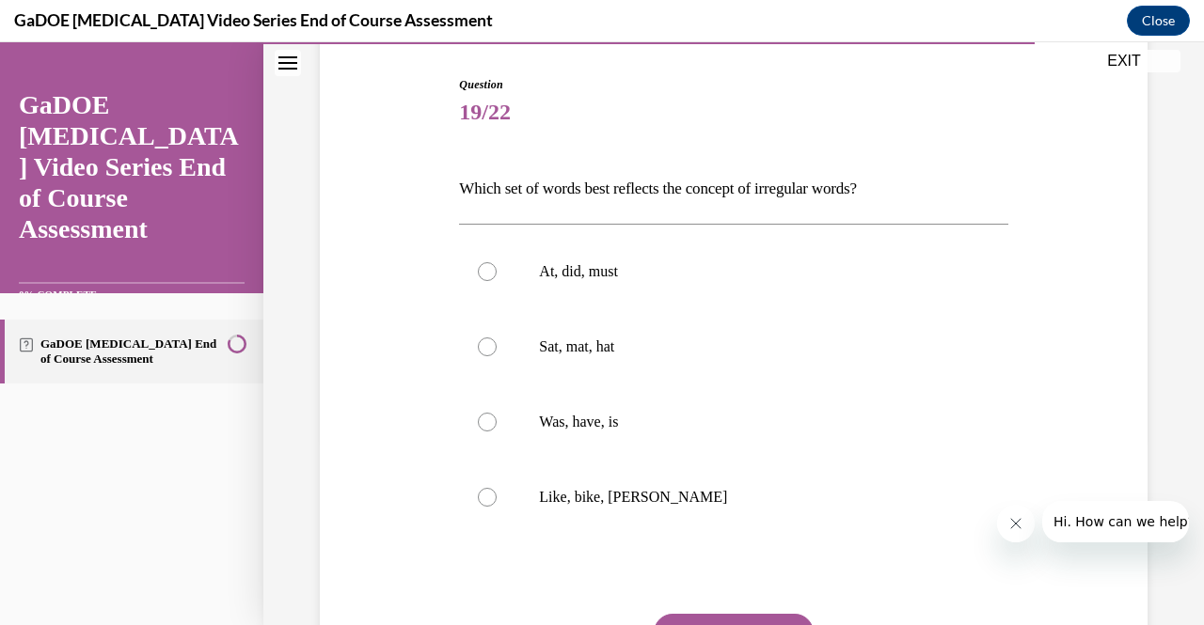
scroll to position [195, 0]
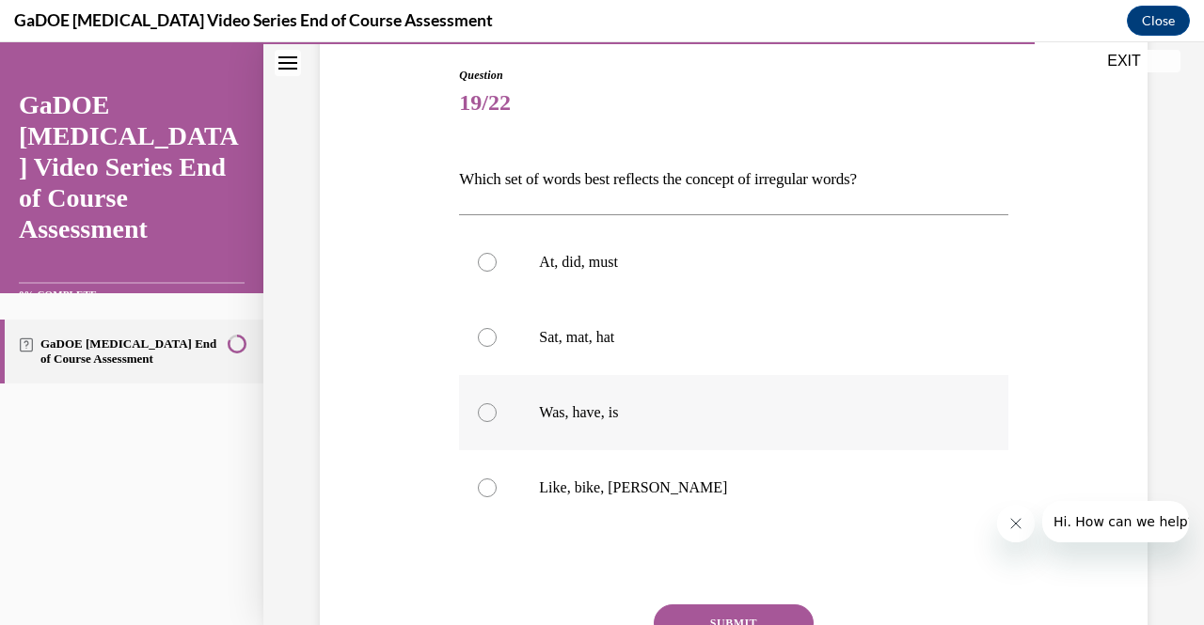
click at [692, 405] on p "Was, have, is" at bounding box center [749, 412] width 421 height 19
click at [497, 405] on input "Was, have, is" at bounding box center [487, 412] width 19 height 19
radio input "true"
click at [766, 606] on button "SUBMIT" at bounding box center [734, 624] width 160 height 38
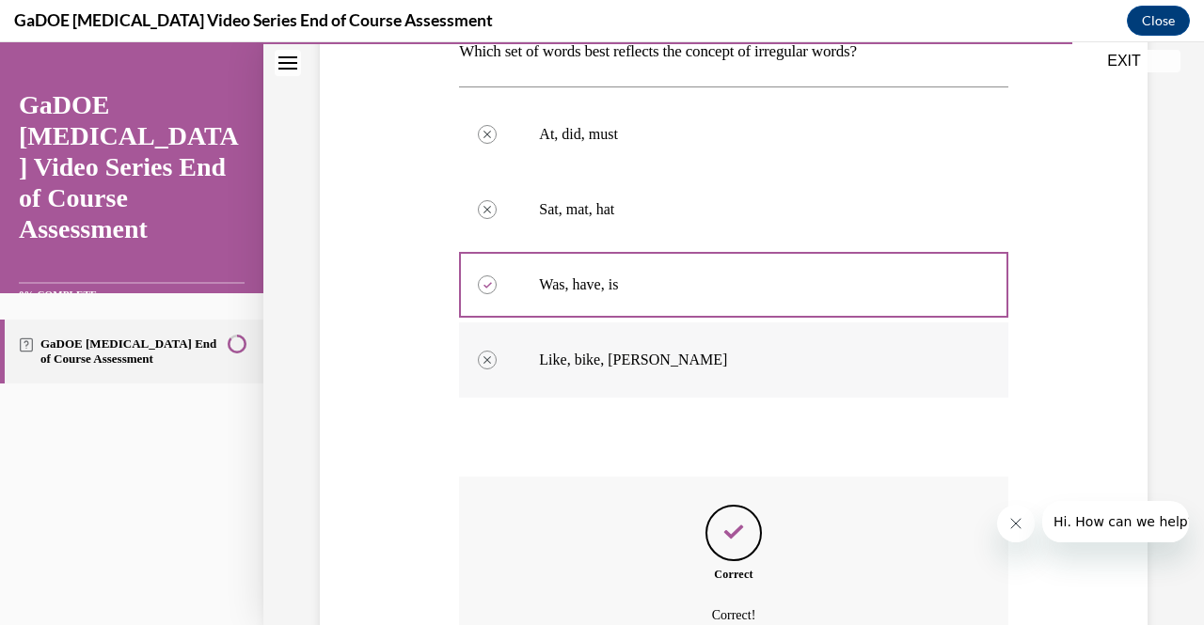
scroll to position [416, 0]
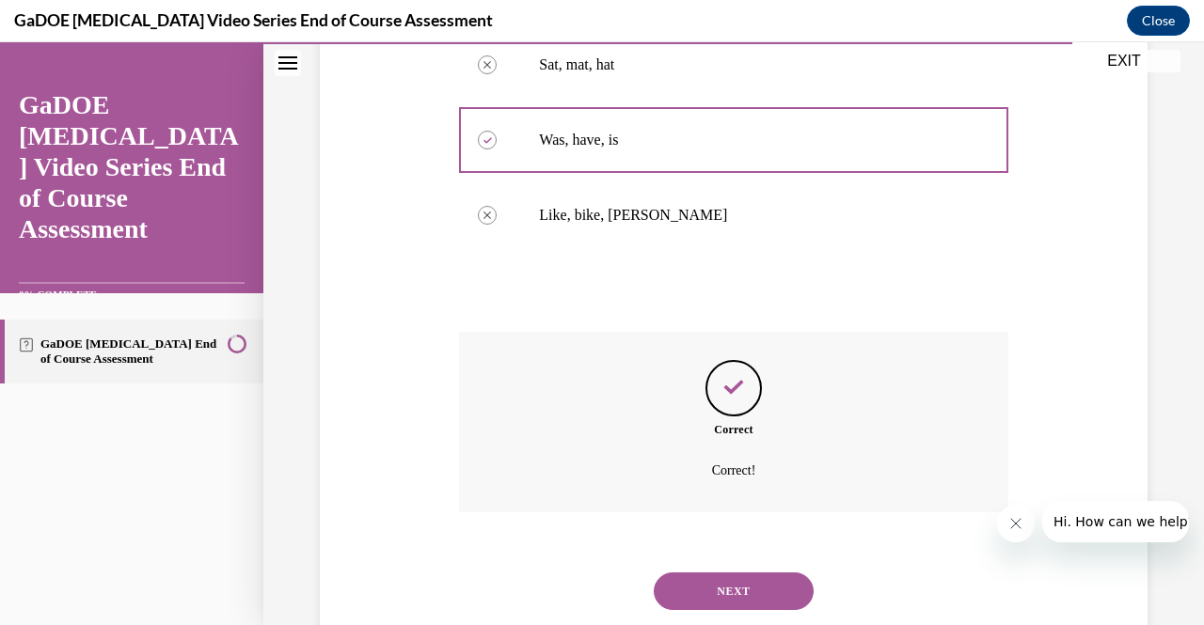
click at [747, 587] on button "NEXT" at bounding box center [734, 592] width 160 height 38
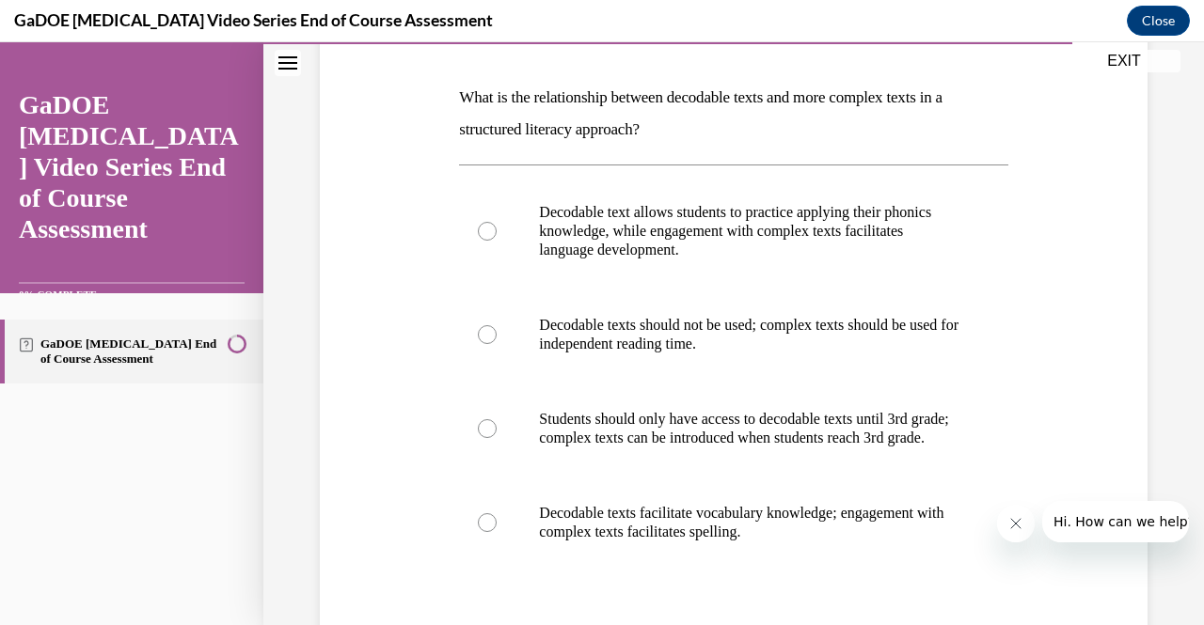
scroll to position [286, 0]
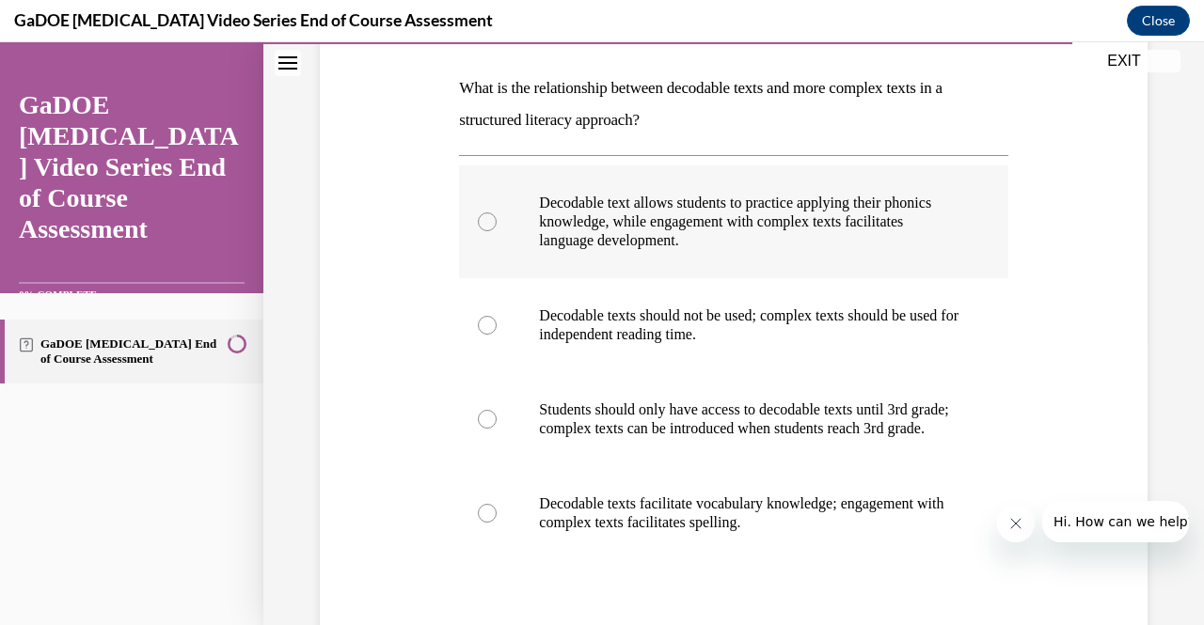
click at [697, 244] on p "Decodable text allows students to practice applying their phonics knowledge, wh…" at bounding box center [749, 222] width 421 height 56
click at [497, 231] on input "Decodable text allows students to practice applying their phonics knowledge, wh…" at bounding box center [487, 222] width 19 height 19
radio input "true"
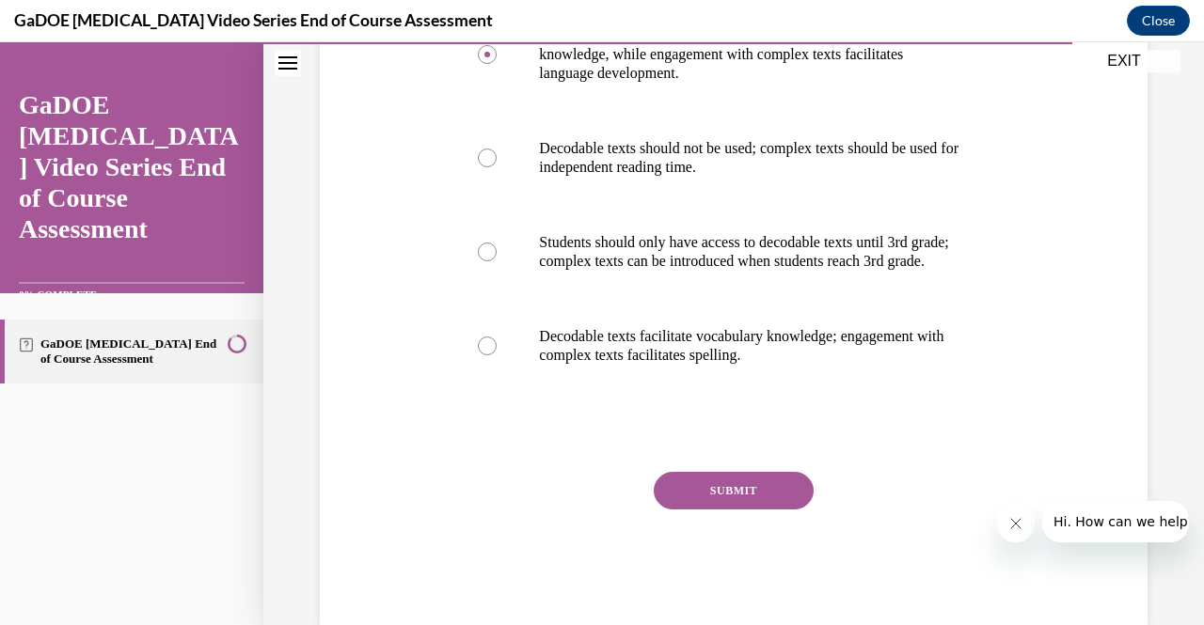
click at [742, 499] on button "SUBMIT" at bounding box center [734, 491] width 160 height 38
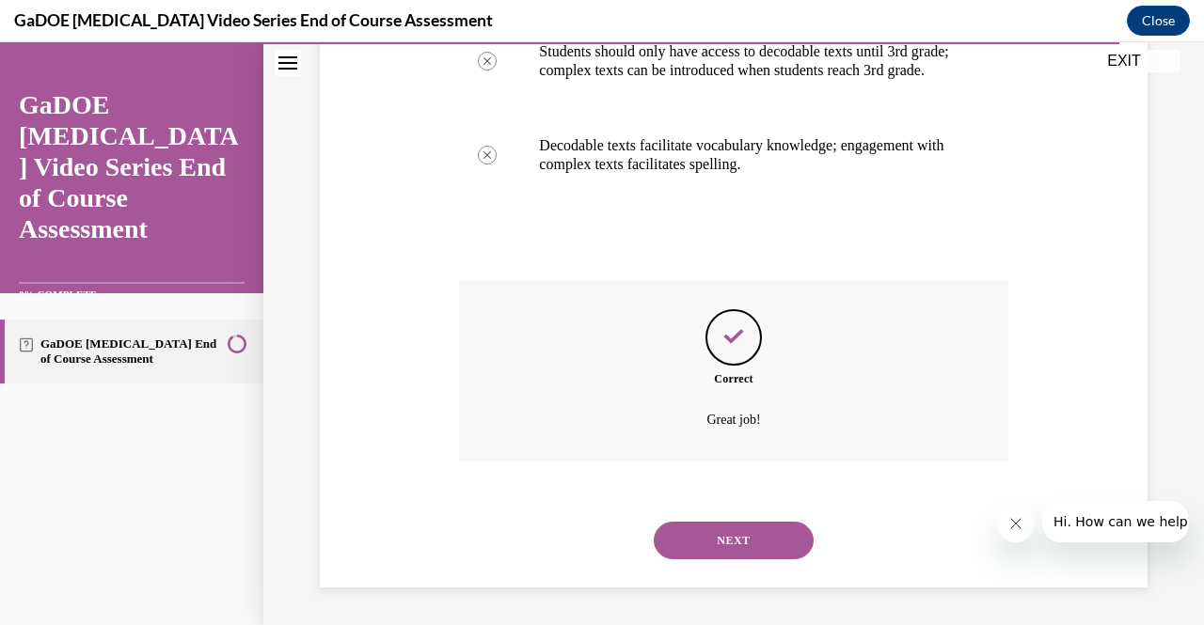
click at [742, 537] on button "NEXT" at bounding box center [734, 541] width 160 height 38
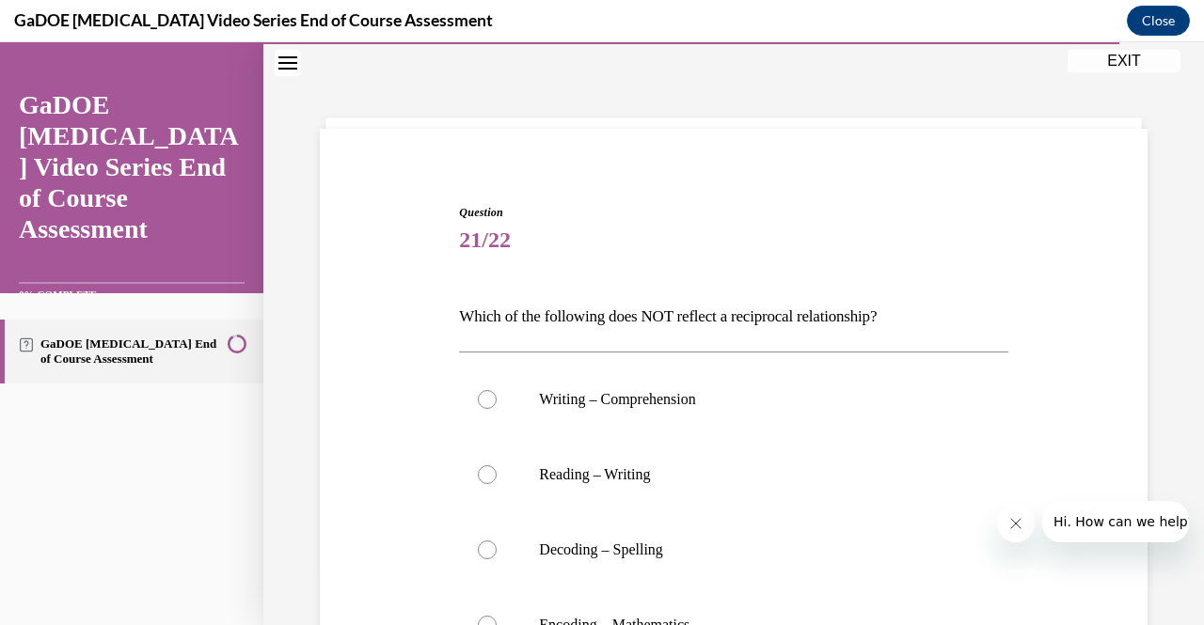
scroll to position [95, 0]
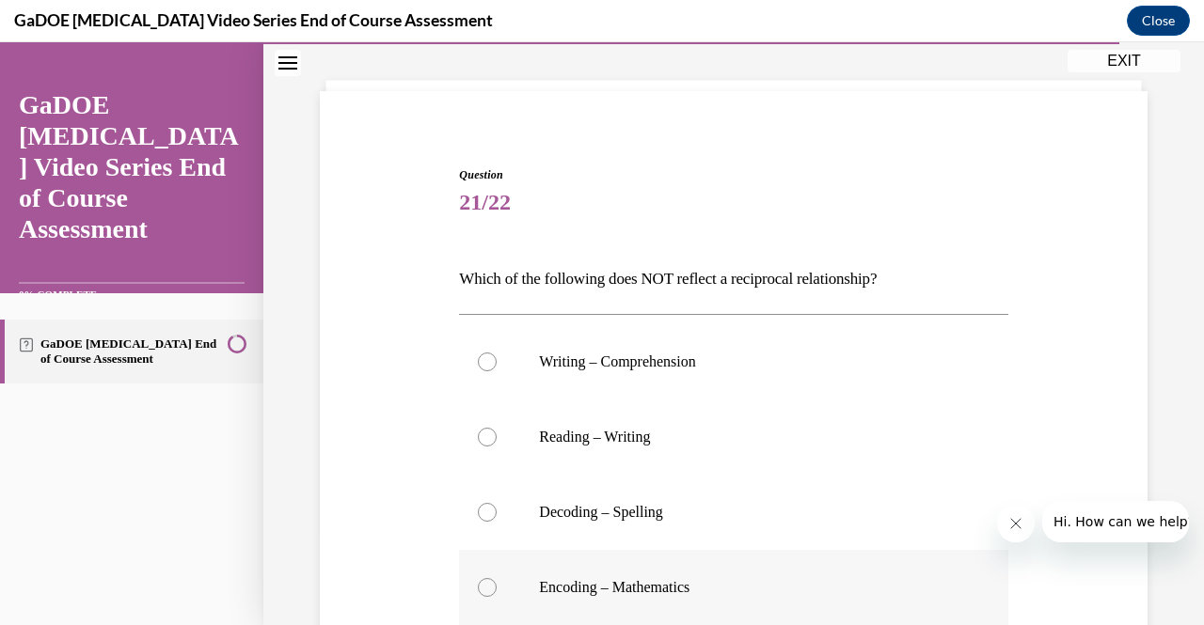
click at [709, 582] on p "Encoding – Mathematics" at bounding box center [749, 587] width 421 height 19
click at [497, 582] on input "Encoding – Mathematics" at bounding box center [487, 587] width 19 height 19
radio input "true"
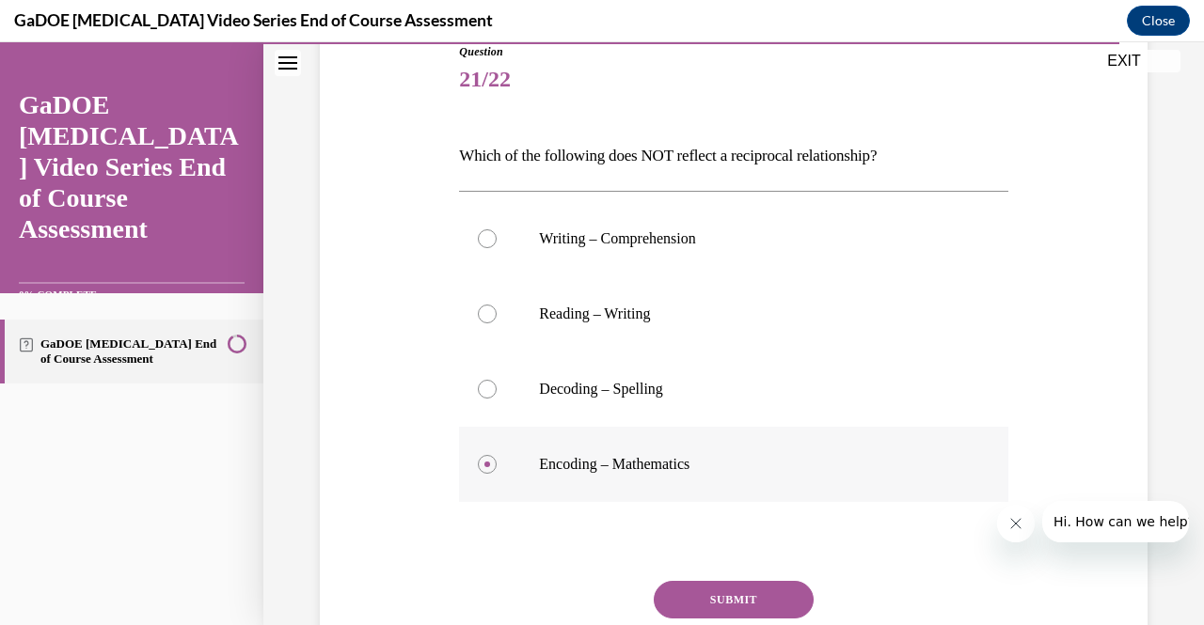
scroll to position [224, 0]
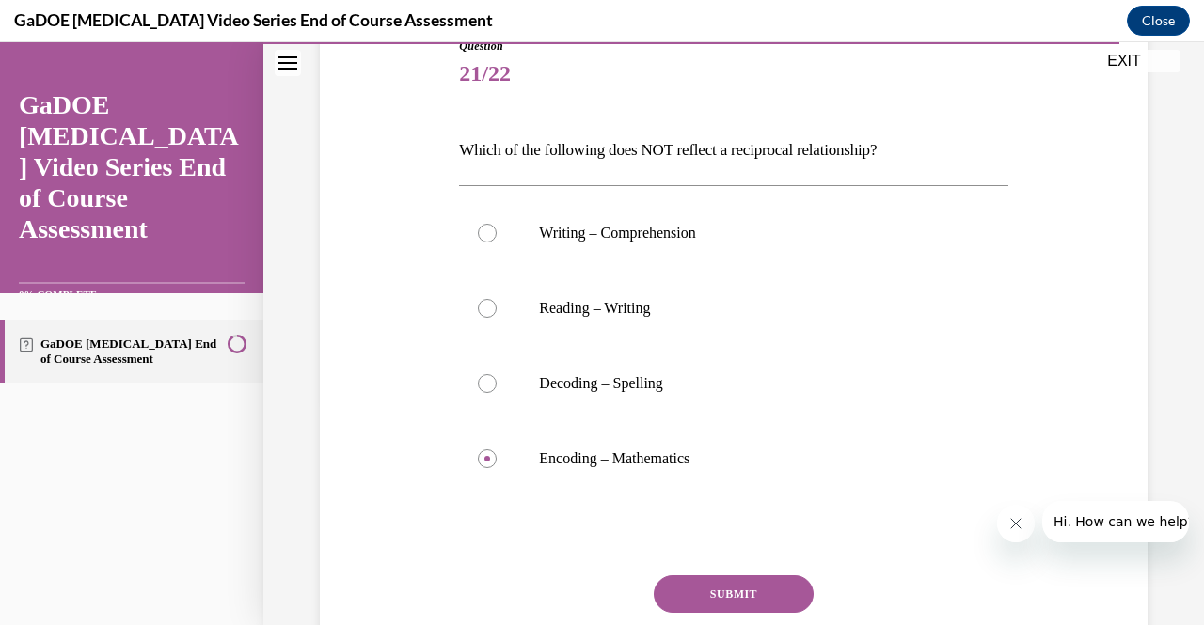
click at [724, 604] on button "SUBMIT" at bounding box center [734, 595] width 160 height 38
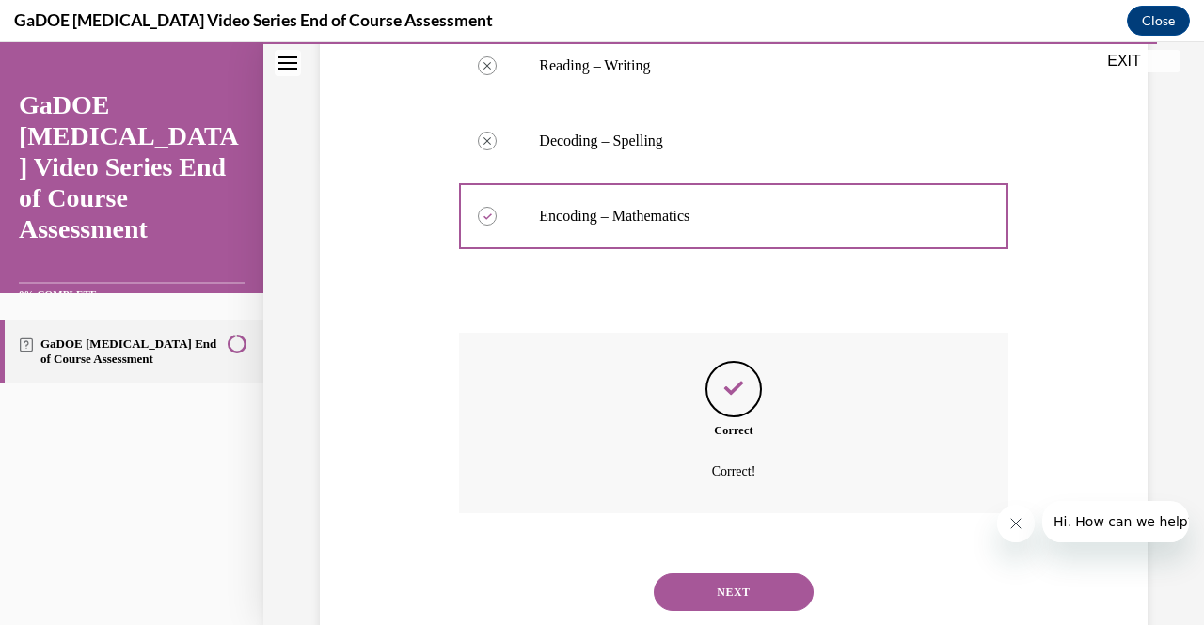
click at [726, 601] on button "NEXT" at bounding box center [734, 593] width 160 height 38
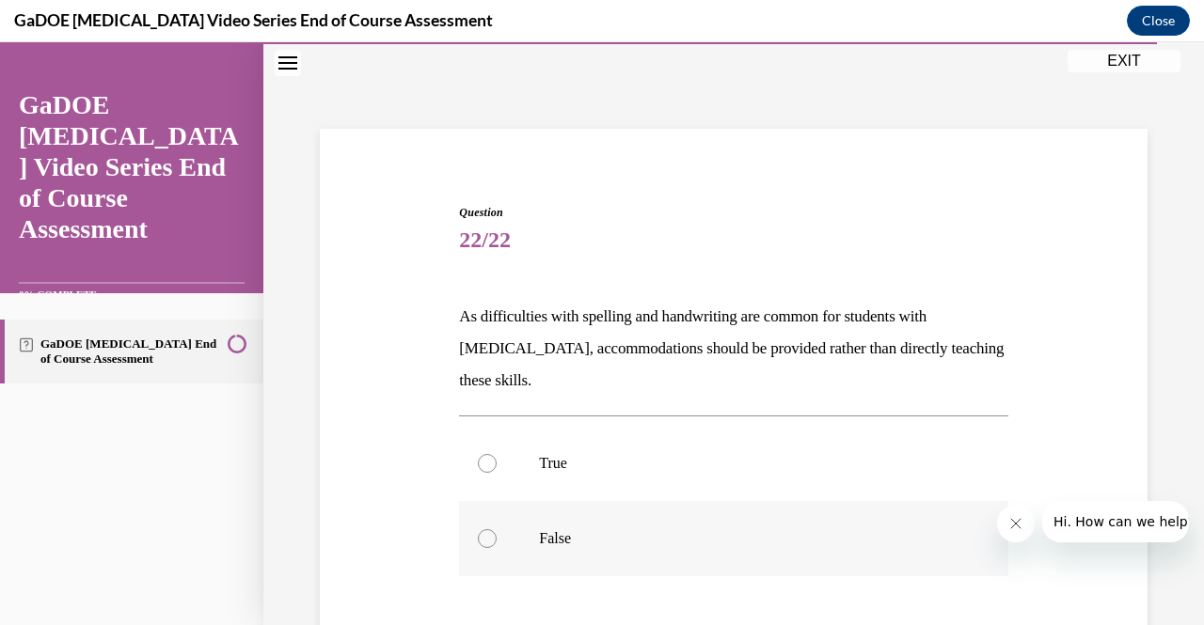
click at [613, 539] on p "False" at bounding box center [749, 538] width 421 height 19
click at [497, 539] on input "False" at bounding box center [487, 538] width 19 height 19
radio input "true"
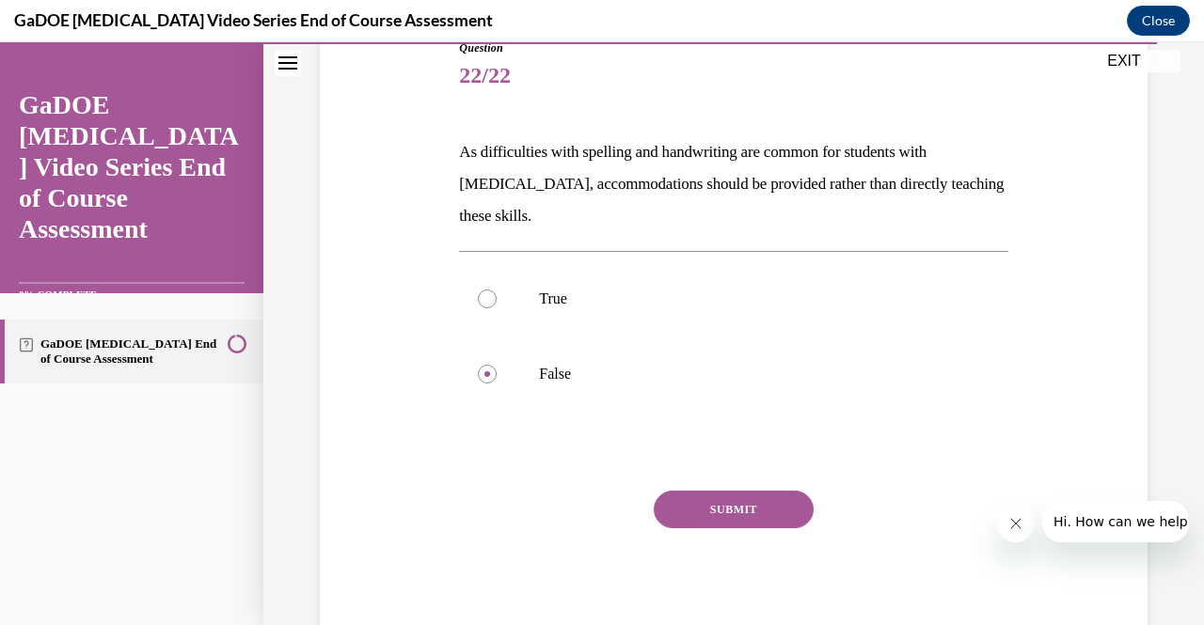
click at [683, 541] on div "SUBMIT NEXT" at bounding box center [733, 568] width 548 height 154
click at [683, 521] on button "SUBMIT" at bounding box center [734, 510] width 160 height 38
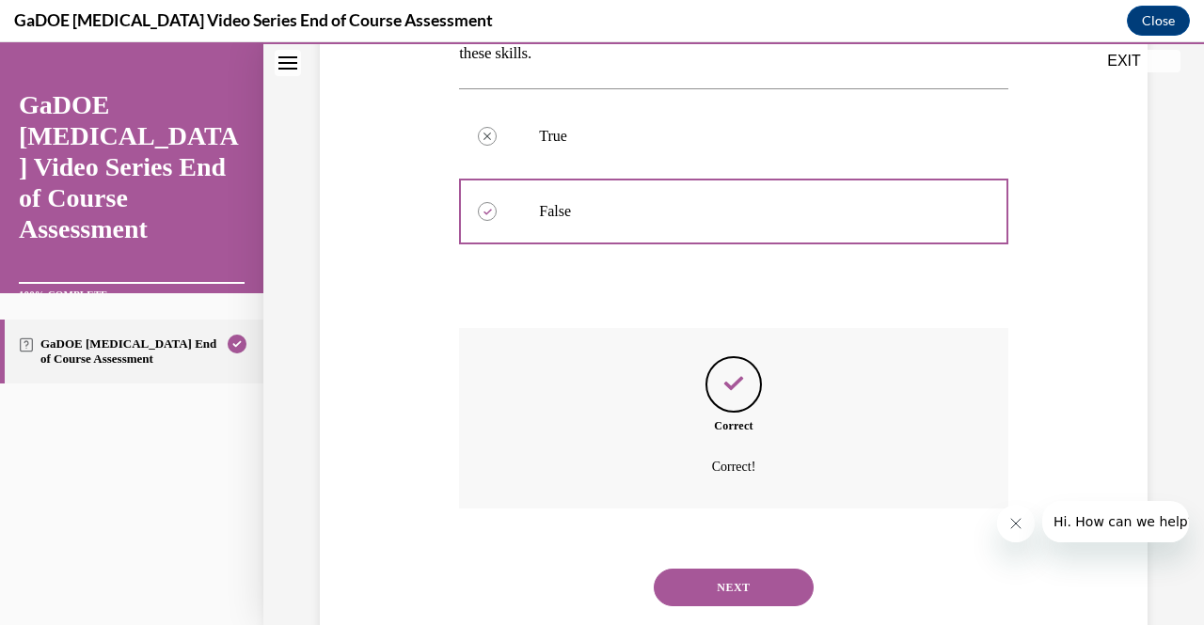
scroll to position [409, 0]
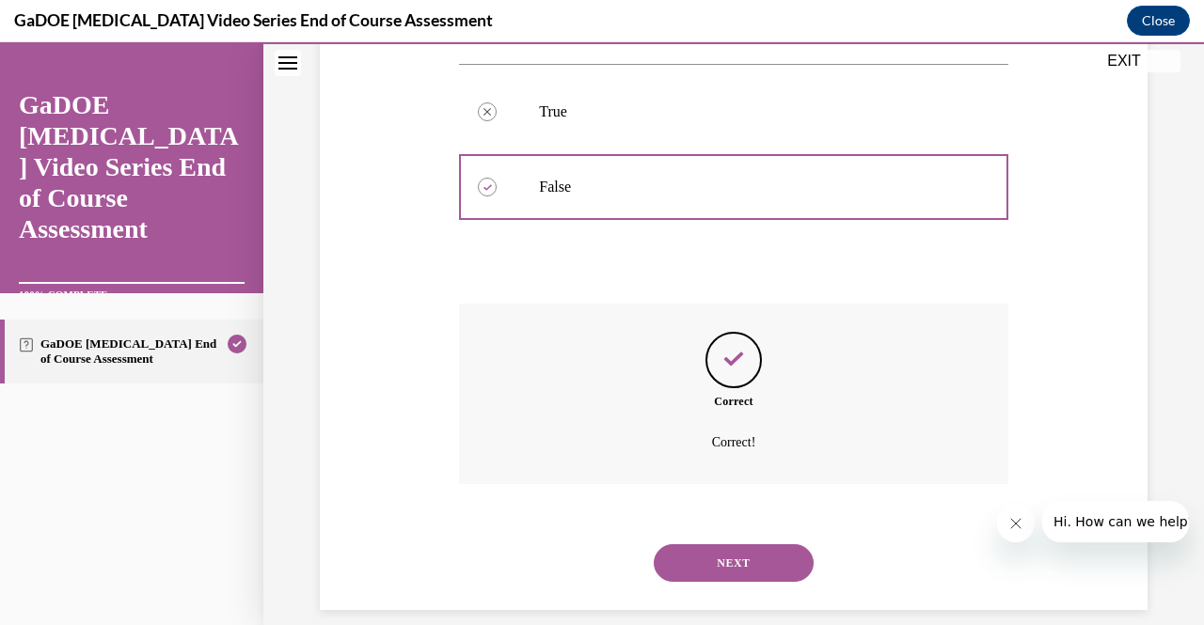
click at [692, 548] on button "NEXT" at bounding box center [734, 564] width 160 height 38
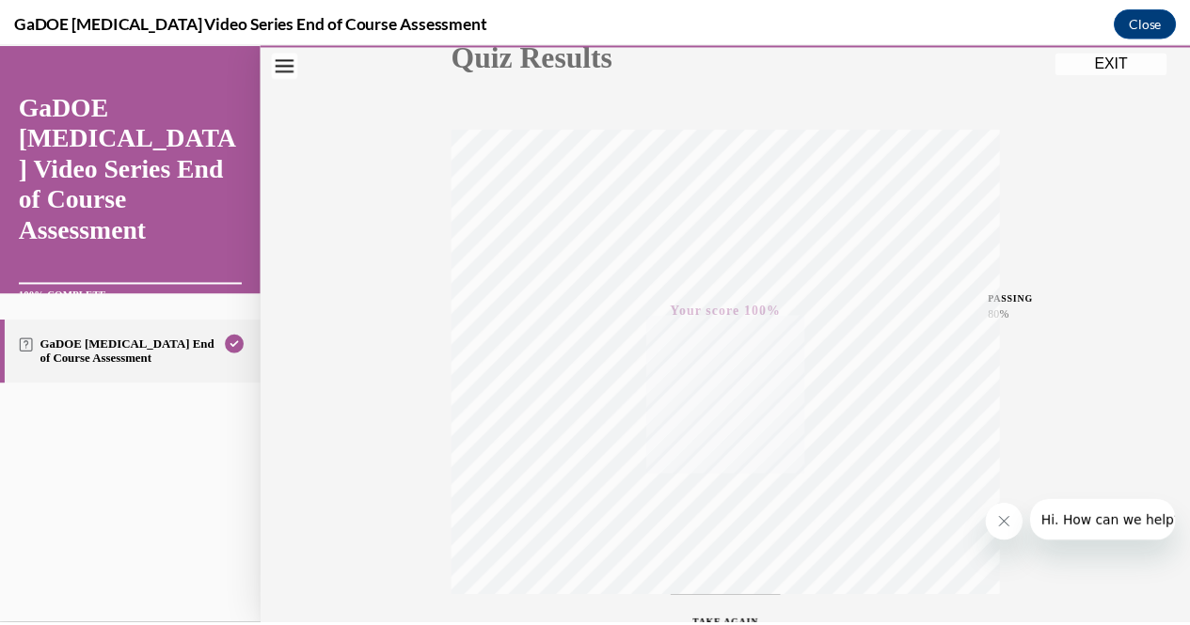
scroll to position [239, 0]
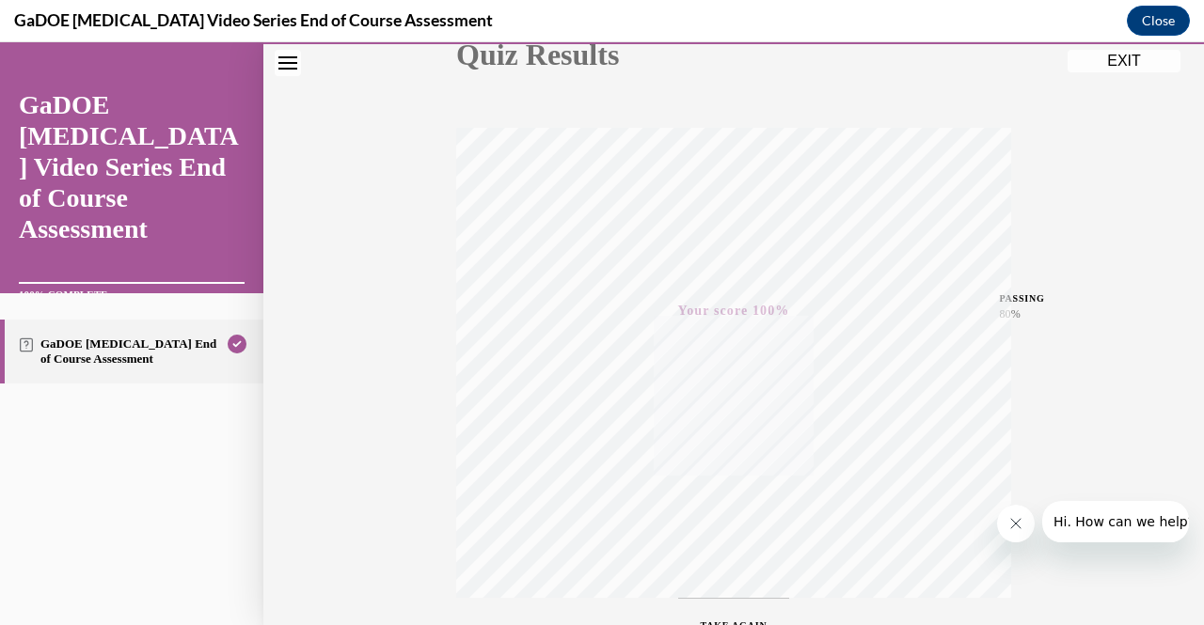
click at [1119, 54] on button "EXIT" at bounding box center [1123, 61] width 113 height 23
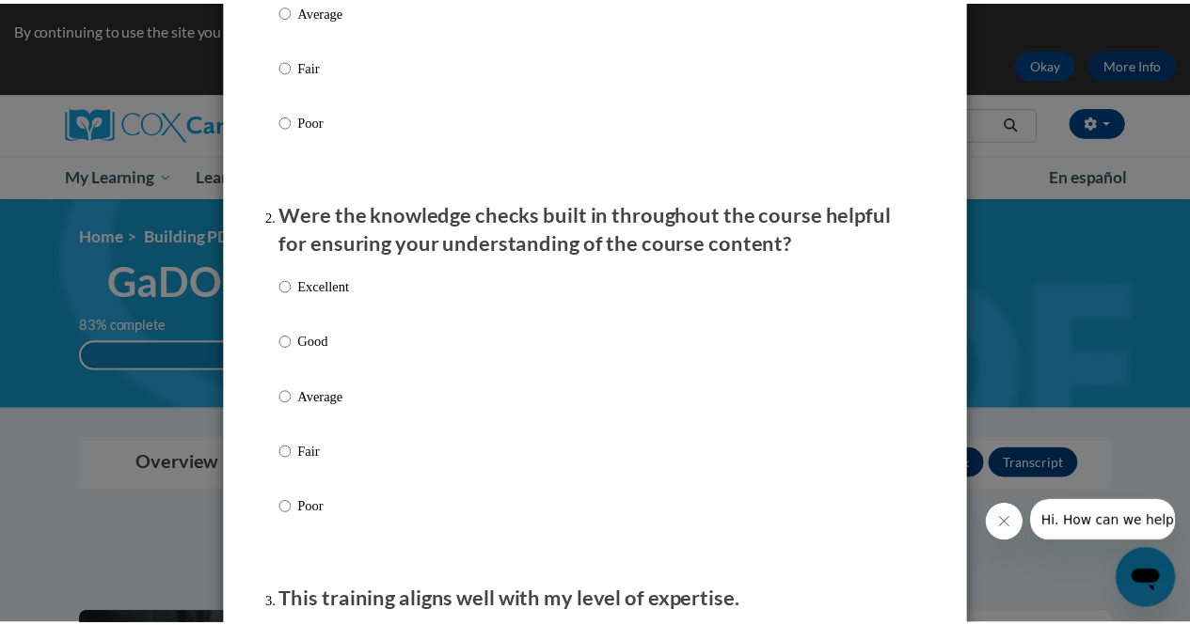
scroll to position [0, 0]
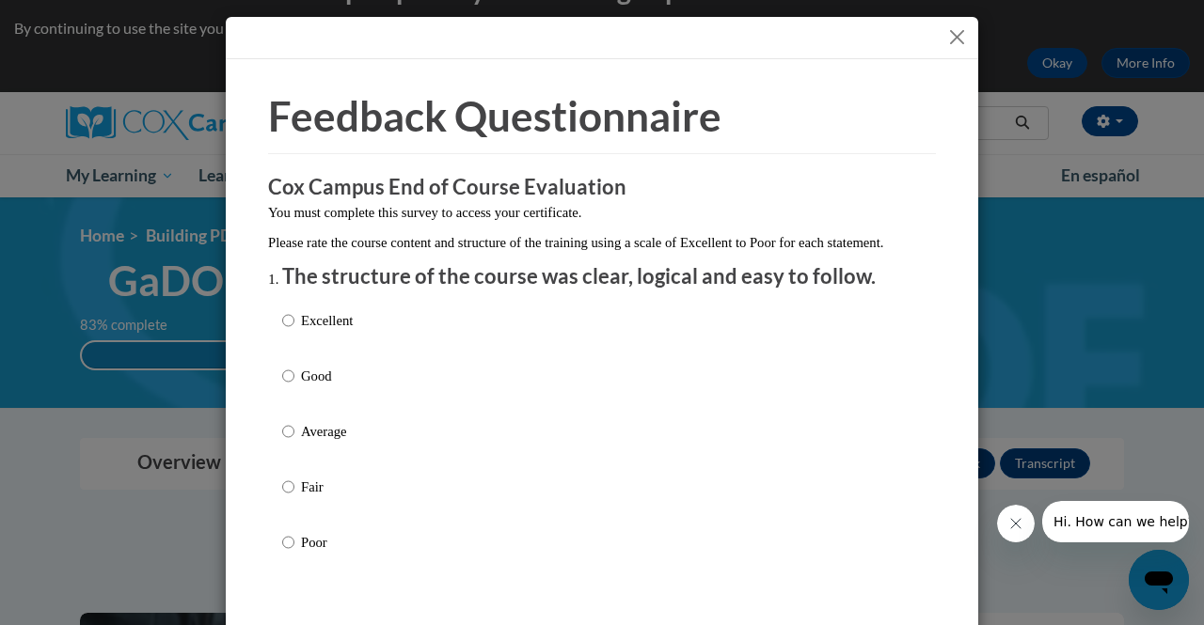
click at [945, 38] on button "Close" at bounding box center [957, 37] width 24 height 24
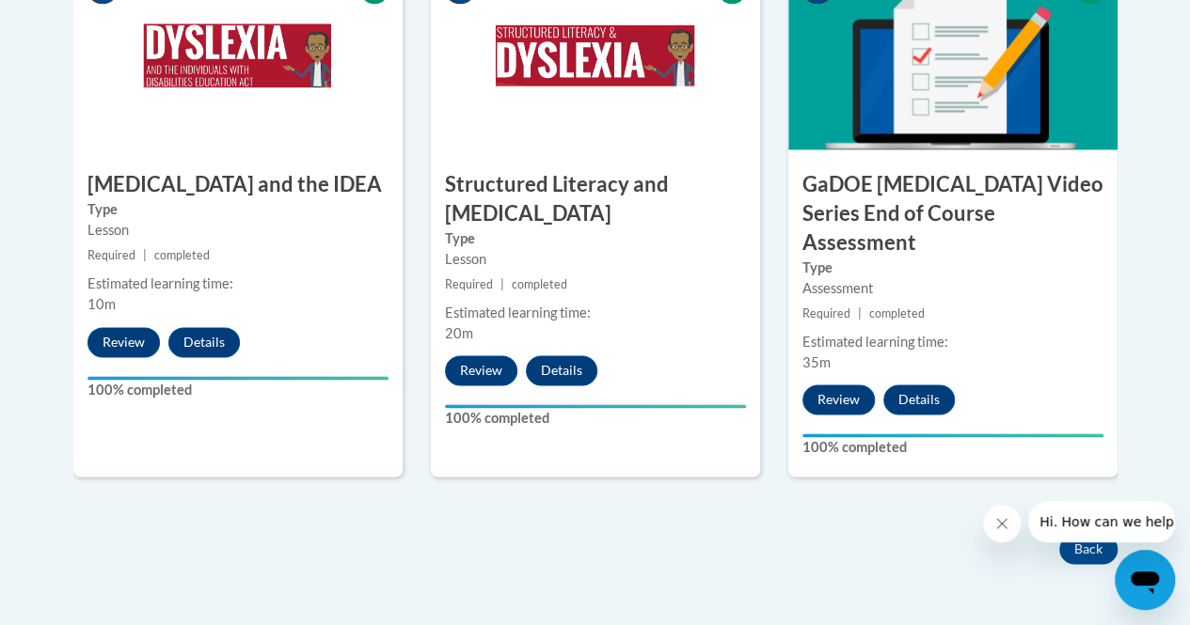
scroll to position [1548, 0]
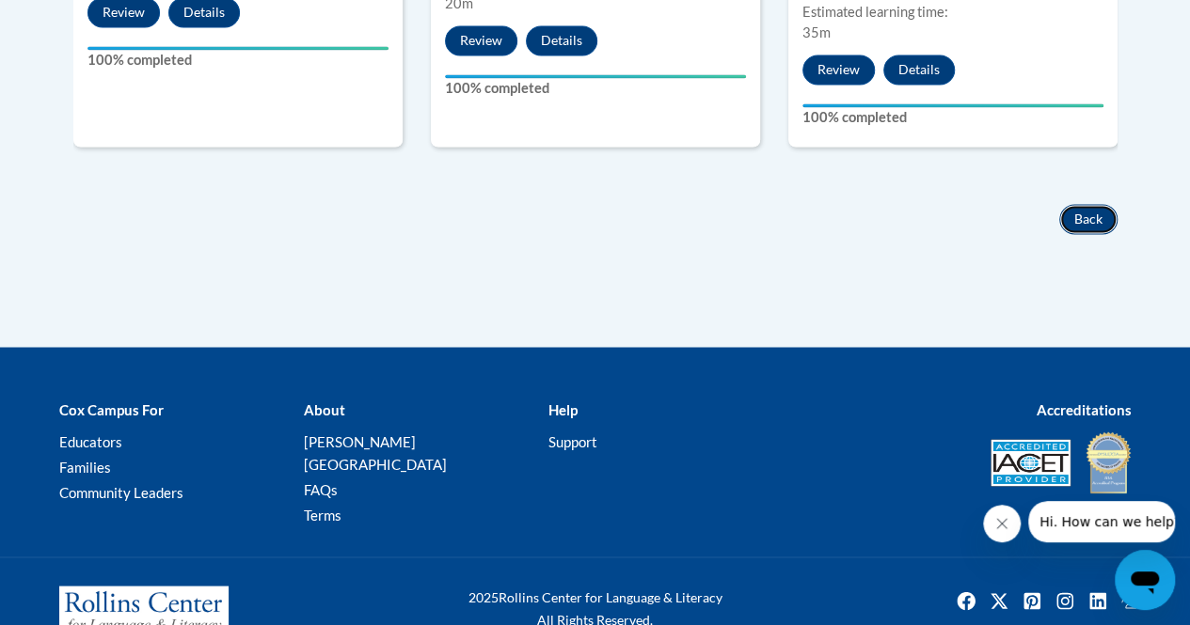
click at [1080, 204] on button "Back" at bounding box center [1088, 219] width 58 height 30
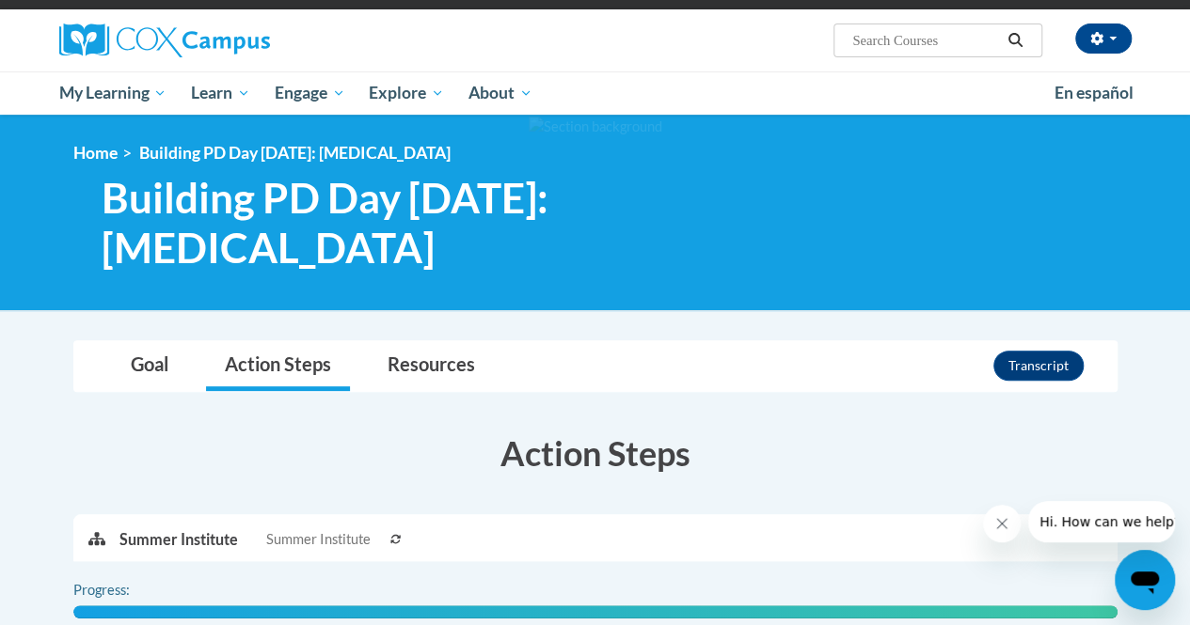
scroll to position [130, 0]
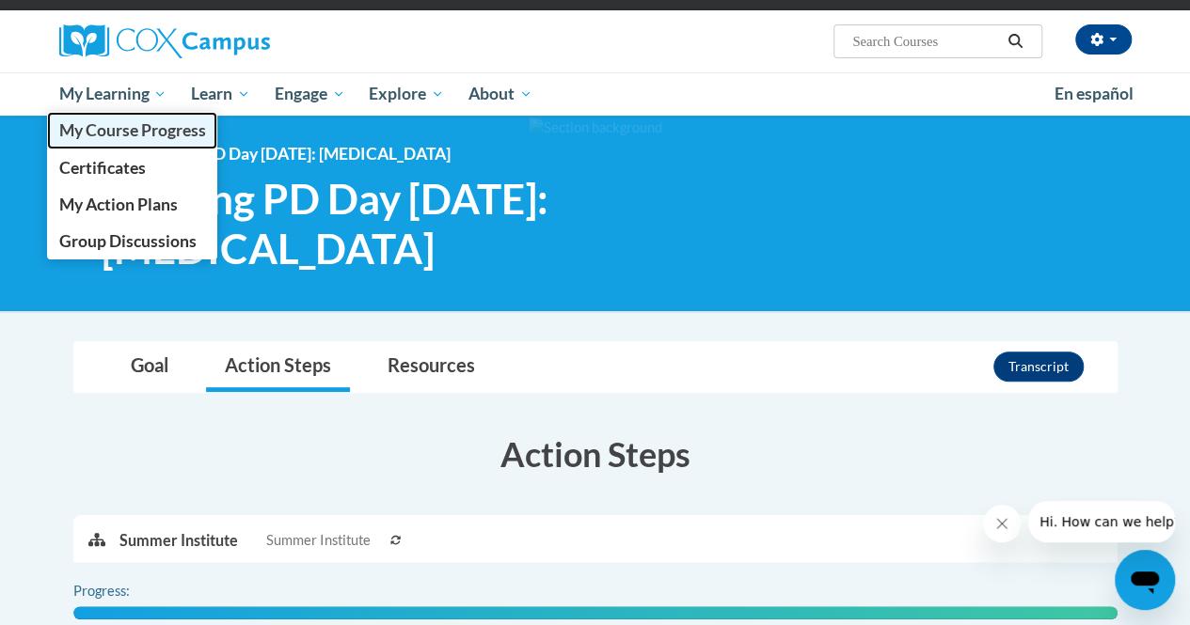
click at [134, 136] on span "My Course Progress" at bounding box center [131, 130] width 147 height 20
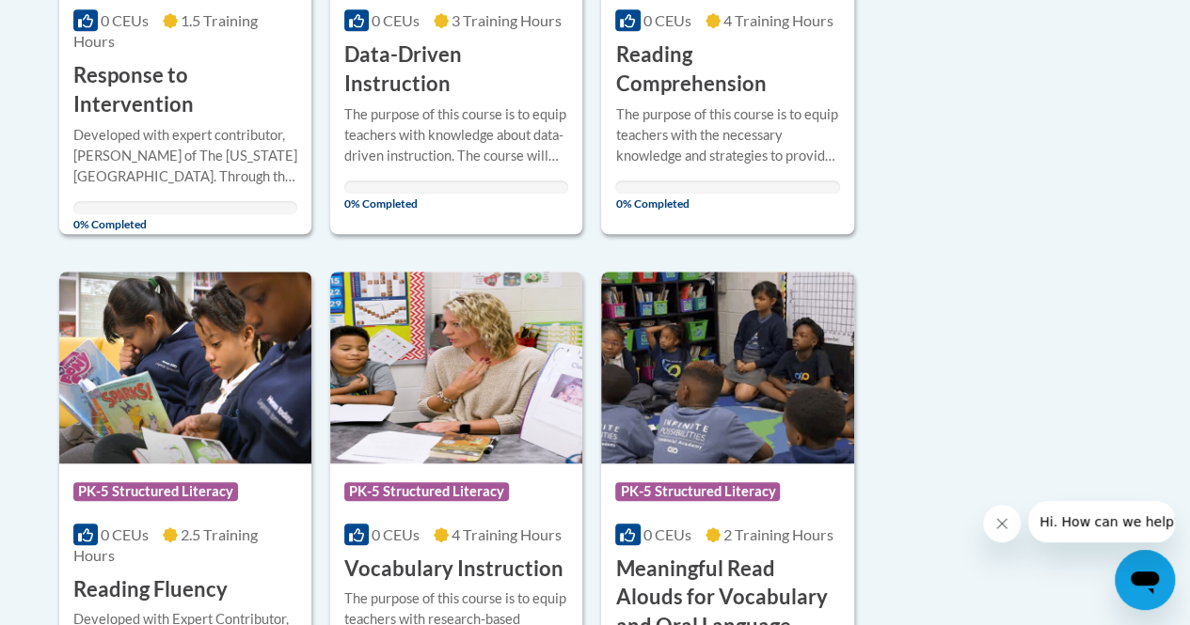
scroll to position [726, 0]
